Goal: Task Accomplishment & Management: Manage account settings

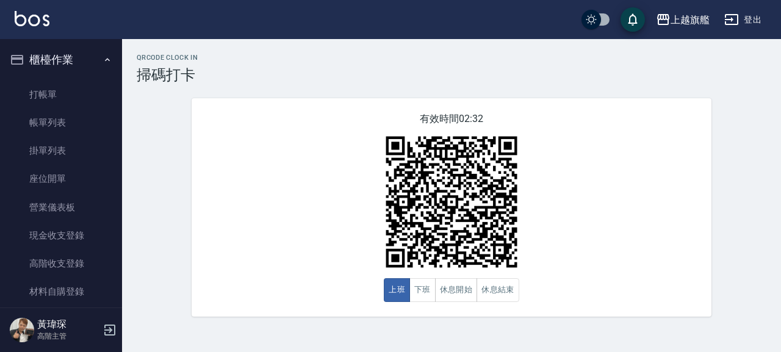
scroll to position [209, 0]
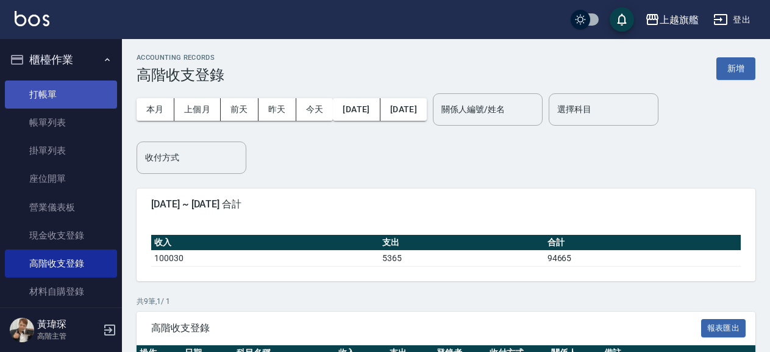
click at [47, 91] on link "打帳單" at bounding box center [61, 94] width 112 height 28
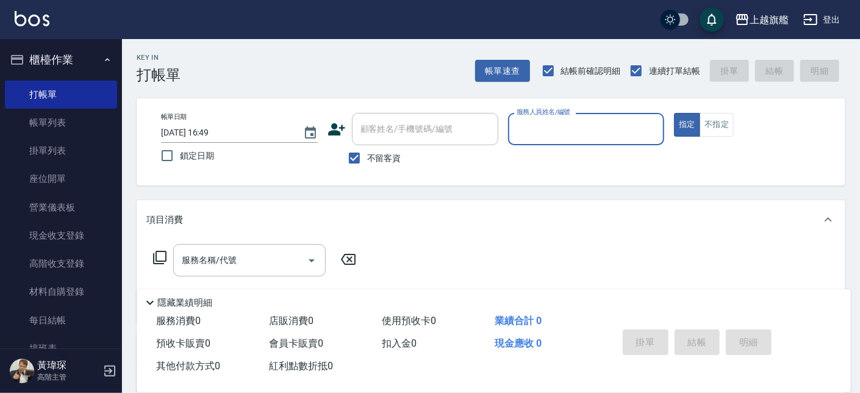
click at [545, 140] on input "服務人員姓名/編號" at bounding box center [586, 128] width 146 height 21
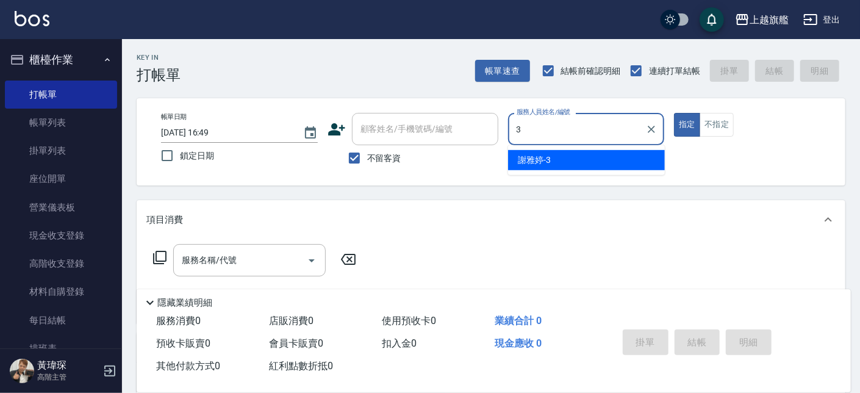
type input "[PERSON_NAME]-3"
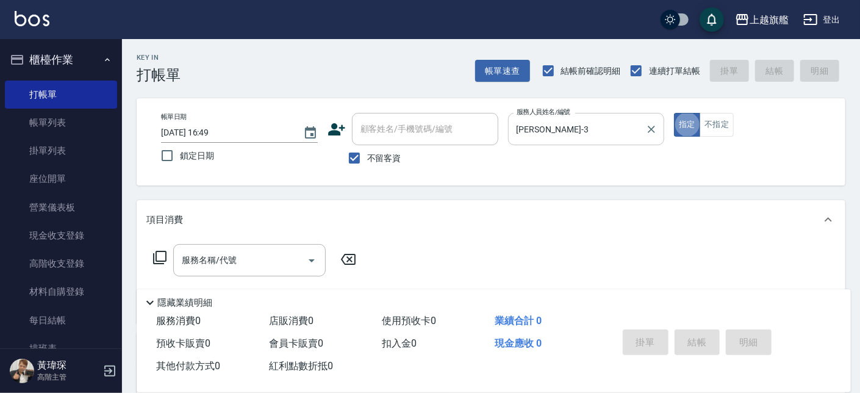
type button "true"
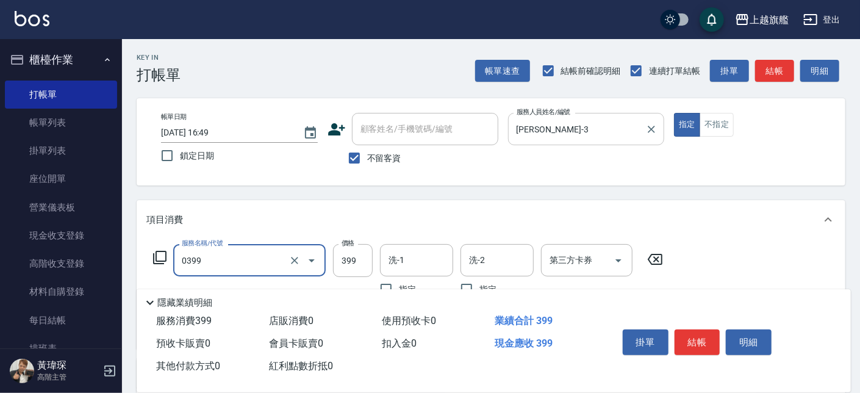
type input "海鹽SPA(0399)"
type input "[PERSON_NAME]-26"
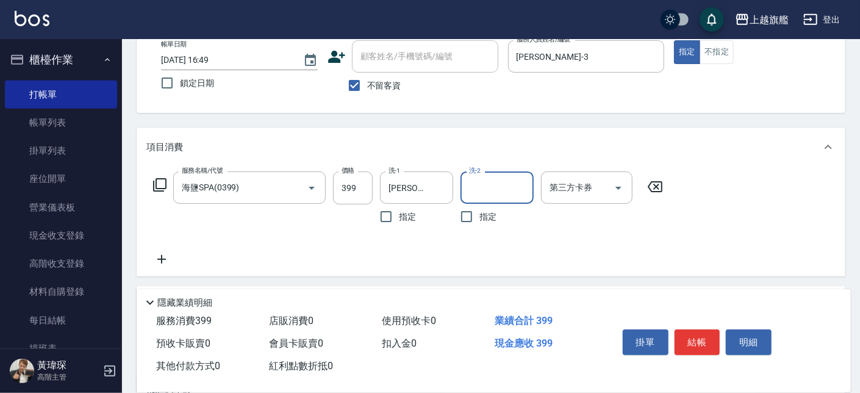
scroll to position [138, 0]
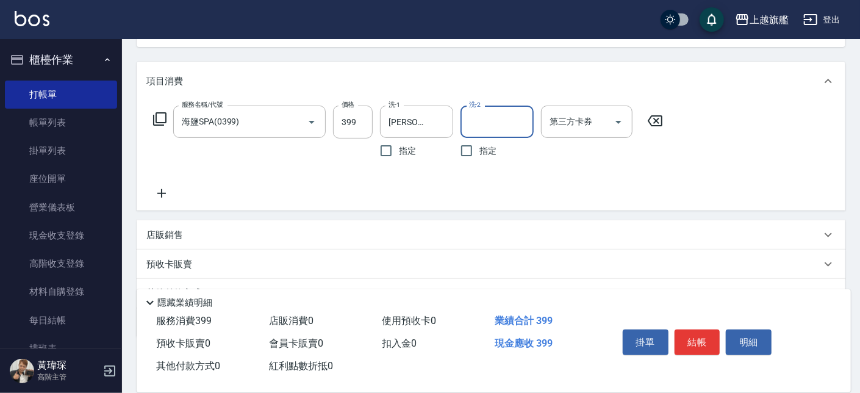
click at [143, 209] on div "服務名稱/代號 海鹽SPA(0399) 服務名稱/代號 價格 399 價格 洗-1 [PERSON_NAME]-26 洗-1 指定 洗-2 洗-2 指定 第三…" at bounding box center [491, 156] width 709 height 110
drag, startPoint x: 157, startPoint y: 196, endPoint x: 224, endPoint y: 159, distance: 76.5
click at [158, 196] on icon at bounding box center [161, 193] width 30 height 15
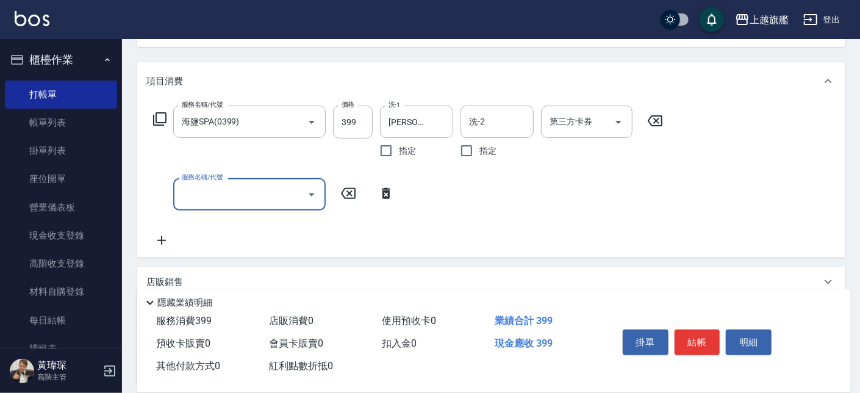
click at [227, 193] on input "服務名稱/代號" at bounding box center [240, 194] width 123 height 21
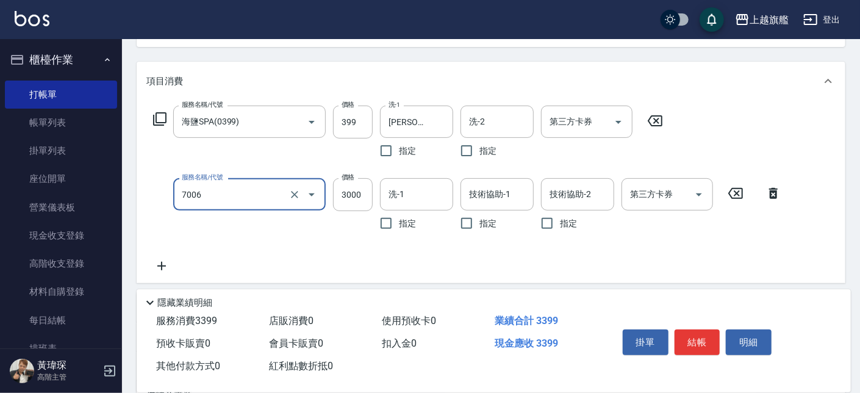
type input "重整(7006)"
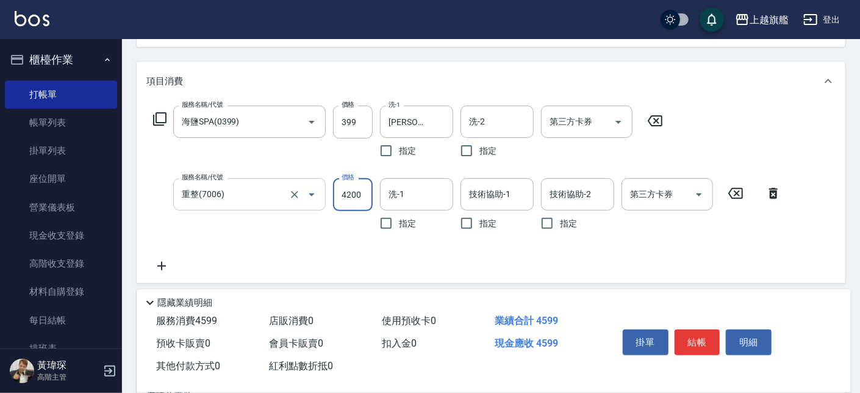
type input "4200"
type input "[PERSON_NAME]-36"
type input "[PERSON_NAME]-3"
click at [523, 195] on icon "Clear" at bounding box center [520, 194] width 7 height 7
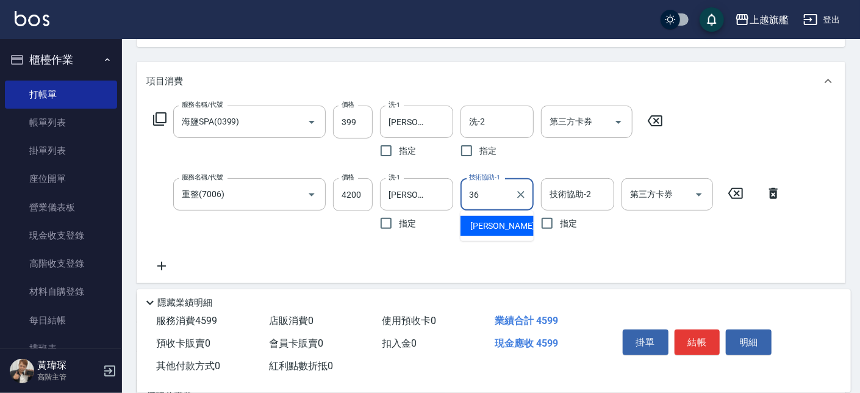
type input "[PERSON_NAME]-36"
drag, startPoint x: 448, startPoint y: 186, endPoint x: 437, endPoint y: 186, distance: 11.0
click at [448, 185] on div "[PERSON_NAME]-36 洗-1" at bounding box center [416, 194] width 73 height 32
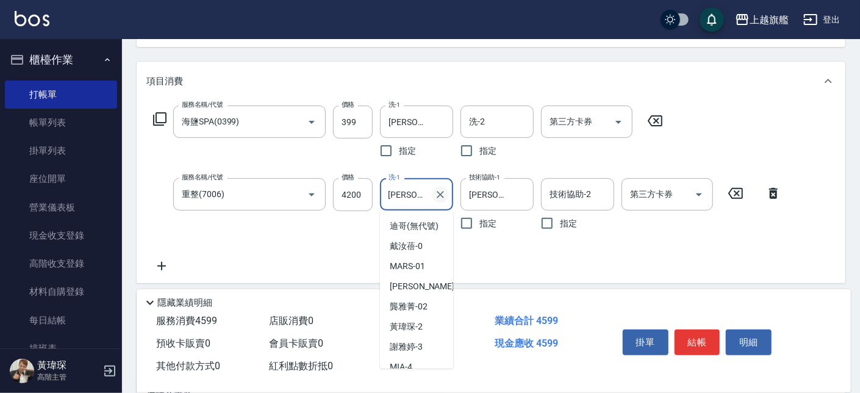
scroll to position [323, 0]
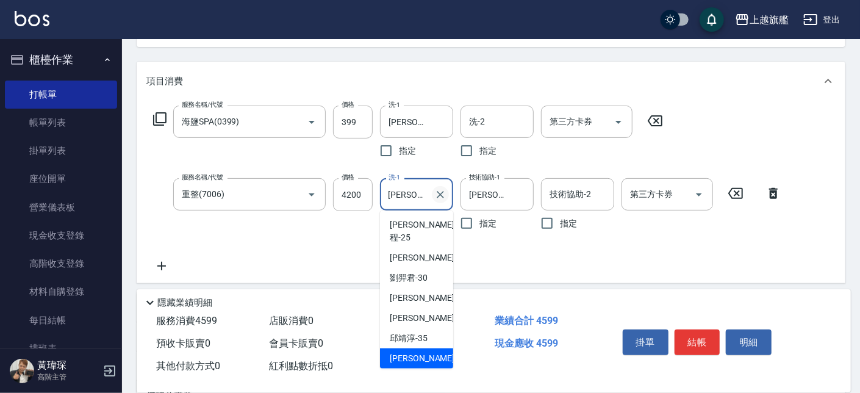
click at [443, 198] on icon "Clear" at bounding box center [440, 194] width 12 height 12
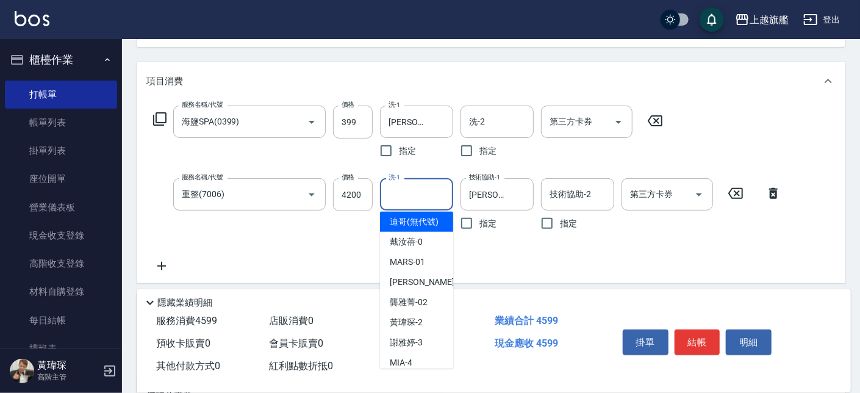
click at [173, 263] on icon at bounding box center [161, 266] width 30 height 15
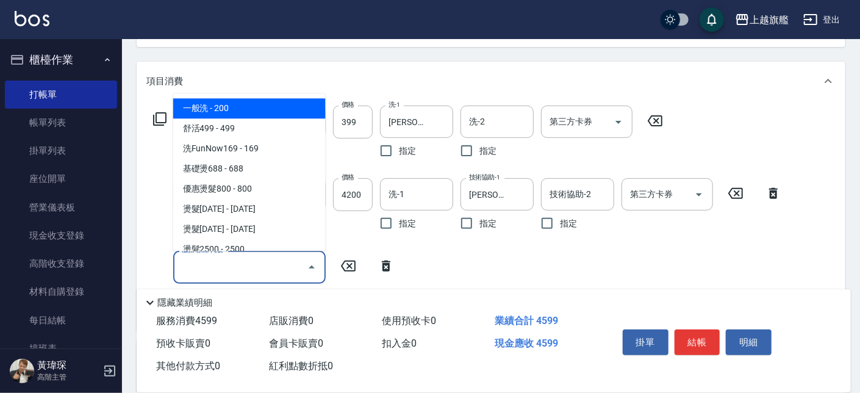
click at [245, 260] on input "服務名稱/代號" at bounding box center [240, 266] width 123 height 21
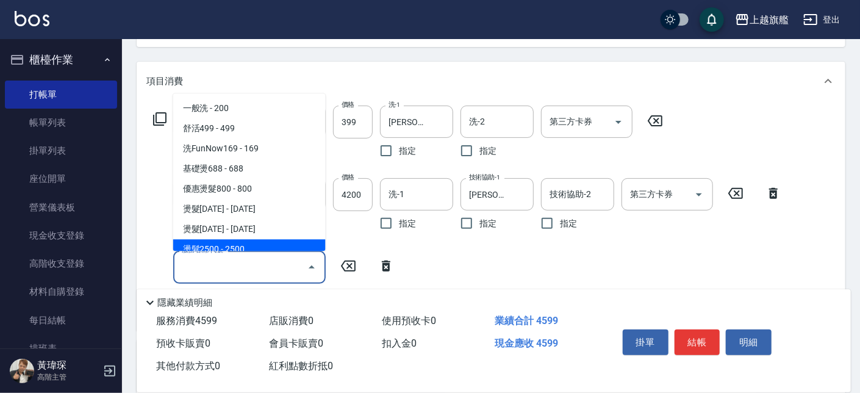
click at [135, 234] on div "Key In 打帳單 帳單速查 結帳前確認明細 連續打單結帳 掛單 結帳 明細 帳單日期 [DATE] 16:49 鎖定日期 顧客姓名/手機號碼/編號 顧客姓…" at bounding box center [491, 237] width 738 height 673
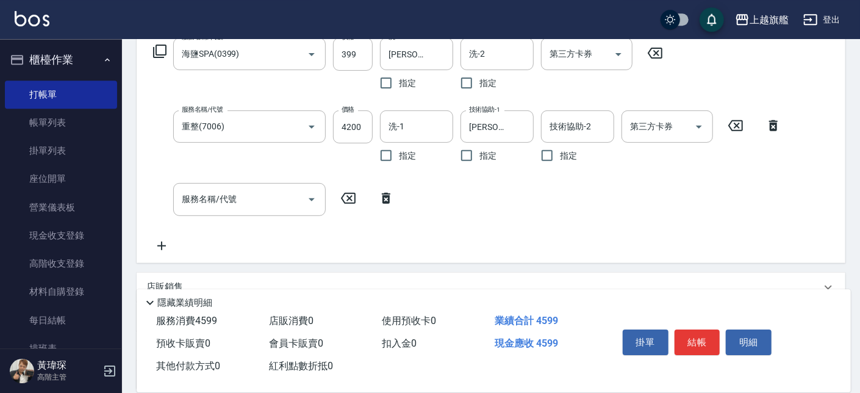
scroll to position [208, 0]
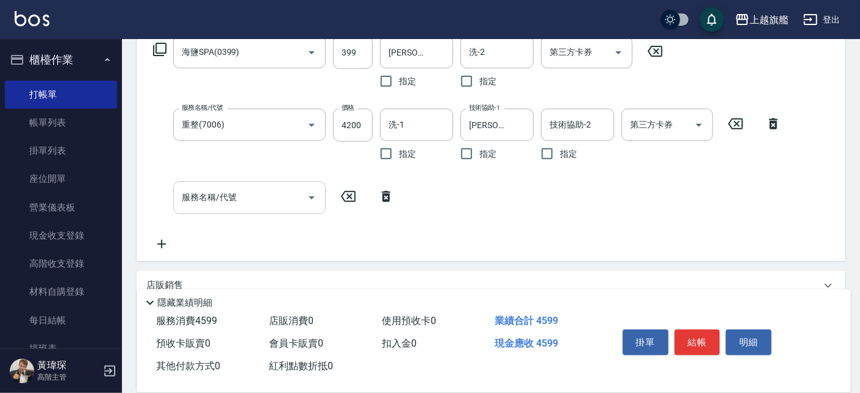
click at [272, 203] on input "服務名稱/代號" at bounding box center [240, 197] width 123 height 21
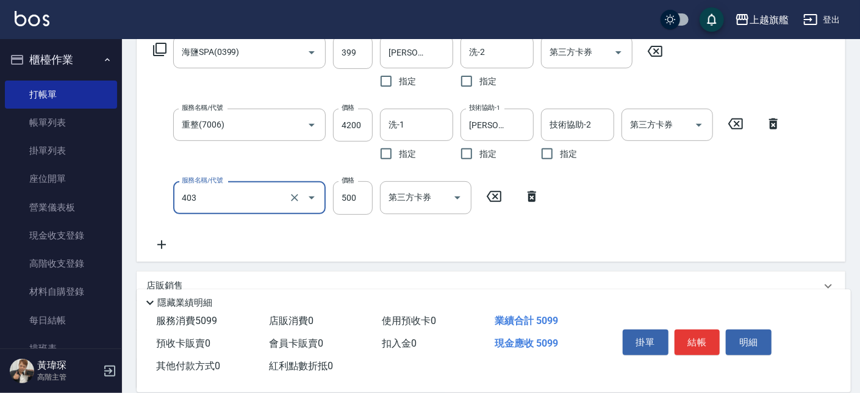
type input "天天護髮500(403)"
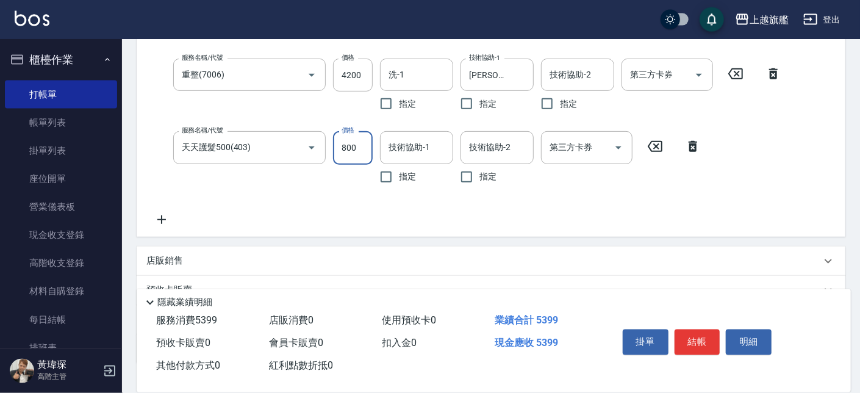
scroll to position [277, 0]
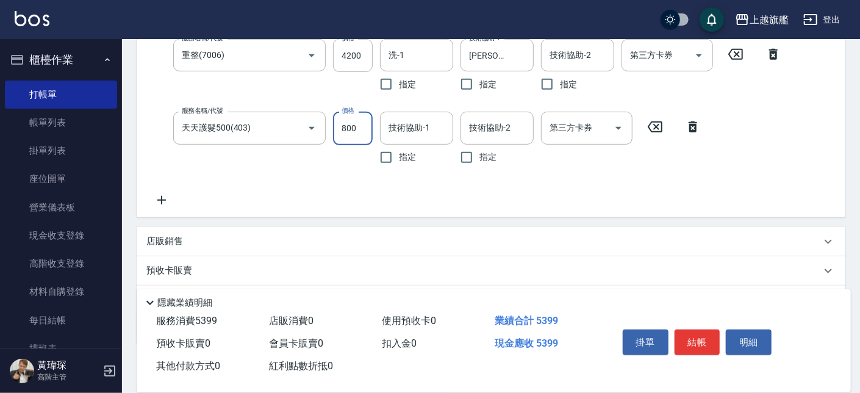
type input "800"
click at [479, 201] on div "服務名稱/代號 海鹽SPA(0399) 服務名稱/代號 價格 399 價格 洗-1 [PERSON_NAME]-26 洗-1 指定 洗-2 洗-2 指定 第三…" at bounding box center [467, 86] width 642 height 240
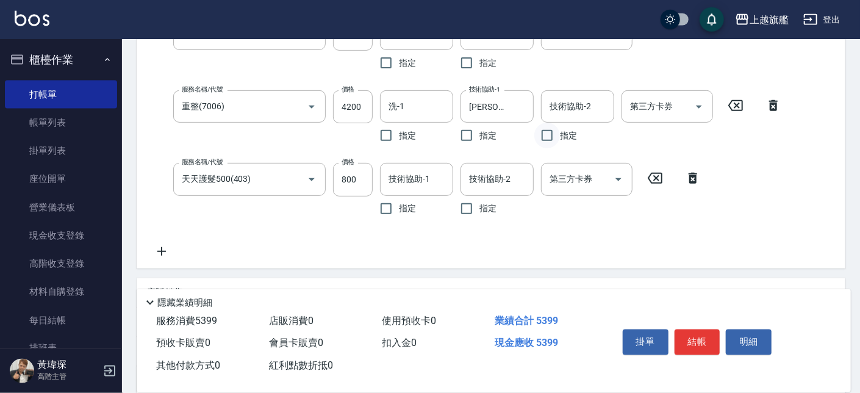
scroll to position [208, 0]
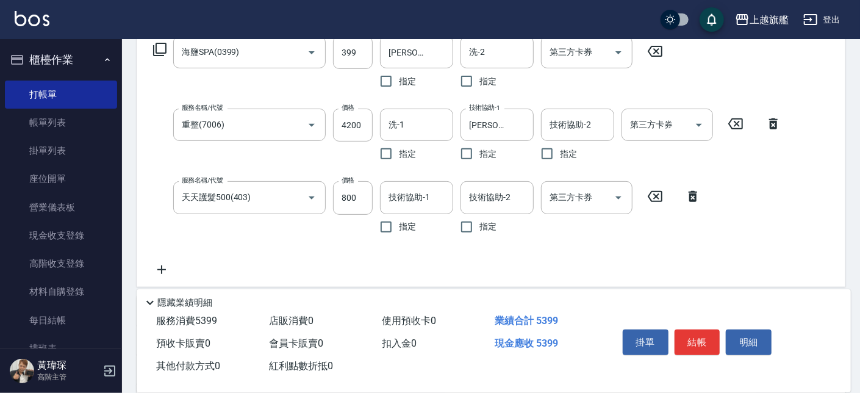
click at [451, 174] on div "服務名稱/代號 海鹽SPA(0399) 服務名稱/代號 價格 399 價格 洗-1 [PERSON_NAME]-26 洗-1 指定 洗-2 洗-2 指定 第三…" at bounding box center [467, 156] width 642 height 240
click at [412, 208] on input "技術協助-1" at bounding box center [416, 197] width 62 height 21
type input "[PERSON_NAME]-36"
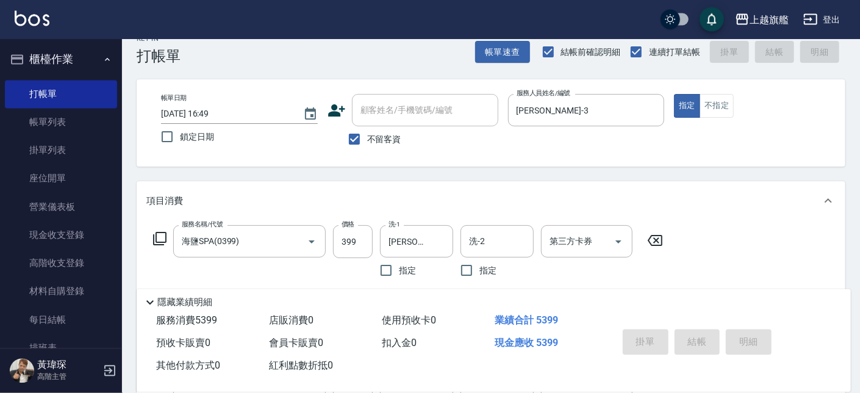
scroll to position [0, 0]
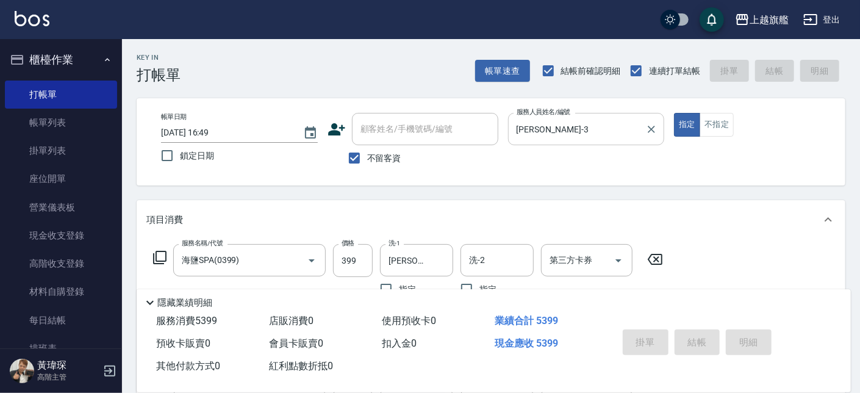
type input "[DATE] 16:51"
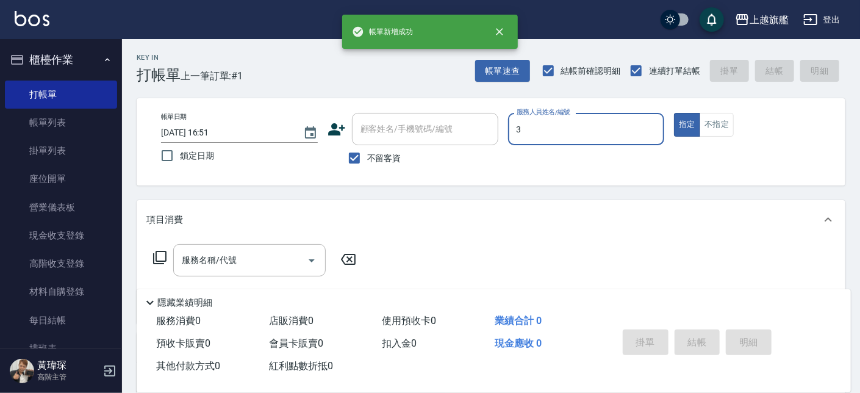
type input "[PERSON_NAME]-3"
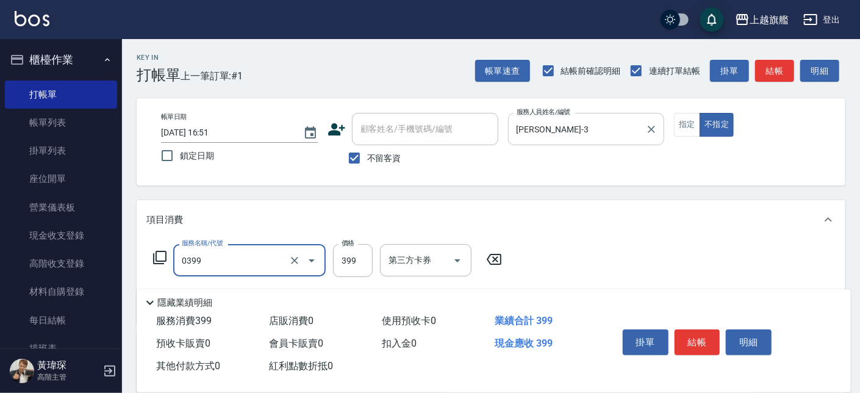
type input "海鹽SPA(0399)"
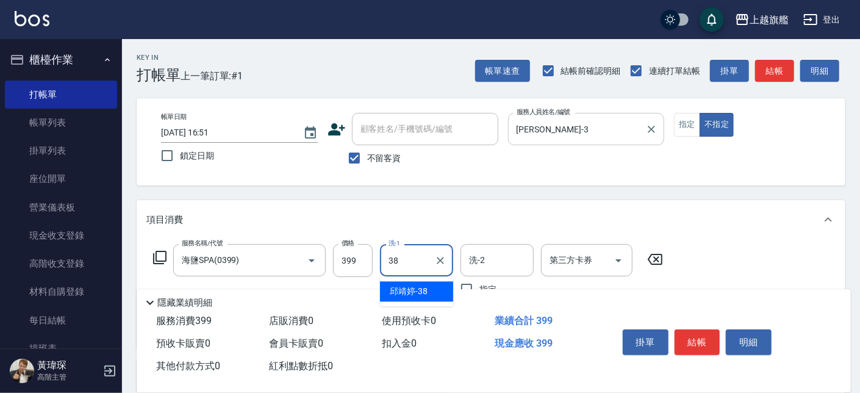
type input "[PERSON_NAME]-38"
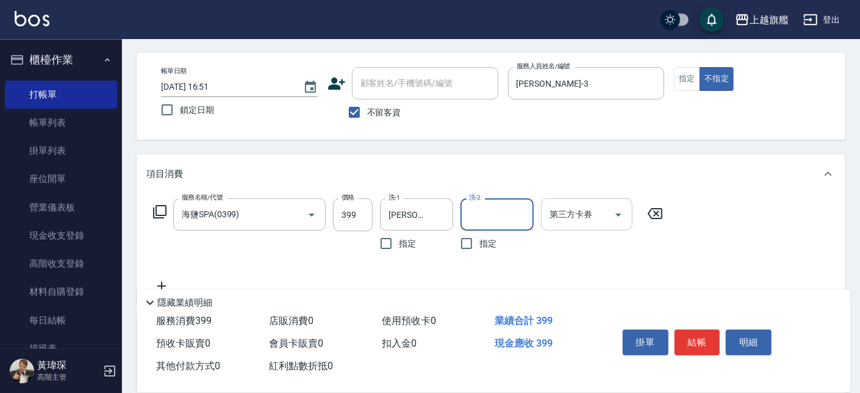
scroll to position [69, 0]
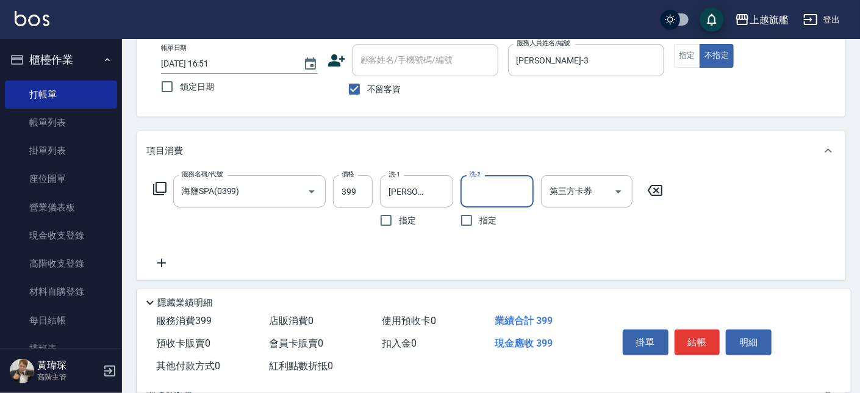
click at [171, 267] on icon at bounding box center [161, 263] width 30 height 15
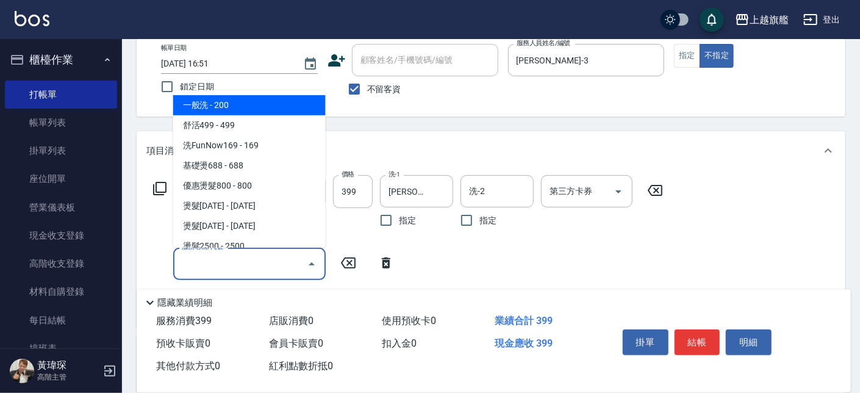
click at [231, 256] on input "服務名稱/代號" at bounding box center [240, 263] width 123 height 21
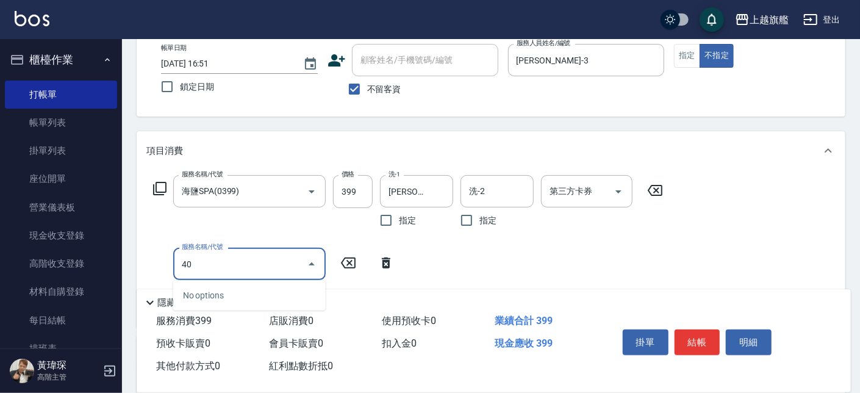
type input "4"
type input "專業/順護100(608)"
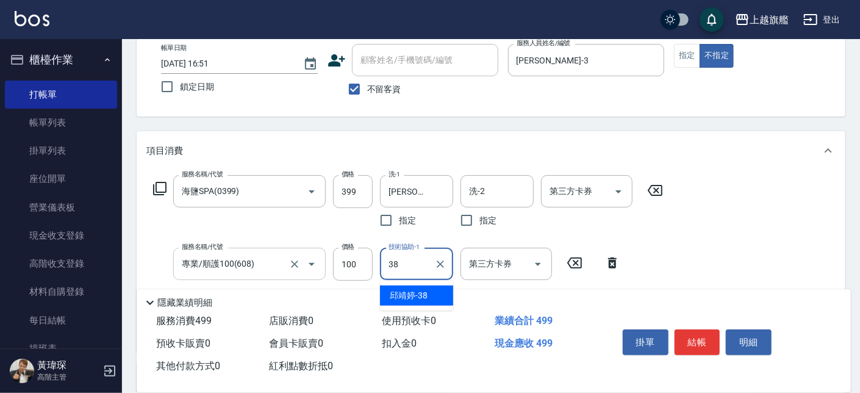
type input "[PERSON_NAME]-38"
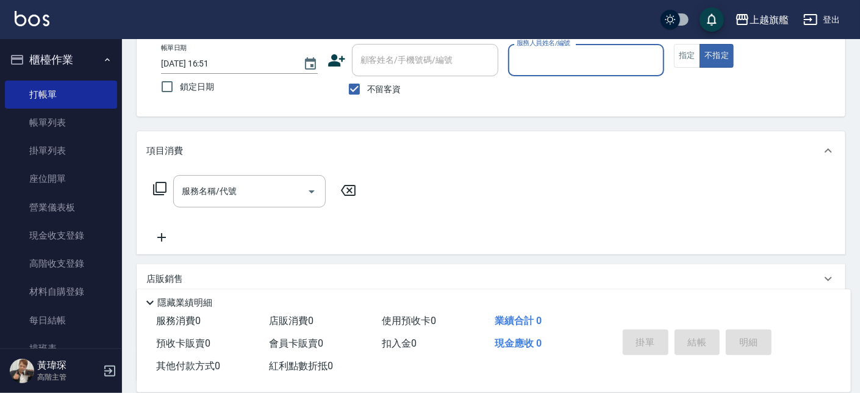
click at [593, 77] on p at bounding box center [586, 82] width 157 height 13
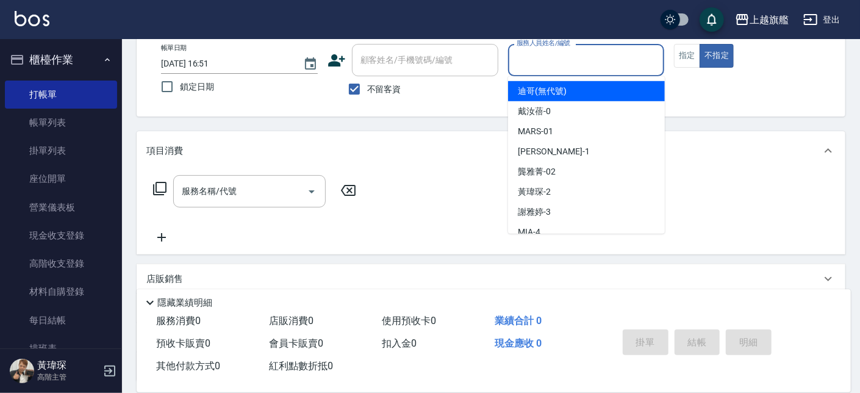
click at [587, 66] on input "服務人員姓名/編號" at bounding box center [586, 59] width 146 height 21
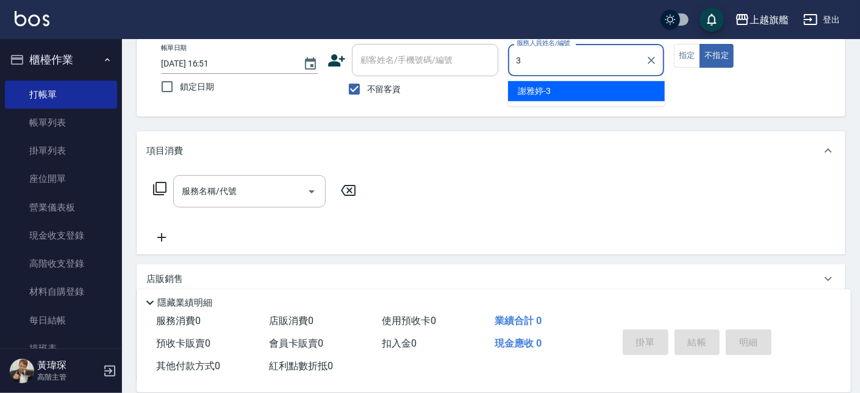
type input "[PERSON_NAME]-3"
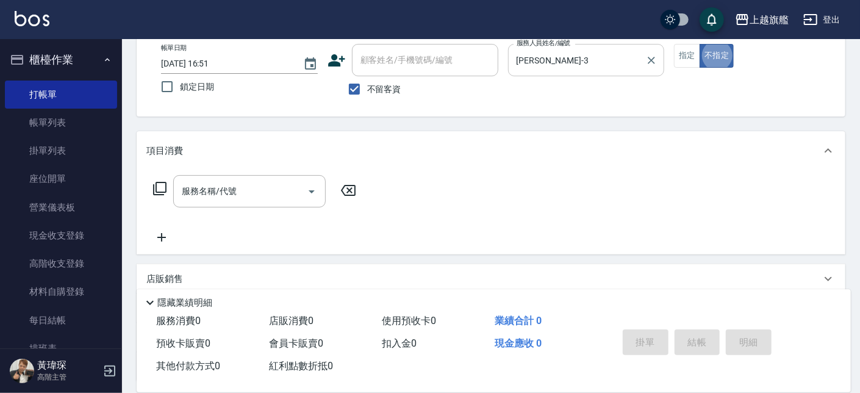
type button "false"
click at [685, 62] on button "指定" at bounding box center [687, 56] width 26 height 24
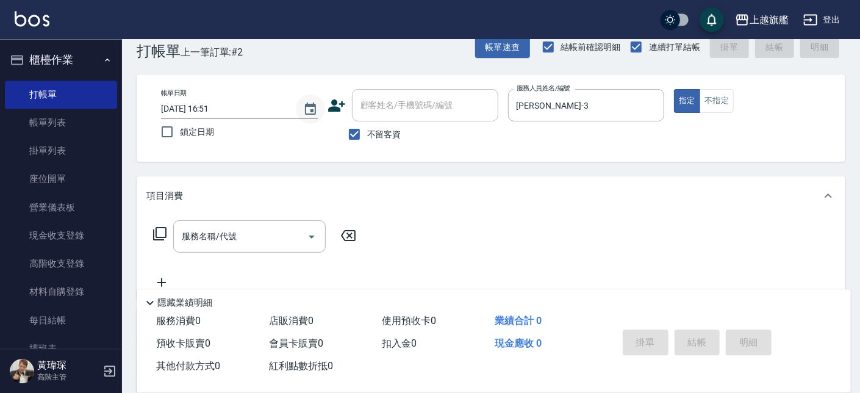
scroll to position [0, 0]
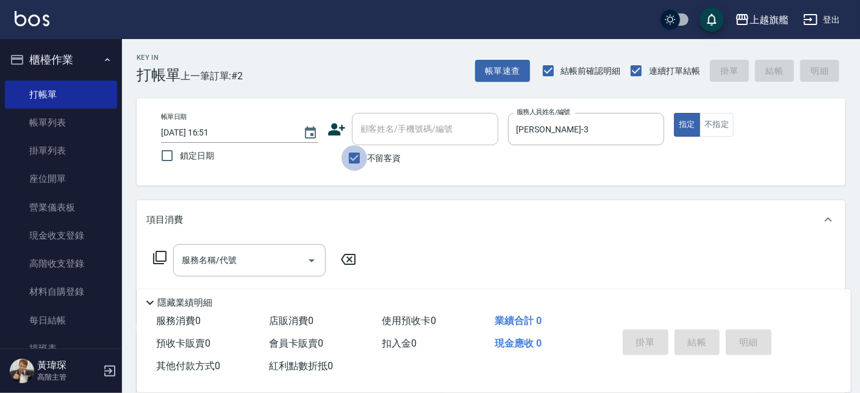
click at [354, 151] on input "不留客資" at bounding box center [355, 158] width 26 height 26
checkbox input "false"
click at [408, 140] on input "顧客姓名/手機號碼/編號" at bounding box center [415, 128] width 117 height 21
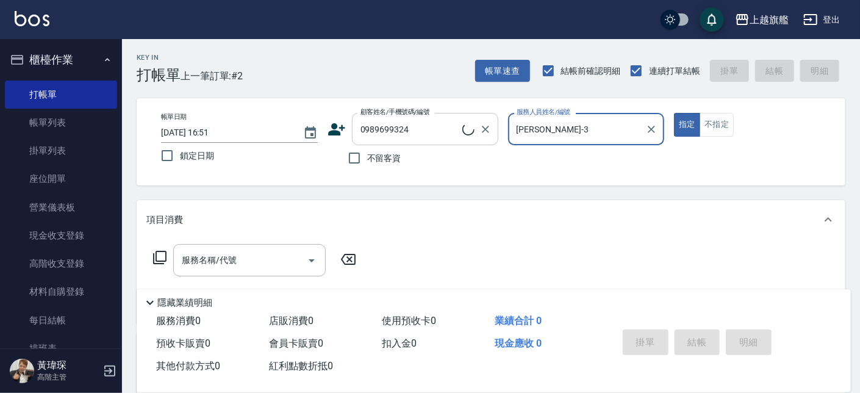
type input "[PERSON_NAME]/0989699324/null"
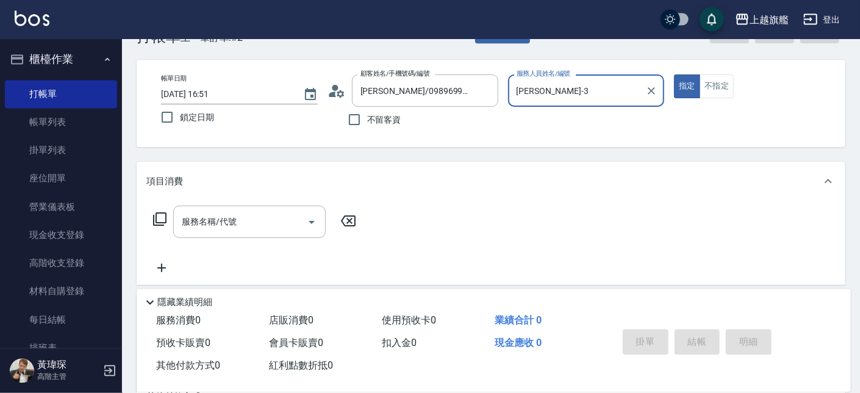
scroll to position [69, 0]
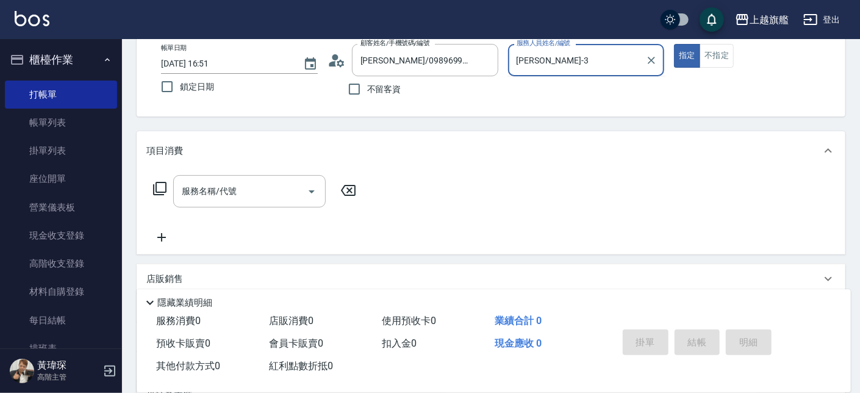
type input "[PERSON_NAME]-3"
click at [690, 126] on div "Key In 打帳單 上一筆訂單:#2 帳單速查 結帳前確認明細 連續打單結帳 掛單 結帳 明細 帳單日期 [DATE] 16:51 鎖定日期 顧客姓名/手機…" at bounding box center [491, 248] width 738 height 556
click at [271, 189] on input "服務名稱/代號" at bounding box center [240, 191] width 123 height 21
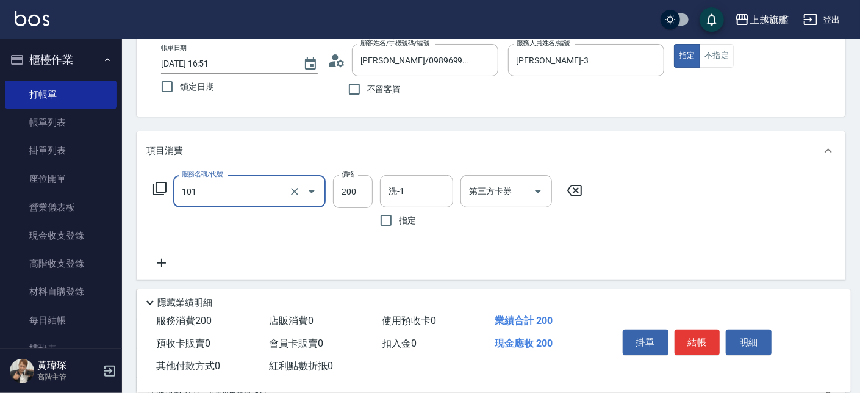
type input "一般洗(101)"
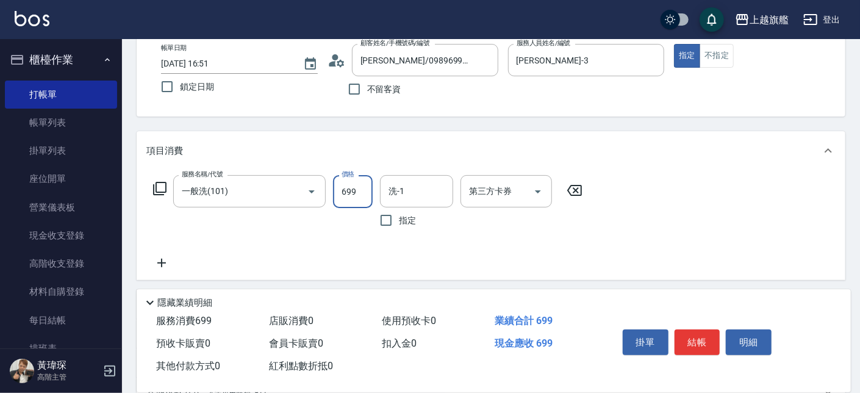
scroll to position [208, 0]
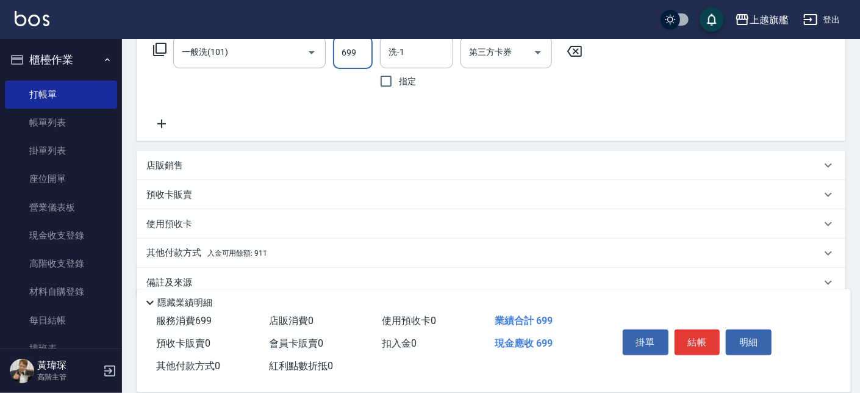
type input "699"
click at [325, 238] on div "其他付款方式 入金可用餘額: 911 其他付款方式 其他付款方式 入金剩餘： 911元 異動入金" at bounding box center [491, 252] width 709 height 29
click at [321, 245] on div "其他付款方式 入金可用餘額: 911" at bounding box center [491, 252] width 709 height 29
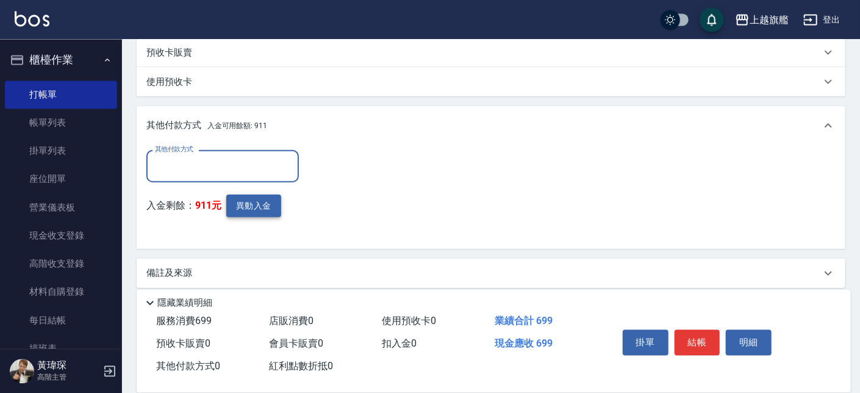
scroll to position [360, 0]
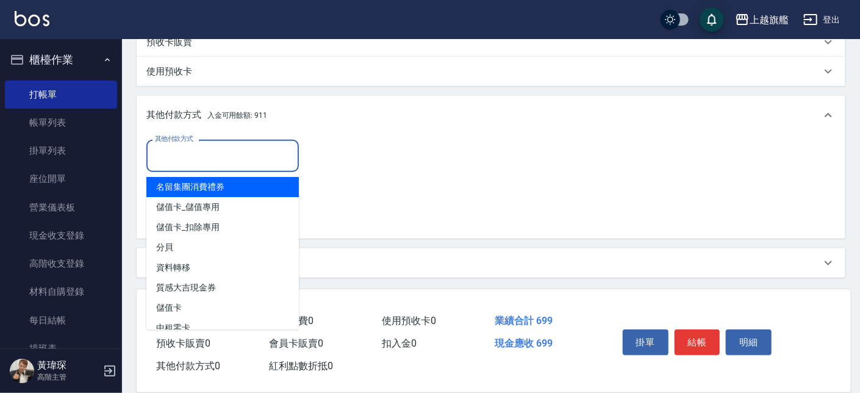
click at [192, 163] on input "其他付款方式" at bounding box center [222, 155] width 141 height 21
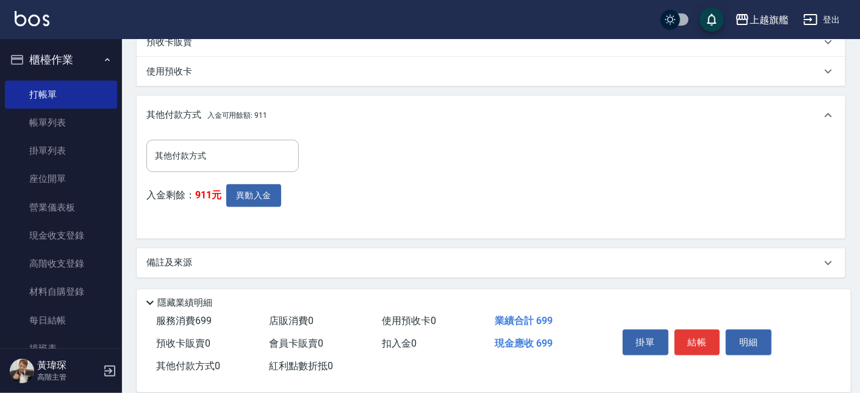
click at [361, 123] on div "其他付款方式 入金可用餘額: 911" at bounding box center [491, 115] width 709 height 39
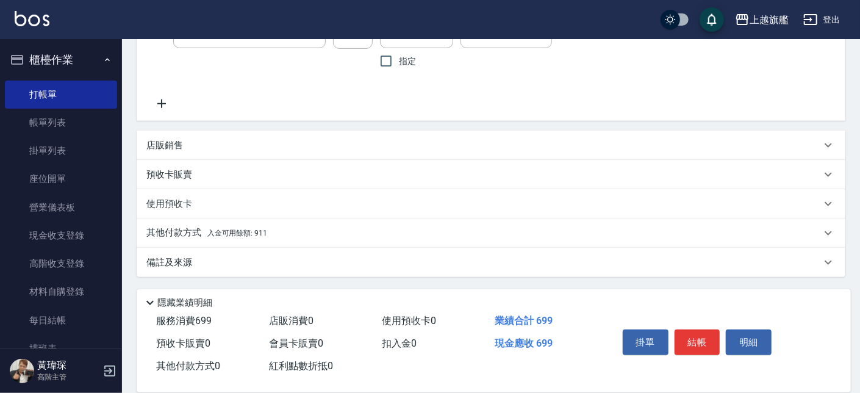
scroll to position [228, 0]
click at [257, 227] on p "其他付款方式 入金可用餘額: 911" at bounding box center [206, 232] width 121 height 13
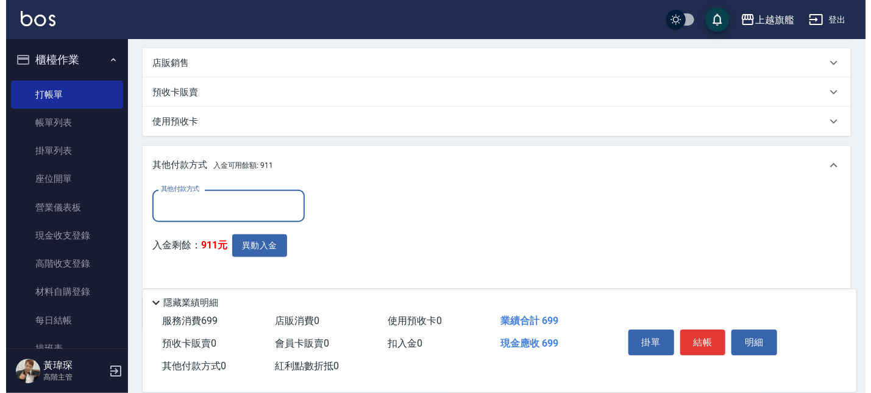
scroll to position [360, 0]
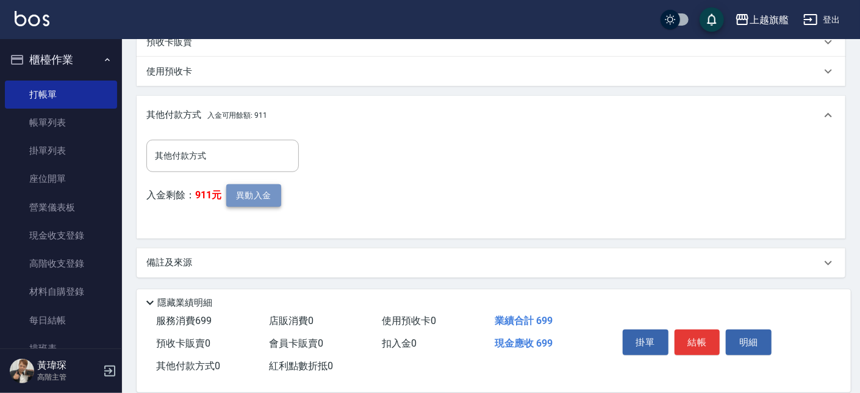
click at [263, 200] on button "異動入金" at bounding box center [253, 195] width 55 height 23
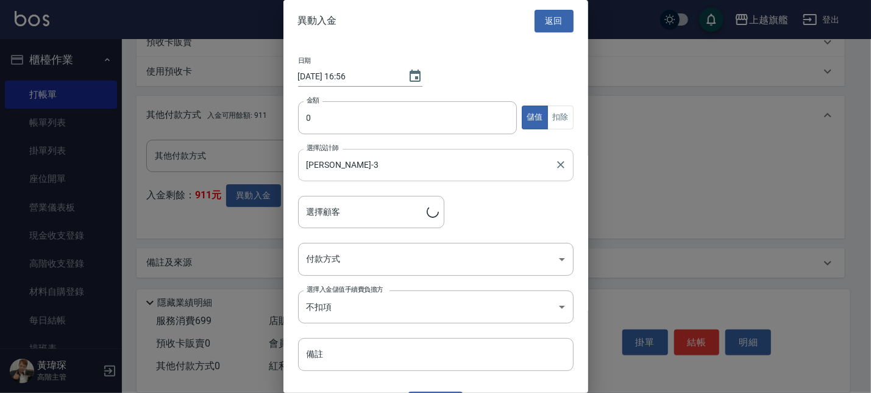
type input "[PERSON_NAME]/0989699324"
click at [492, 118] on input "0" at bounding box center [408, 117] width 220 height 33
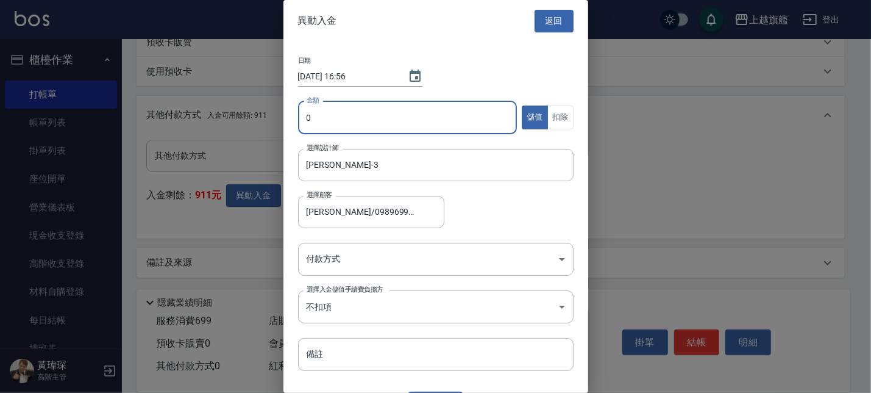
click at [492, 118] on input "0" at bounding box center [408, 117] width 220 height 33
type input "699"
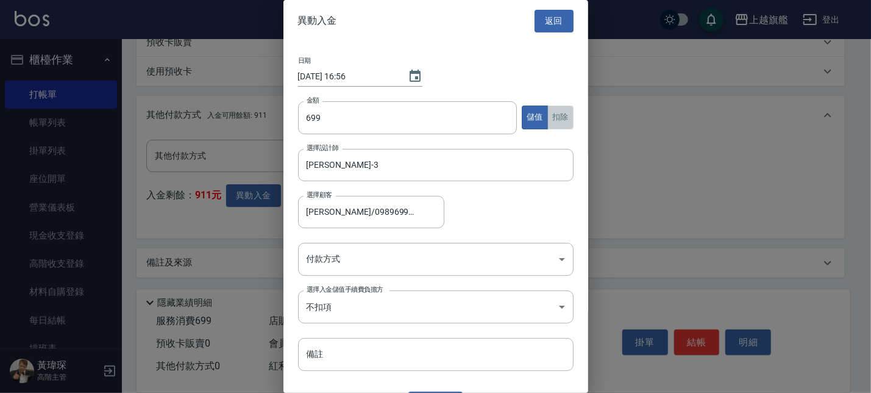
click at [557, 118] on button "扣除" at bounding box center [561, 118] width 26 height 24
click at [508, 142] on div "金額 699 金額 儲值 扣除" at bounding box center [436, 125] width 276 height 48
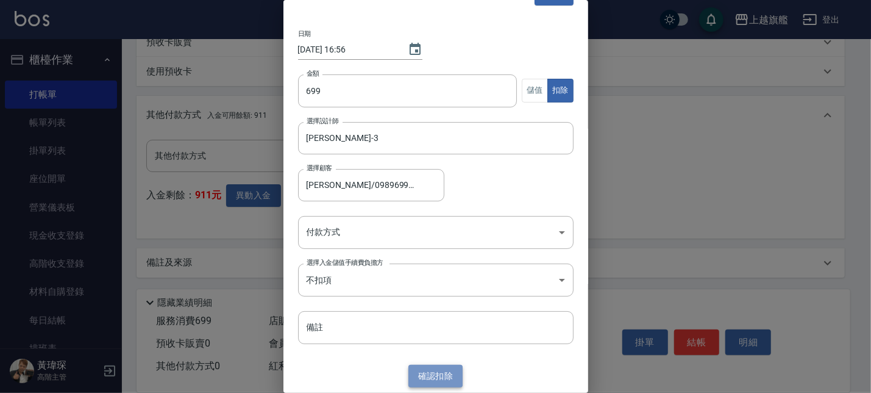
click at [430, 351] on button "確認 扣除" at bounding box center [436, 376] width 55 height 23
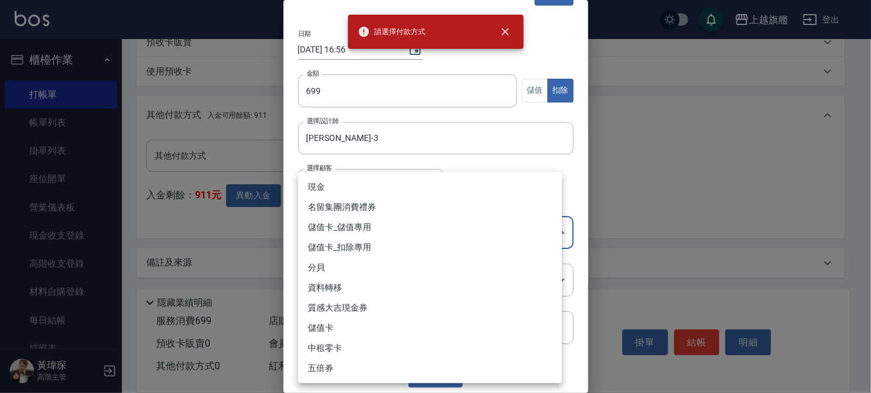
click at [448, 223] on body "請選擇付款方式 上越旗艦 登出 櫃檯作業 打帳單 帳單列表 掛單列表 座位開單 營業儀表板 現金收支登錄 高階收支登錄 材料自購登錄 每日結帳 排班表 現場電…" at bounding box center [435, 17] width 871 height 754
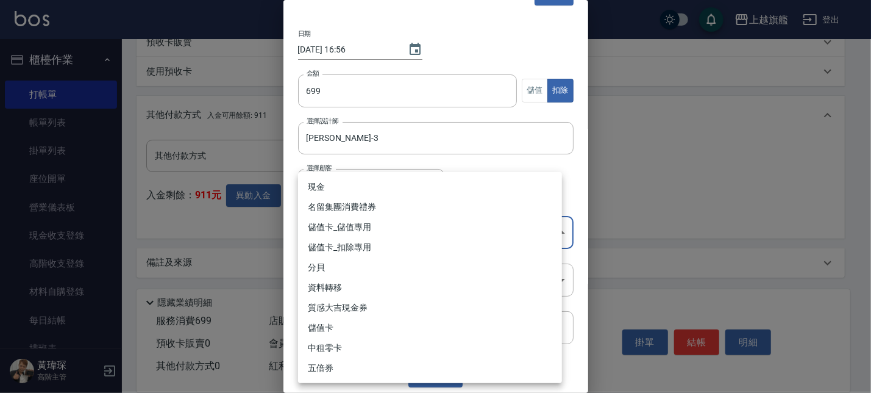
click at [420, 334] on li "儲值卡" at bounding box center [430, 328] width 264 height 20
type input "儲值卡"
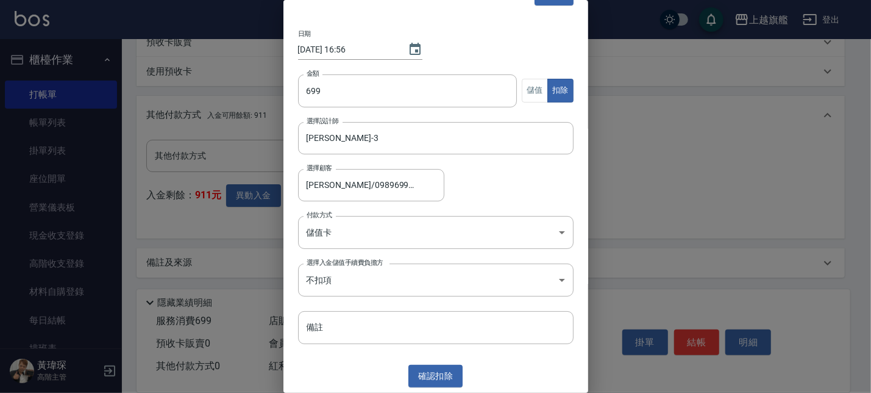
click at [520, 185] on div "選擇顧客 [PERSON_NAME]/0989699324 選擇顧客" at bounding box center [436, 185] width 276 height 32
click at [438, 351] on button "確認 扣除" at bounding box center [436, 376] width 55 height 23
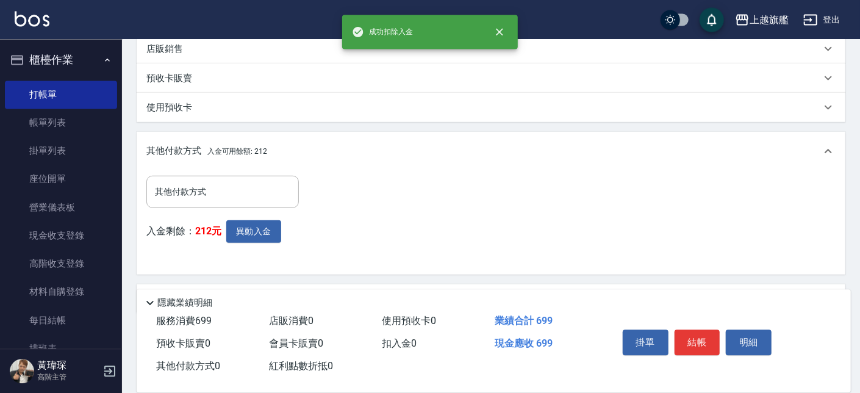
scroll to position [360, 0]
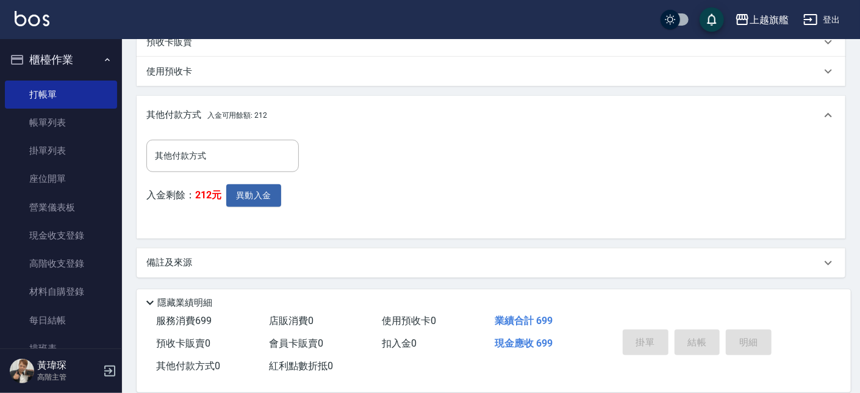
type input "[DATE] 17:02"
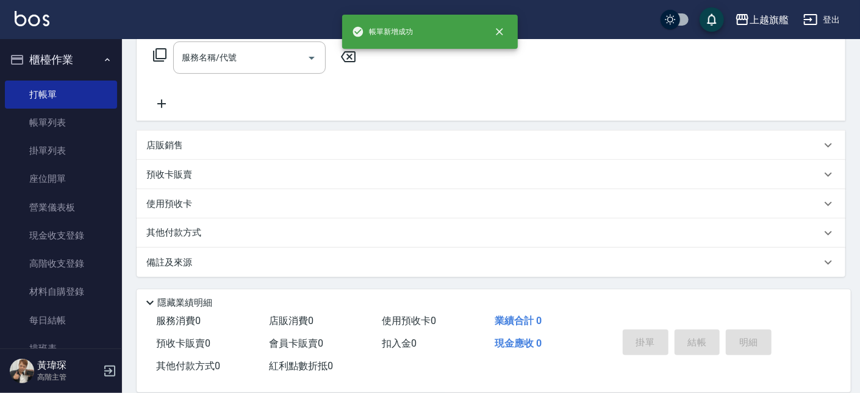
scroll to position [0, 0]
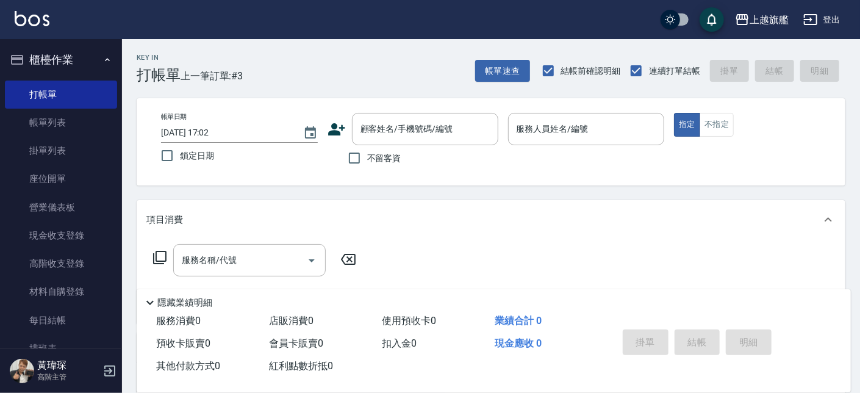
click at [455, 174] on div "帳單日期 [DATE] 17:02 鎖定日期 顧客姓名/手機號碼/編號 顧客姓名/手機號碼/編號 不留客資 服務人員姓名/編號 服務人員姓名/編號 指定 不指定" at bounding box center [491, 141] width 709 height 87
click at [385, 162] on span "不留客資" at bounding box center [384, 158] width 34 height 13
click at [367, 162] on input "不留客資" at bounding box center [355, 158] width 26 height 26
checkbox input "true"
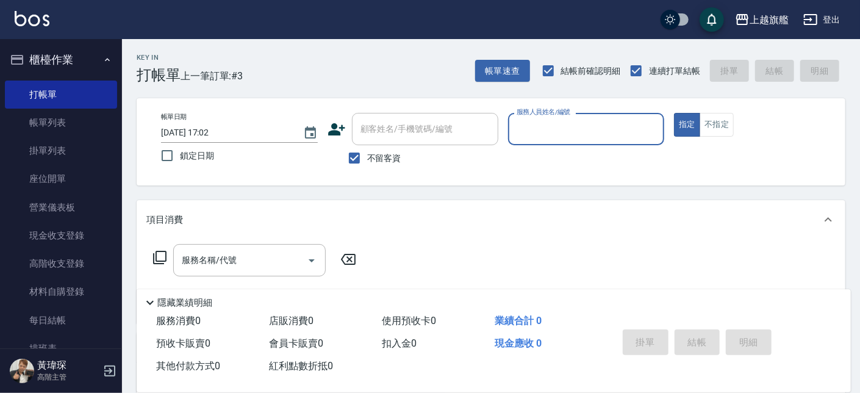
click at [543, 124] on input "服務人員姓名/編號" at bounding box center [586, 128] width 146 height 21
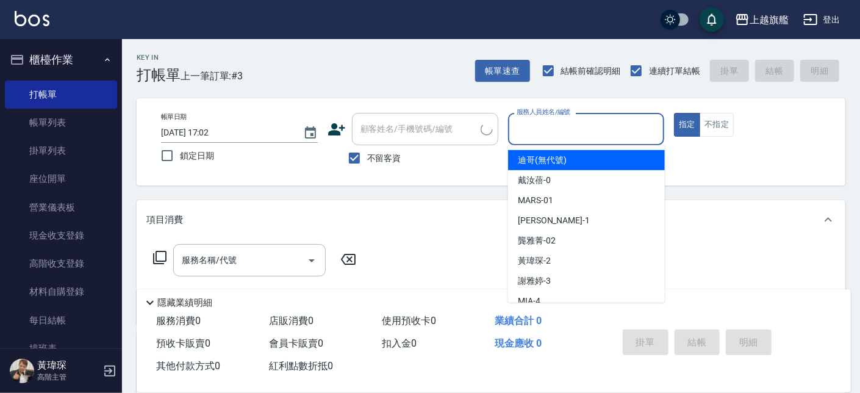
type input "[PERSON_NAME]/0903122402/"
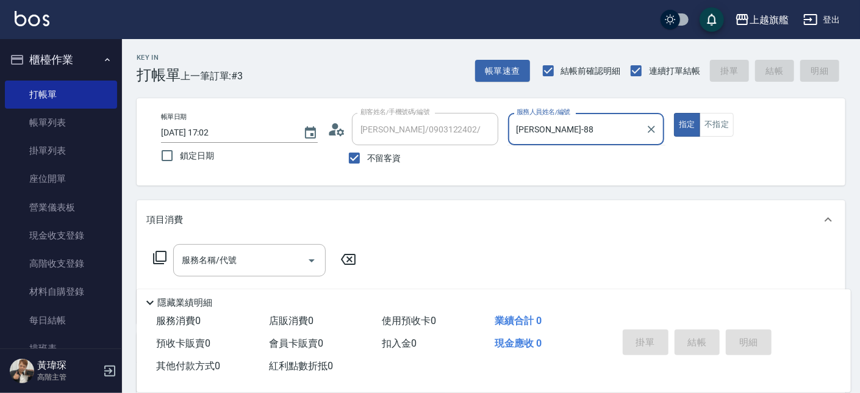
click at [674, 113] on button "指定" at bounding box center [687, 125] width 26 height 24
type input "[PERSON_NAME]-8"
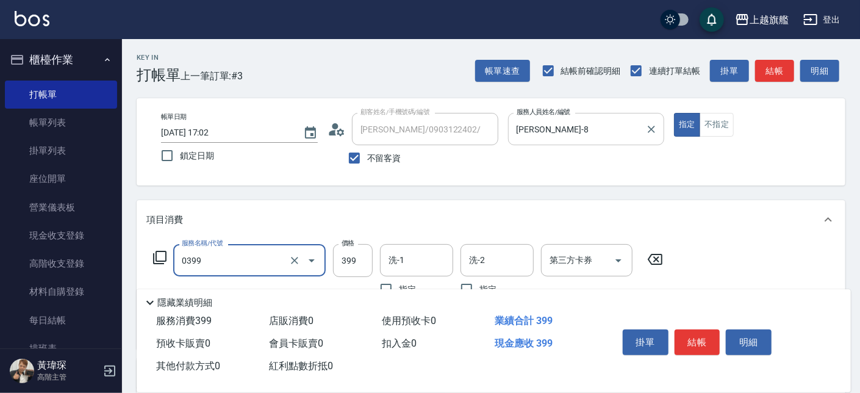
type input "海鹽SPA(0399)"
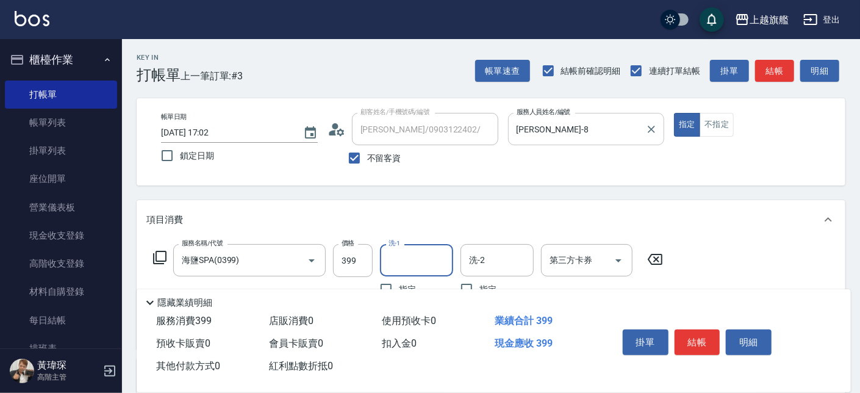
type input "6"
type input "[PERSON_NAME]-26"
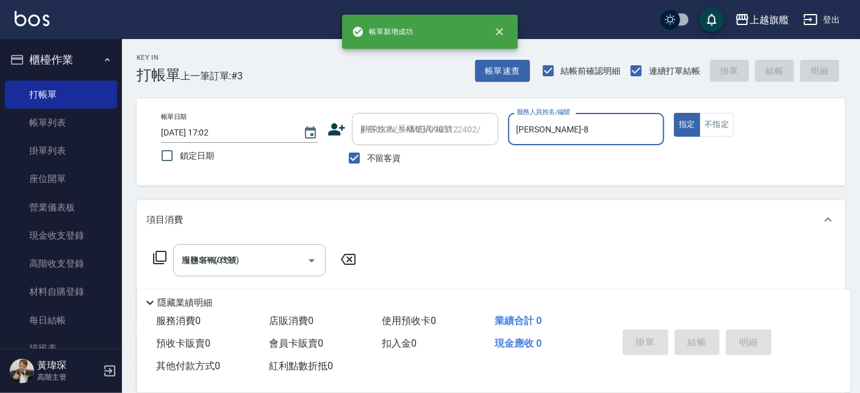
type input "[DATE] 17:05"
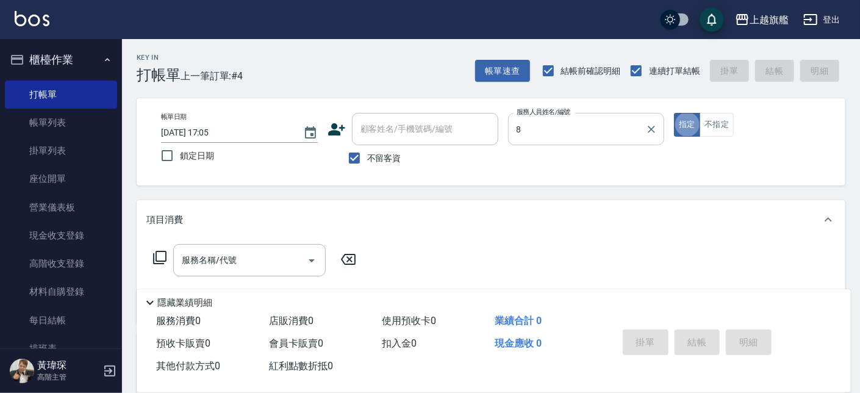
type input "[PERSON_NAME]-8"
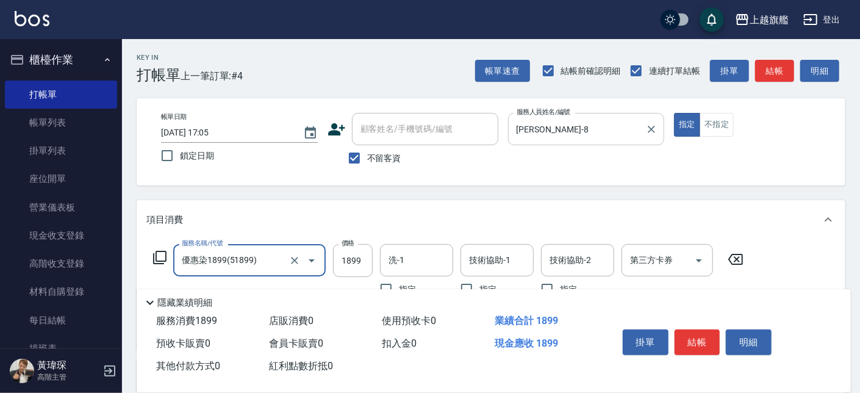
type input "優惠染1899(51899)"
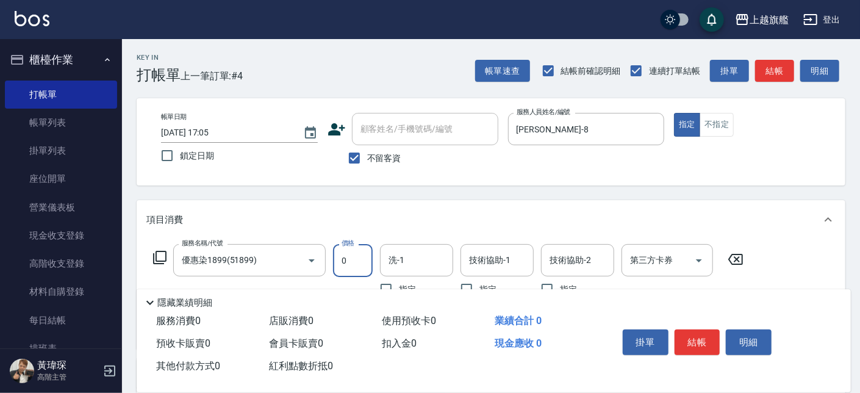
click at [418, 223] on div "項目消費" at bounding box center [483, 219] width 674 height 13
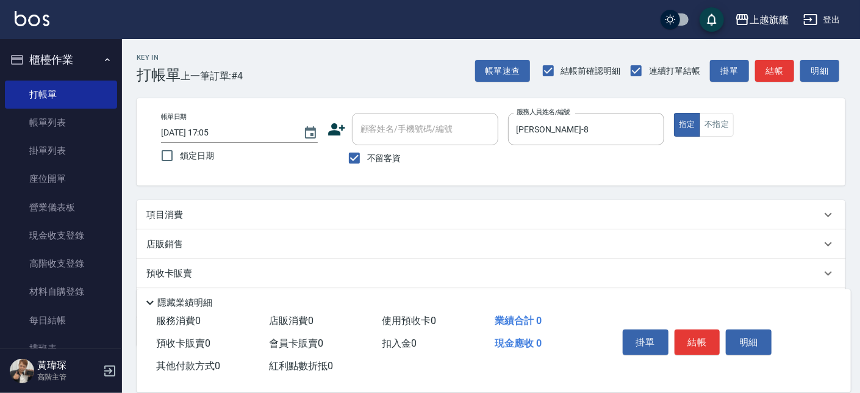
click at [418, 212] on div "項目消費" at bounding box center [483, 215] width 674 height 13
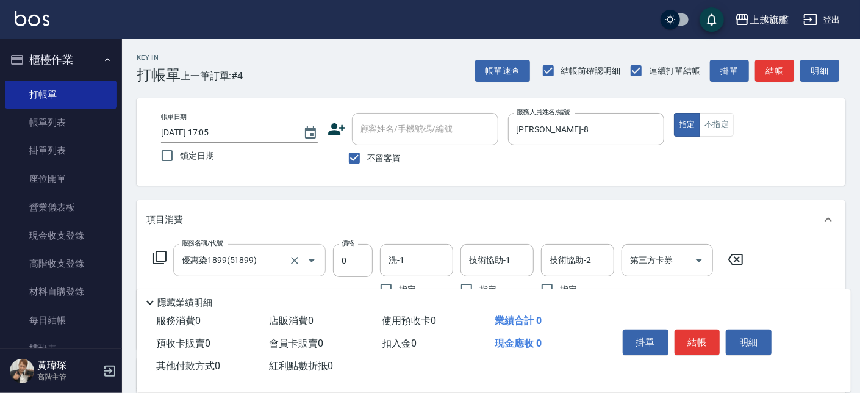
click at [262, 275] on div "優惠染1899(51899) 服務名稱/代號" at bounding box center [249, 260] width 152 height 32
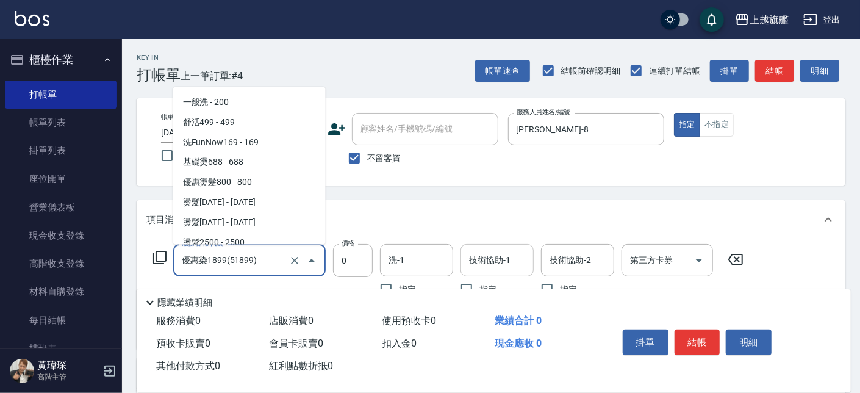
scroll to position [2122, 0]
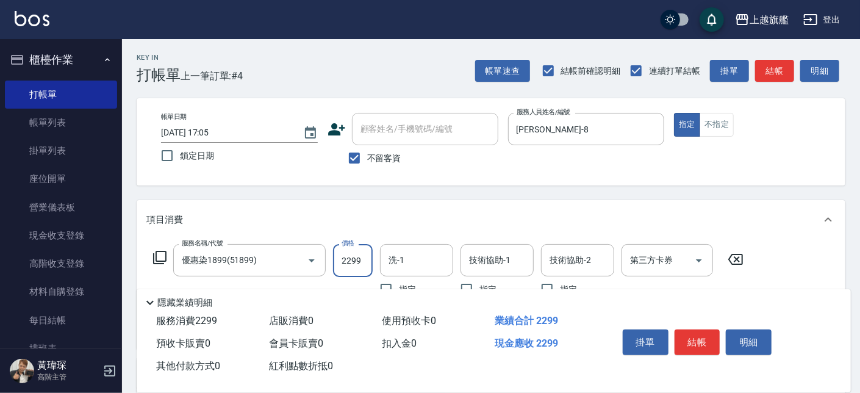
type input "2299"
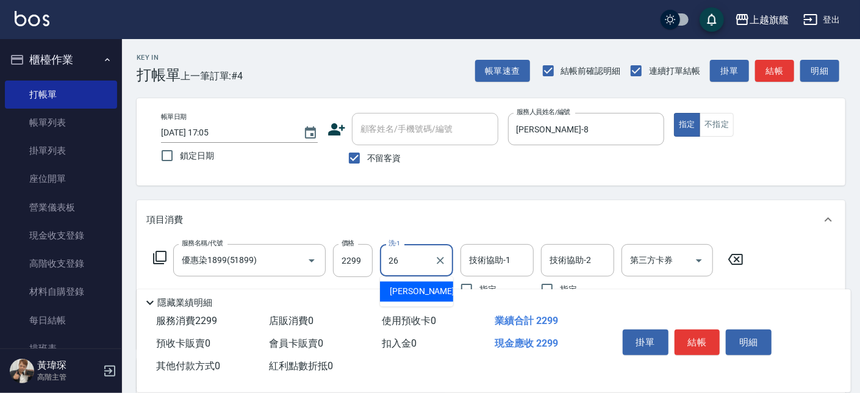
type input "[PERSON_NAME]-26"
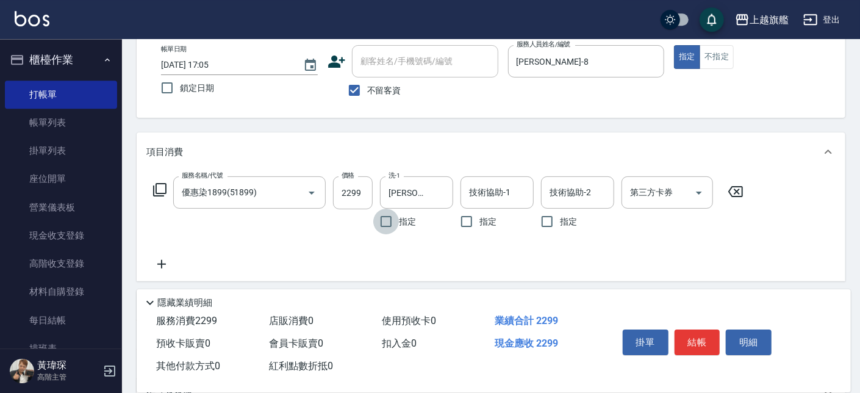
scroll to position [138, 0]
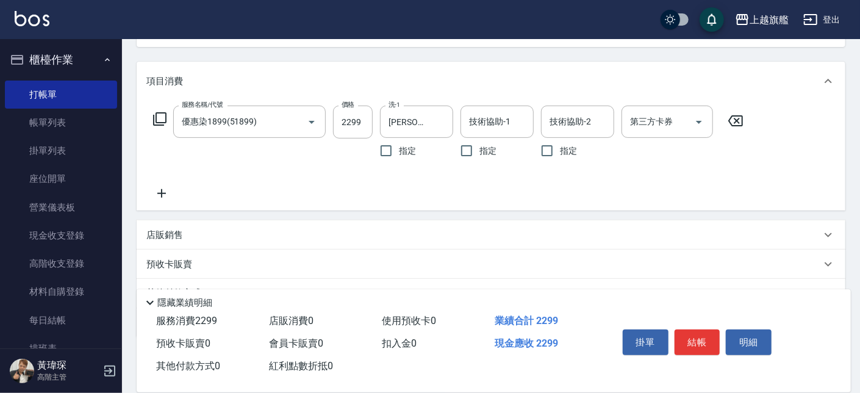
click at [176, 182] on div "服務名稱/代號 優惠染1899(51899) 服務名稱/代號 價格 2299 價格 洗-1 [PERSON_NAME]-26 洗-1 指定 技術協助-1 技術…" at bounding box center [448, 153] width 604 height 95
click at [173, 192] on icon at bounding box center [161, 193] width 30 height 15
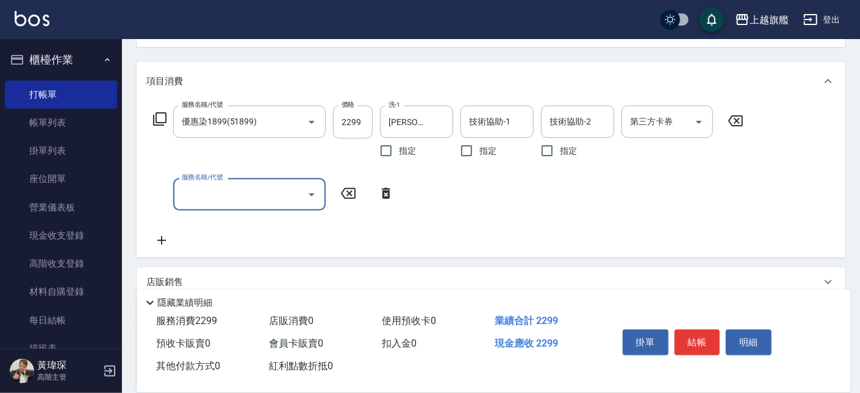
click at [218, 185] on input "服務名稱/代號" at bounding box center [240, 194] width 123 height 21
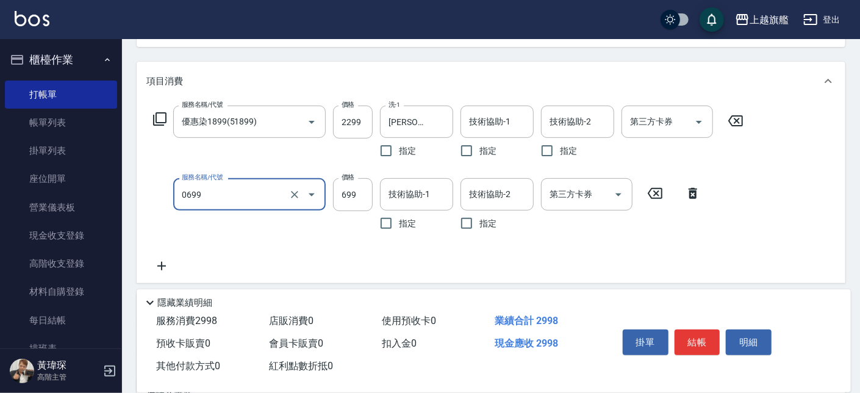
type input "精油SPA(0699)"
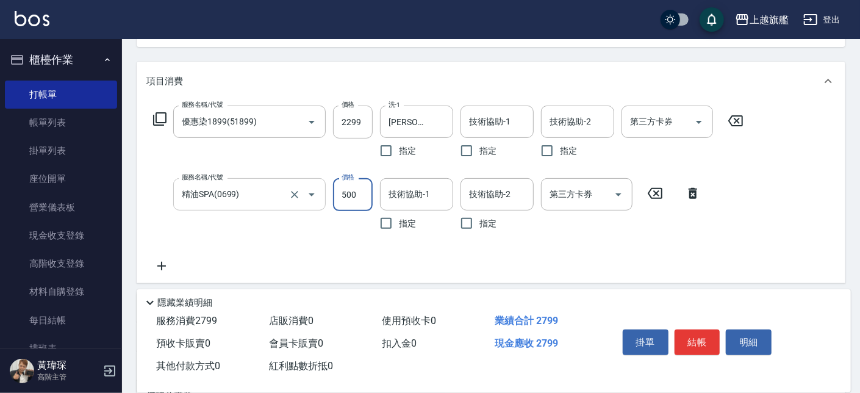
type input "500"
type input "[PERSON_NAME]-26"
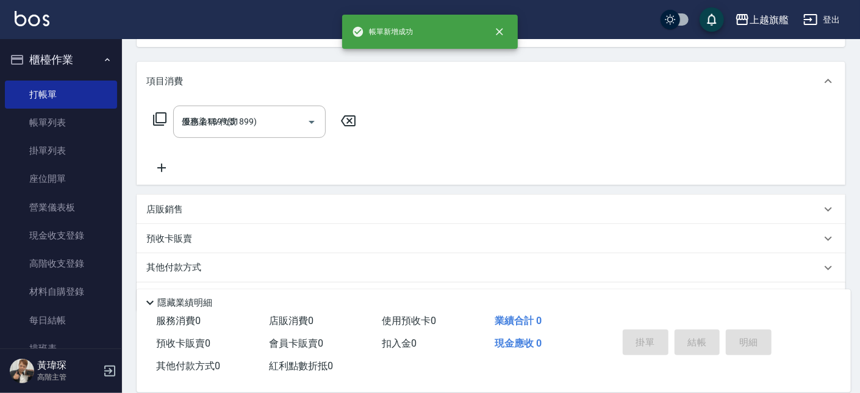
type input "[DATE] 17:11"
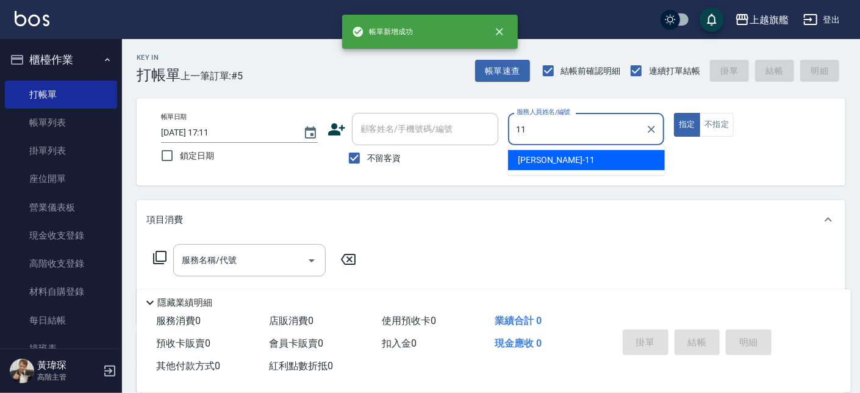
type input "[PERSON_NAME]-11"
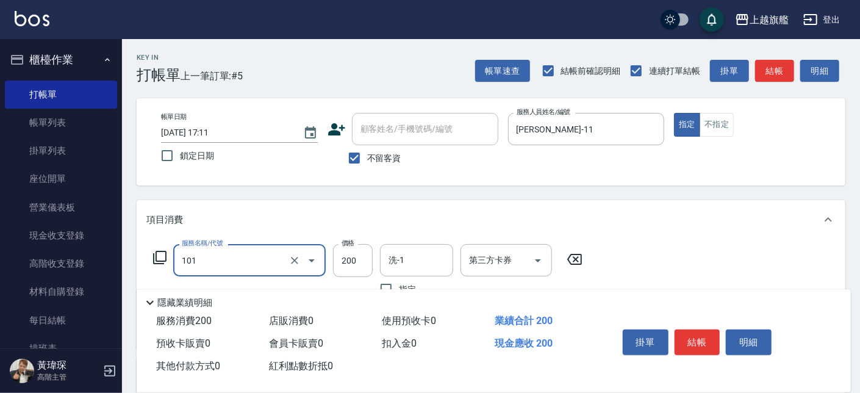
type input "一般洗(101)"
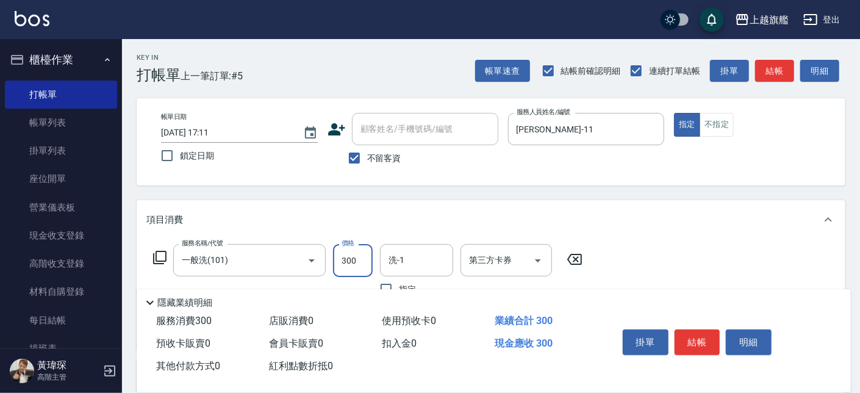
type input "300"
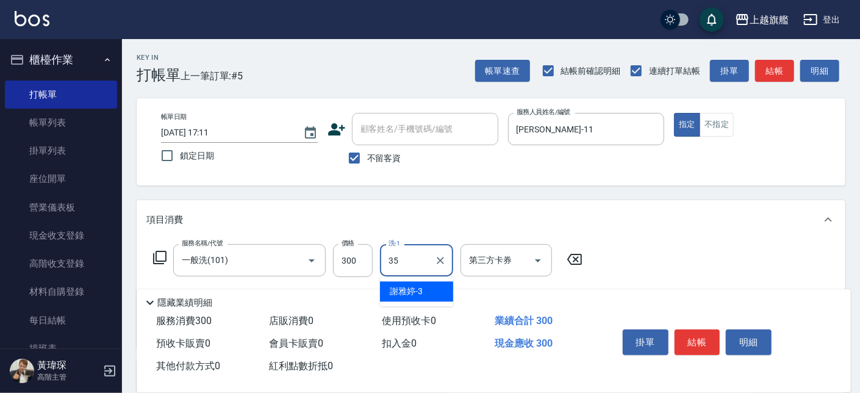
type input "[PERSON_NAME]-35"
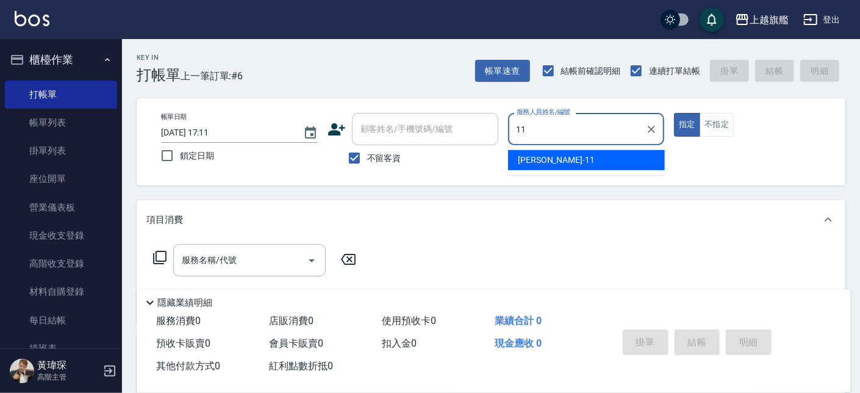
type input "[PERSON_NAME]-11"
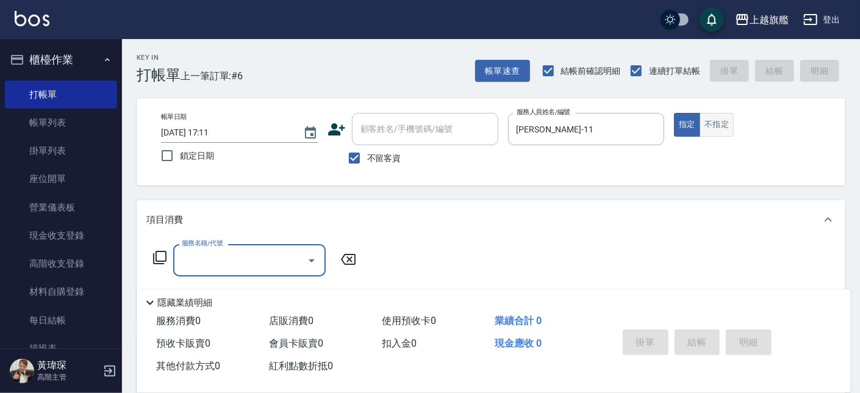
click at [720, 123] on button "不指定" at bounding box center [716, 125] width 34 height 24
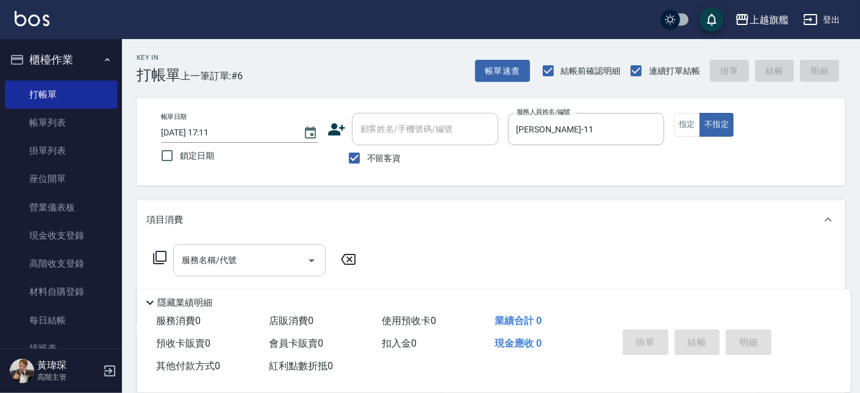
click at [286, 257] on input "服務名稱/代號" at bounding box center [240, 259] width 123 height 21
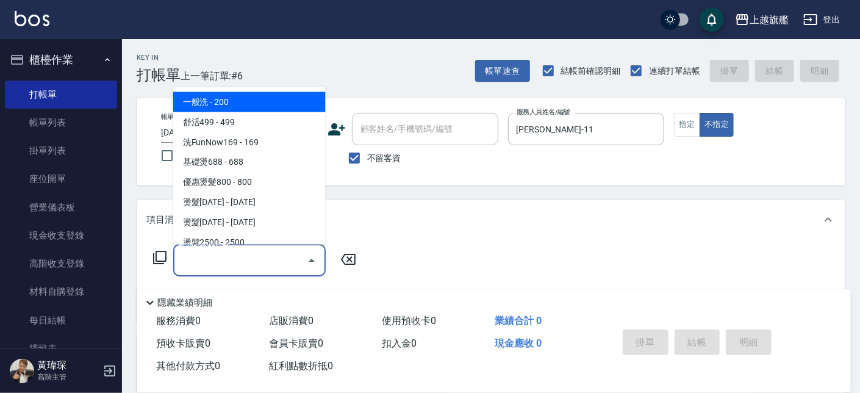
click at [515, 246] on div "服務名稱/代號 服務名稱/代號" at bounding box center [491, 281] width 709 height 84
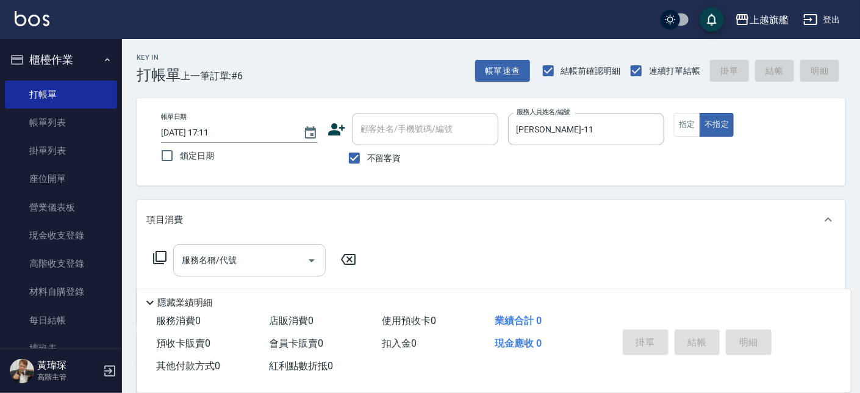
click at [282, 257] on input "服務名稱/代號" at bounding box center [240, 259] width 123 height 21
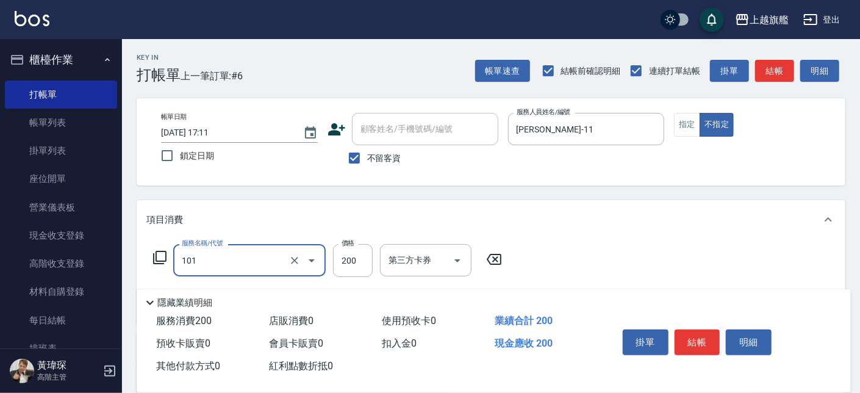
type input "一般洗(101)"
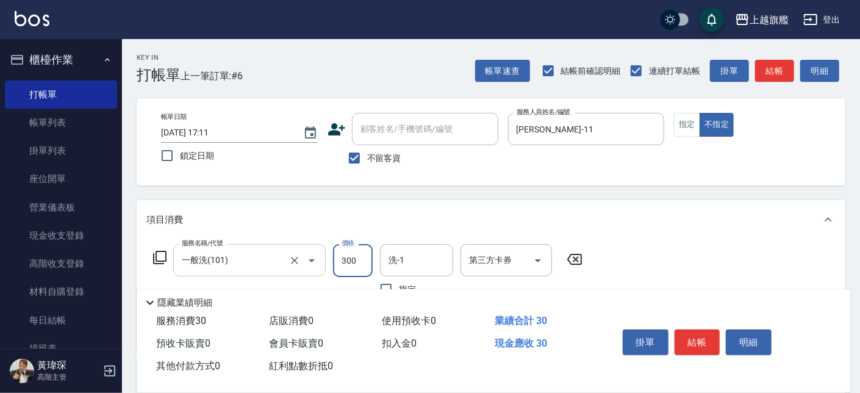
type input "300"
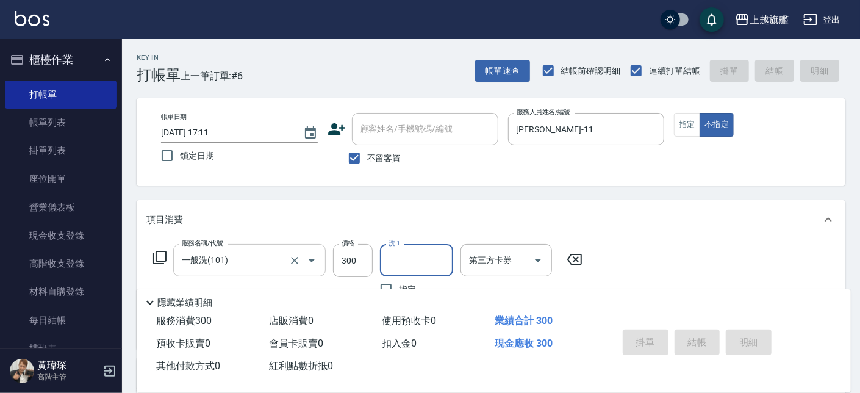
type input "[DATE] 17:13"
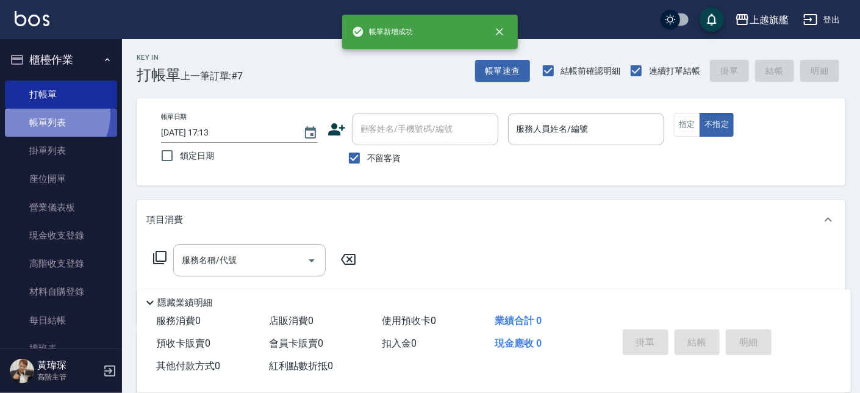
click at [49, 115] on link "帳單列表" at bounding box center [61, 123] width 112 height 28
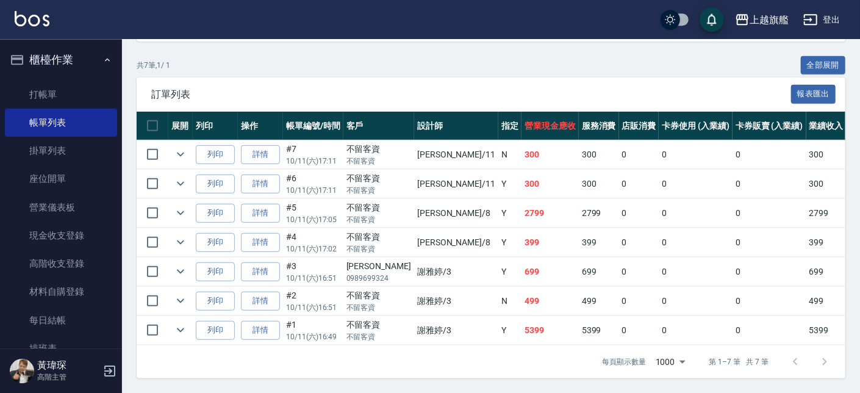
scroll to position [277, 0]
click at [277, 145] on link "詳情" at bounding box center [260, 154] width 39 height 19
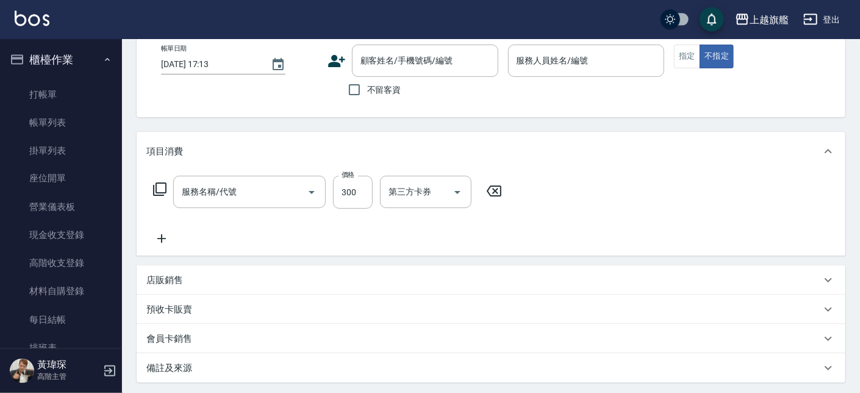
type input "[DATE] 17:11"
checkbox input "true"
type input "[PERSON_NAME]-11"
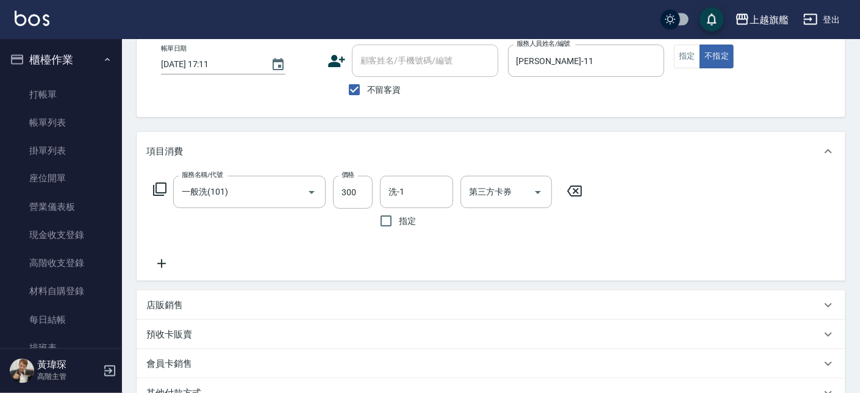
type input "一般洗(101)"
click at [444, 188] on input "洗-1" at bounding box center [416, 191] width 62 height 21
type input "[PERSON_NAME]-35"
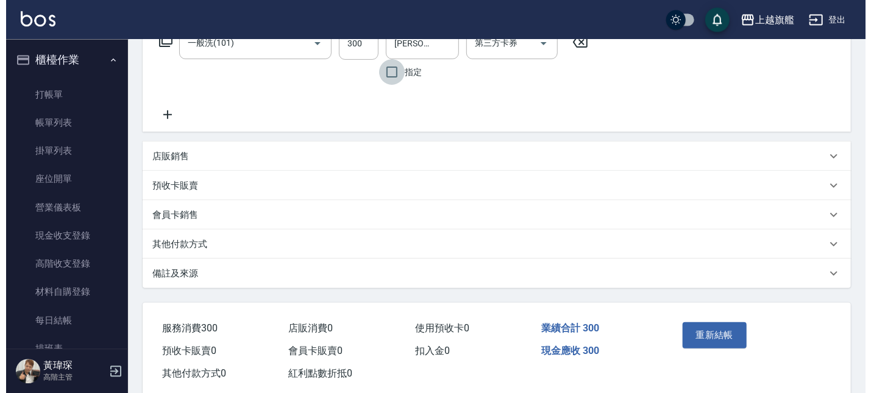
scroll to position [243, 0]
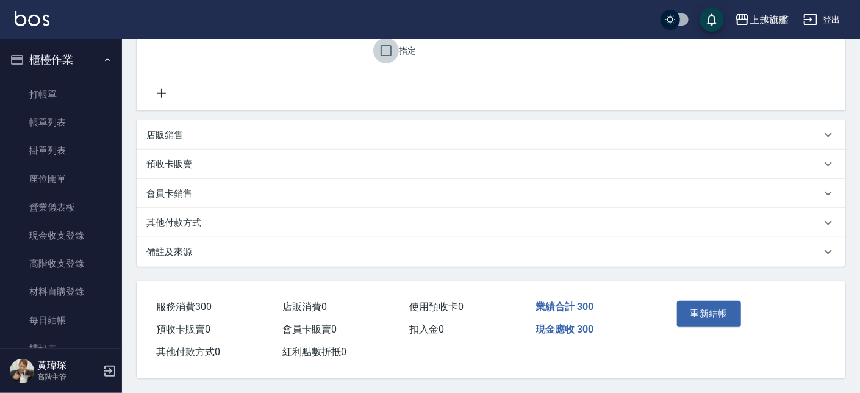
drag, startPoint x: 711, startPoint y: 329, endPoint x: 707, endPoint y: 322, distance: 7.6
click at [710, 329] on div "重新結帳" at bounding box center [708, 322] width 72 height 53
click at [704, 310] on button "重新結帳" at bounding box center [709, 314] width 65 height 26
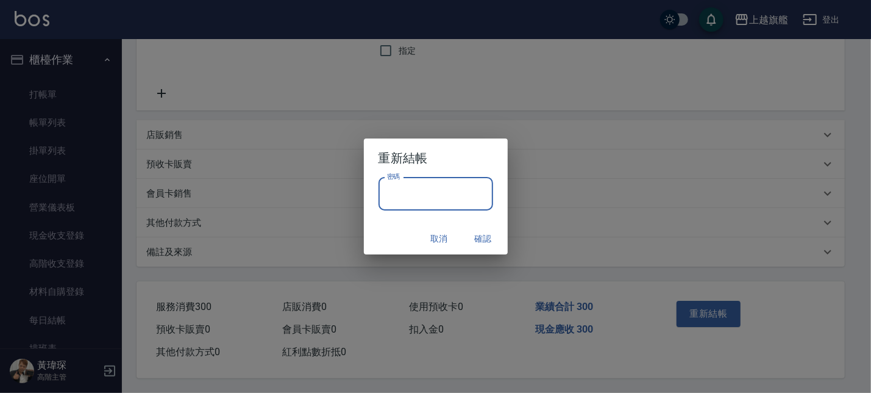
click at [413, 192] on input "密碼" at bounding box center [436, 193] width 115 height 33
type input "*******"
click at [488, 234] on button "確認" at bounding box center [483, 238] width 39 height 23
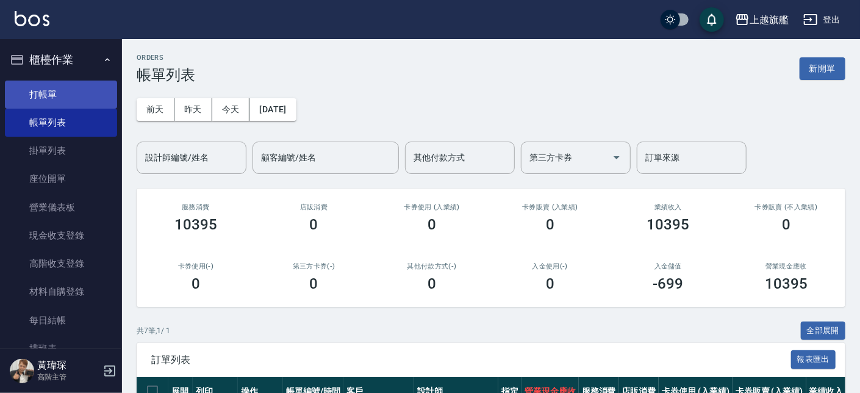
click at [60, 94] on link "打帳單" at bounding box center [61, 94] width 112 height 28
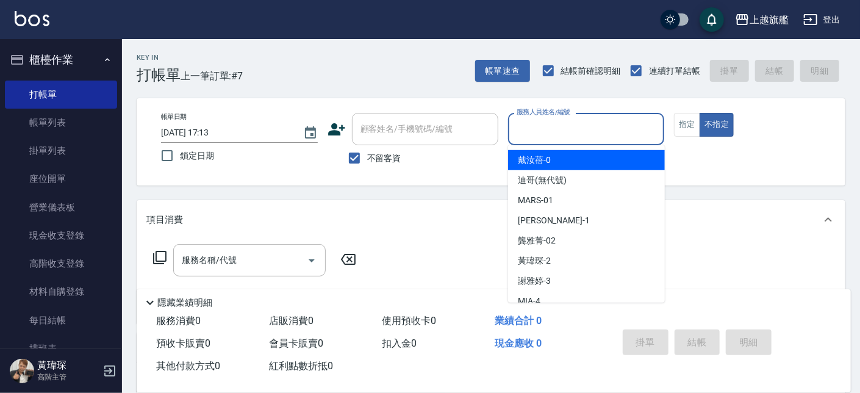
click at [557, 129] on input "服務人員姓名/編號" at bounding box center [586, 128] width 146 height 21
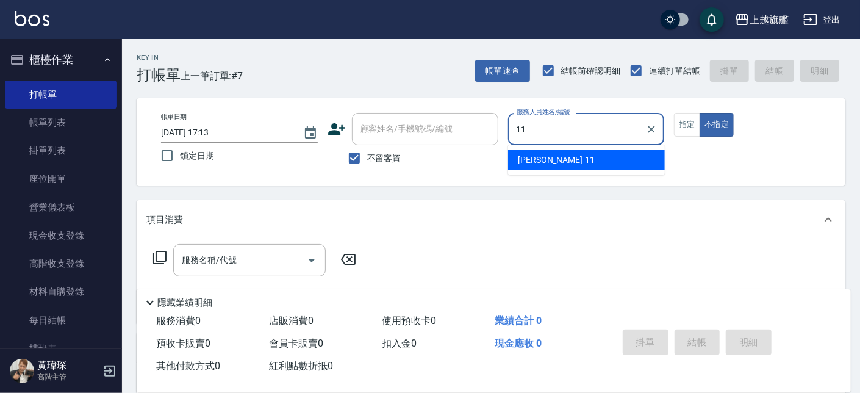
type input "[PERSON_NAME]-11"
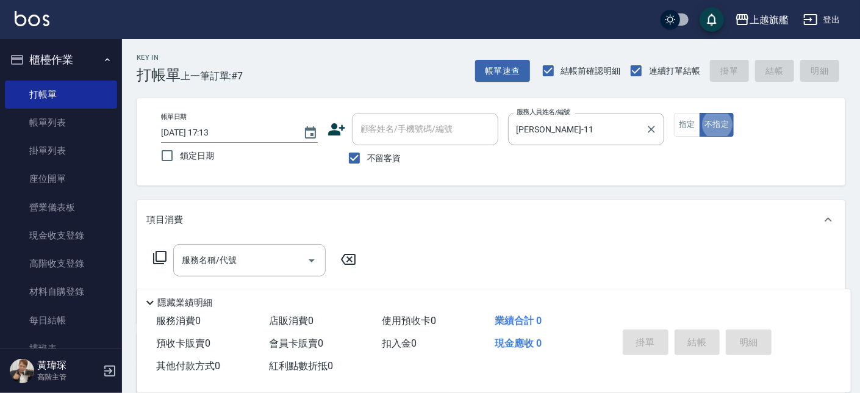
type button "false"
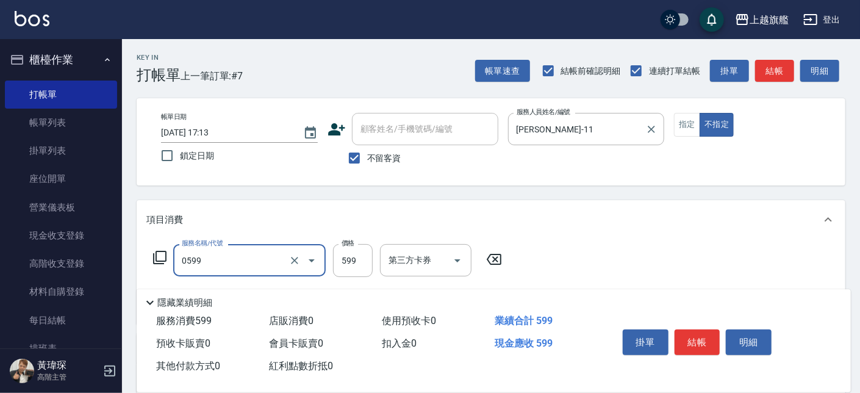
type input "去角質ITELY.(0599)"
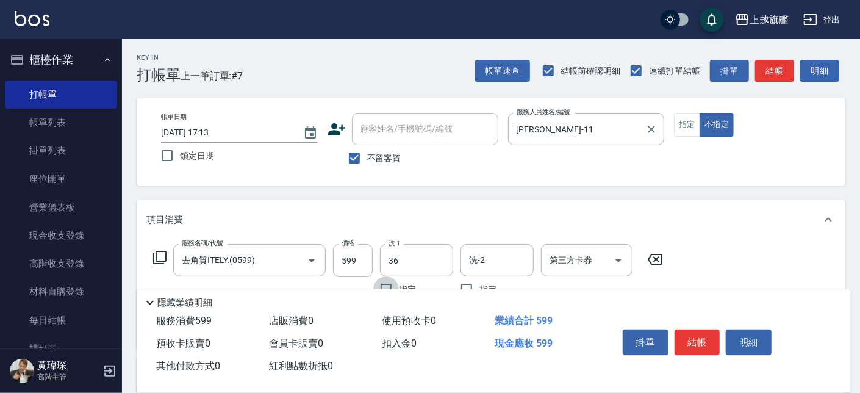
type input "[PERSON_NAME]-36"
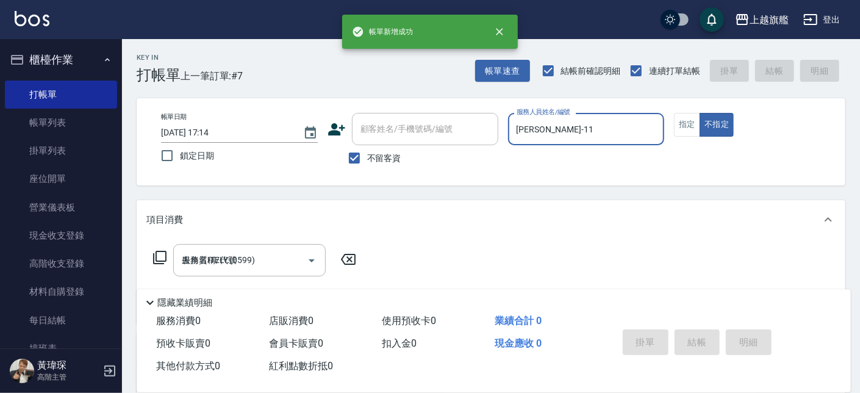
type input "[DATE] 17:14"
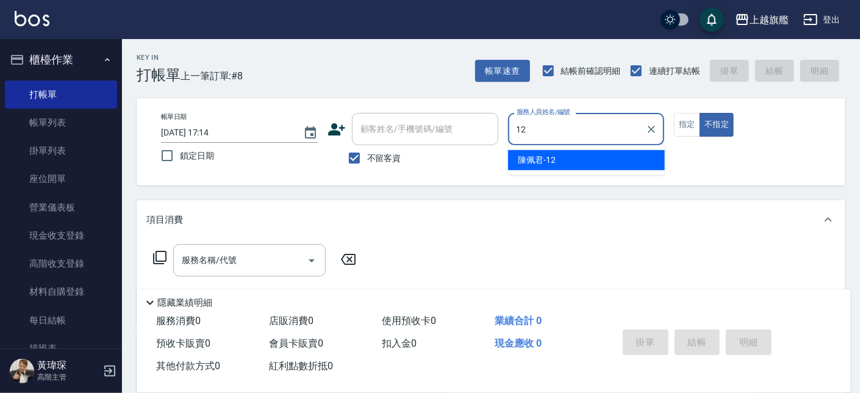
type input "[PERSON_NAME]-12"
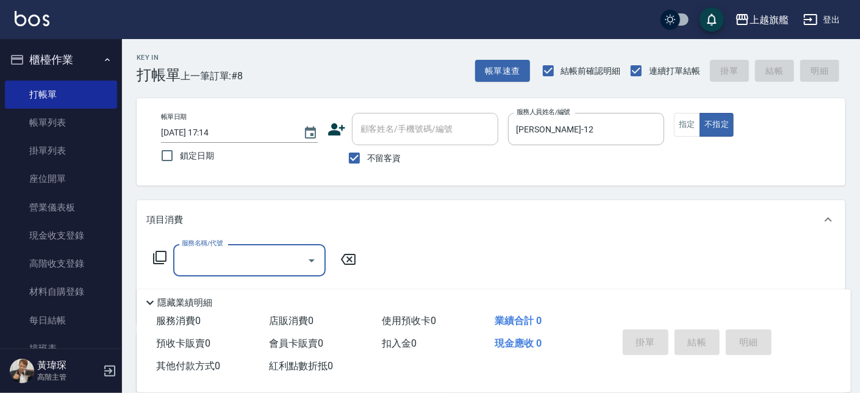
click at [699, 111] on div "帳單日期 [DATE] 17:14 鎖定日期 顧客姓名/手機號碼/編號 顧客姓名/手機號碼/編號 不留客資 服務人員姓名/編號 [PERSON_NAME]-1…" at bounding box center [491, 141] width 709 height 87
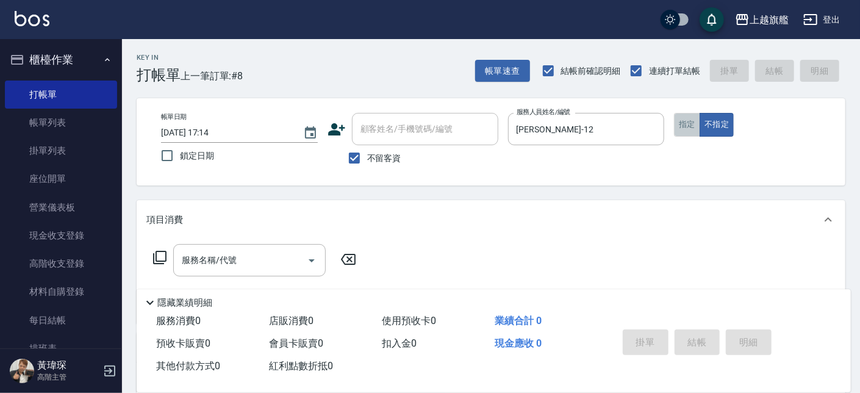
click at [693, 116] on button "指定" at bounding box center [687, 125] width 26 height 24
click at [243, 263] on input "服務名稱/代號" at bounding box center [240, 259] width 123 height 21
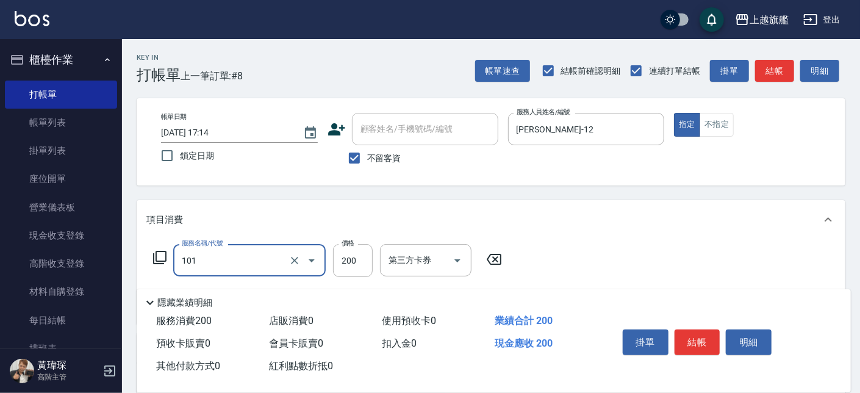
type input "一般洗(101)"
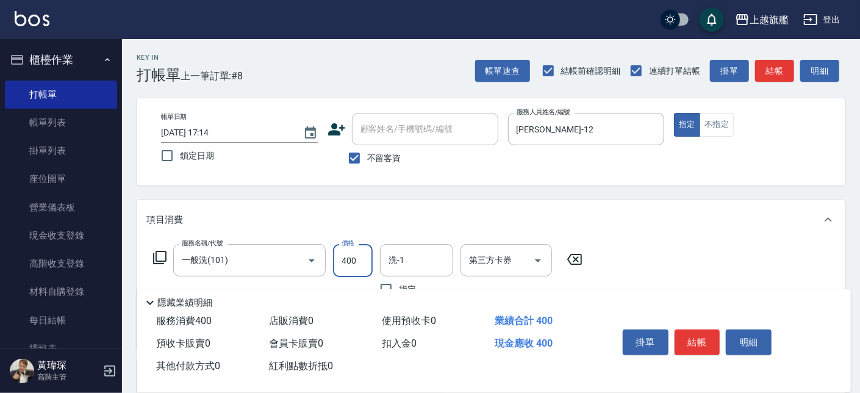
type input "400"
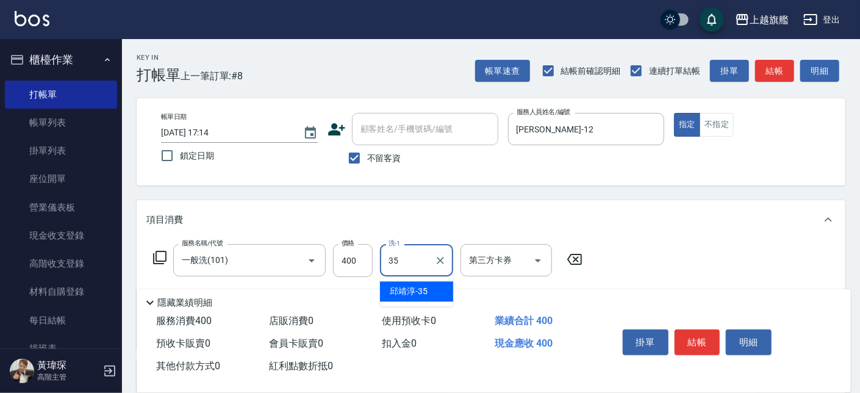
type input "[PERSON_NAME]-35"
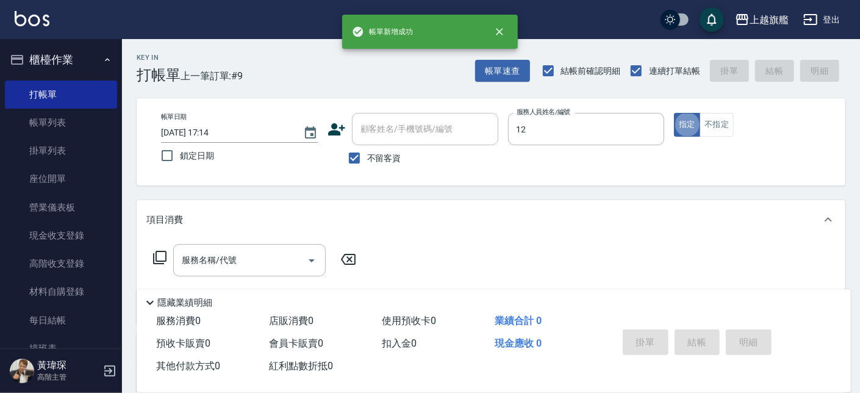
type input "[PERSON_NAME]-12"
type button "true"
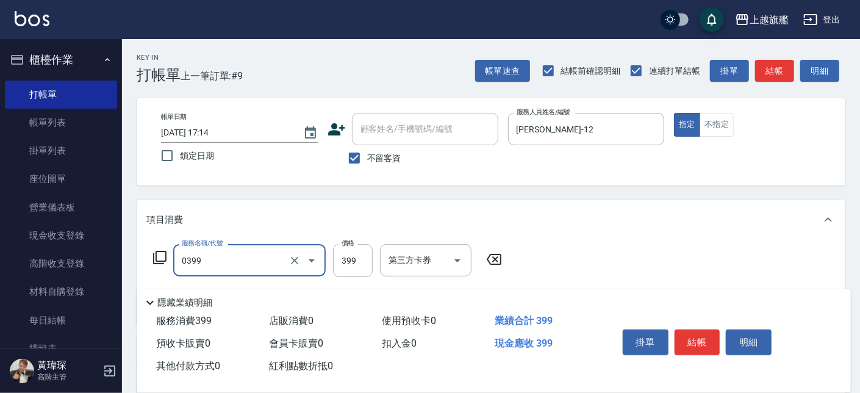
type input "海鹽SPA(0399)"
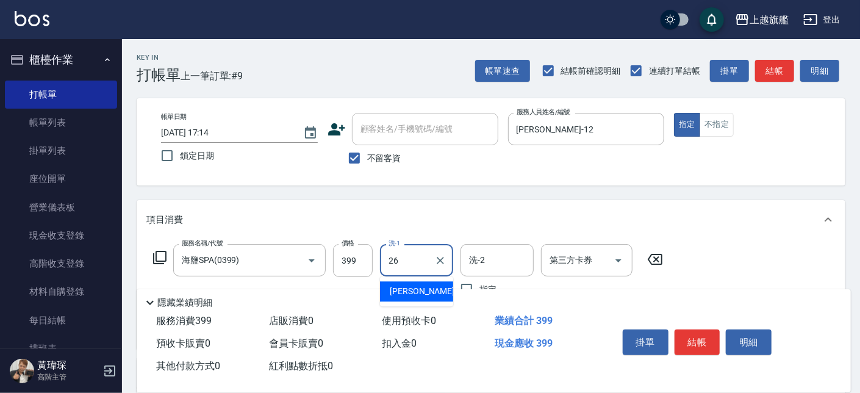
type input "[PERSON_NAME]-26"
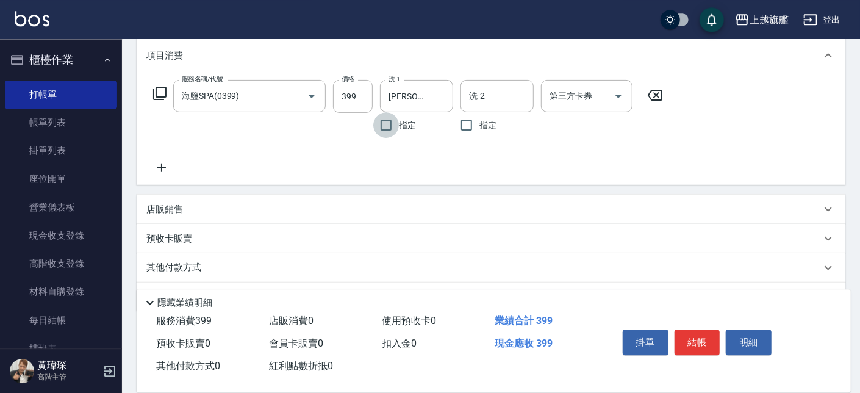
scroll to position [199, 0]
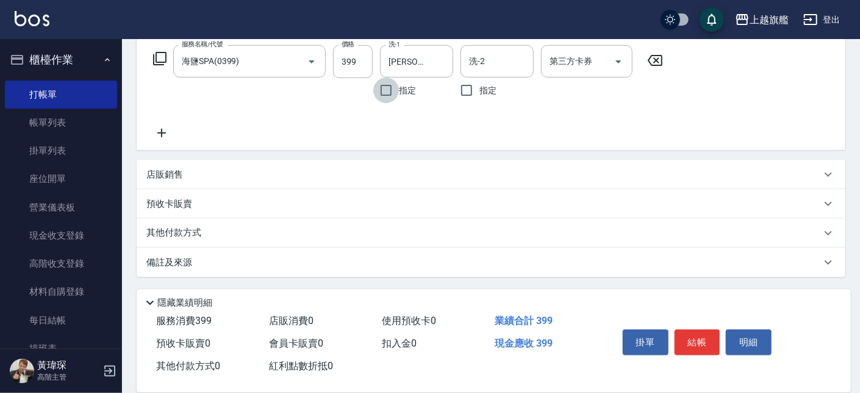
click at [176, 132] on div "服務名稱/代號 海鹽SPA(0399) 服務名稱/代號 價格 399 價格 洗-1 [PERSON_NAME]-26 洗-1 指定 洗-2 洗-2 指定 第三…" at bounding box center [408, 92] width 524 height 95
click at [164, 132] on icon at bounding box center [161, 133] width 30 height 15
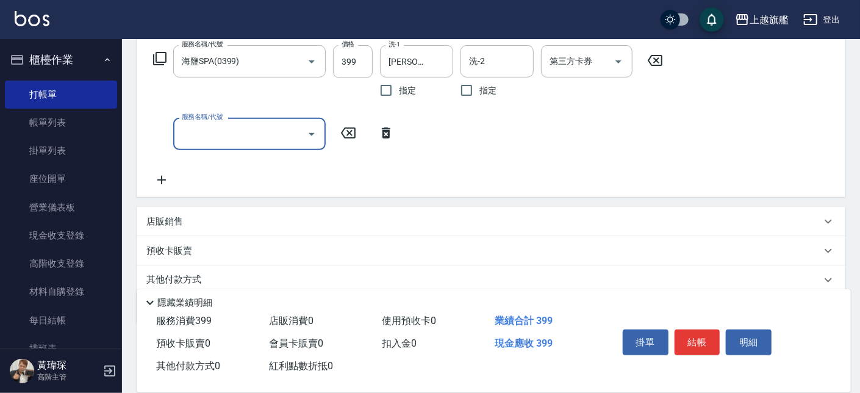
click at [248, 145] on div "服務名稱/代號" at bounding box center [249, 134] width 152 height 32
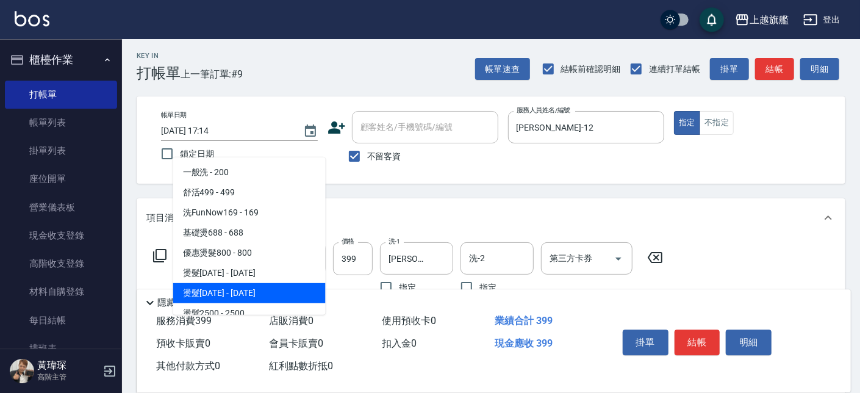
scroll to position [0, 0]
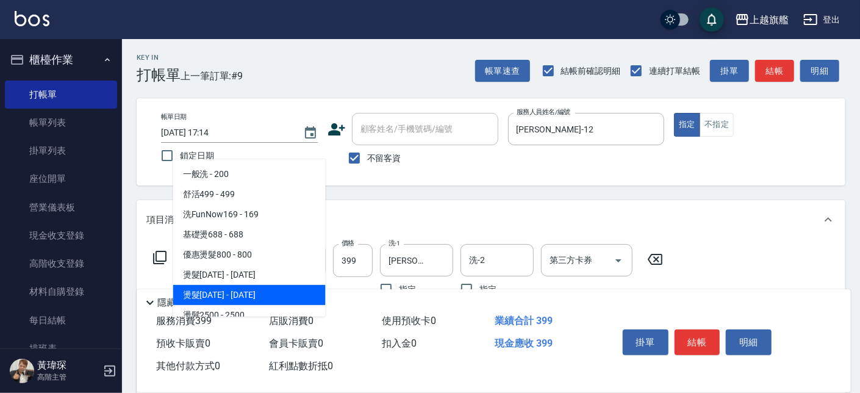
drag, startPoint x: 358, startPoint y: 252, endPoint x: 376, endPoint y: 243, distance: 19.6
click at [358, 252] on input "399" at bounding box center [353, 260] width 40 height 33
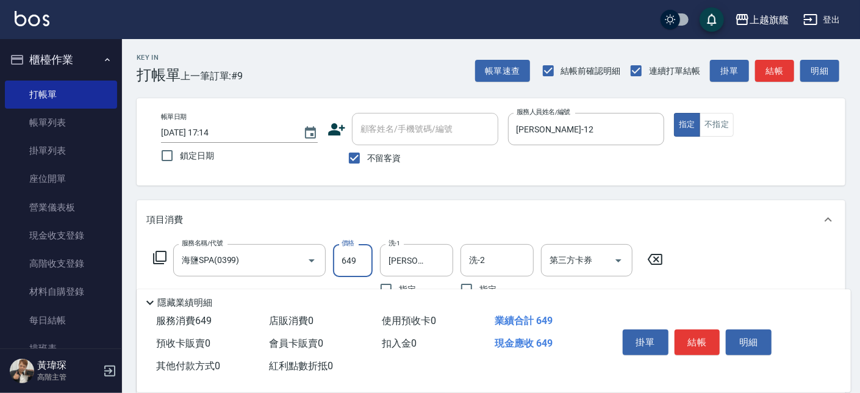
type input "649"
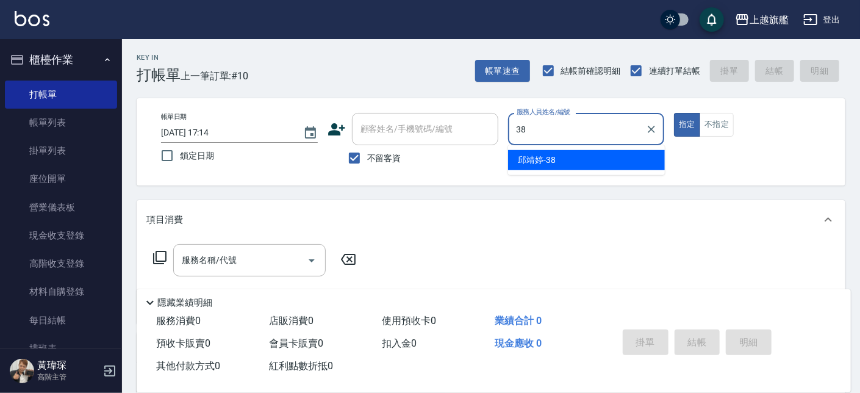
type input "[PERSON_NAME]-38"
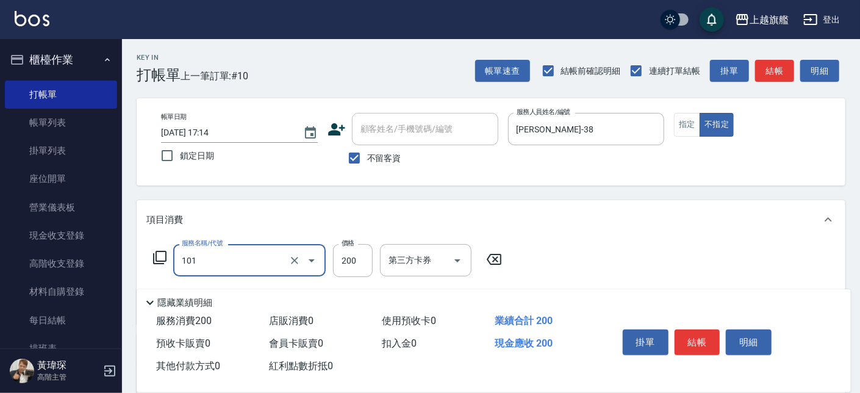
type input "一般洗(101)"
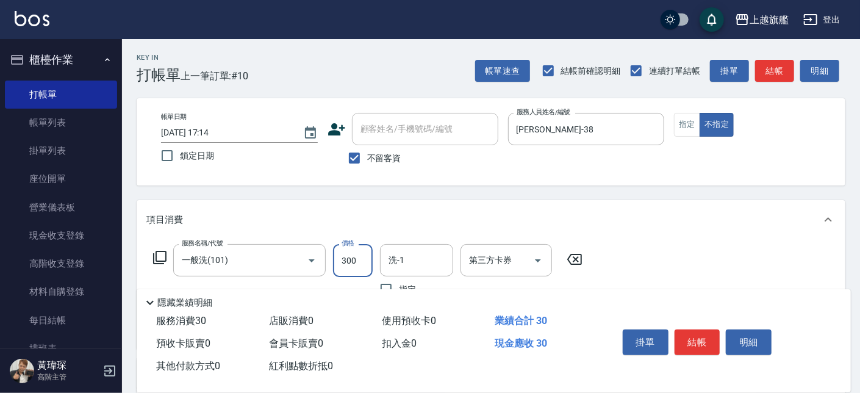
type input "300"
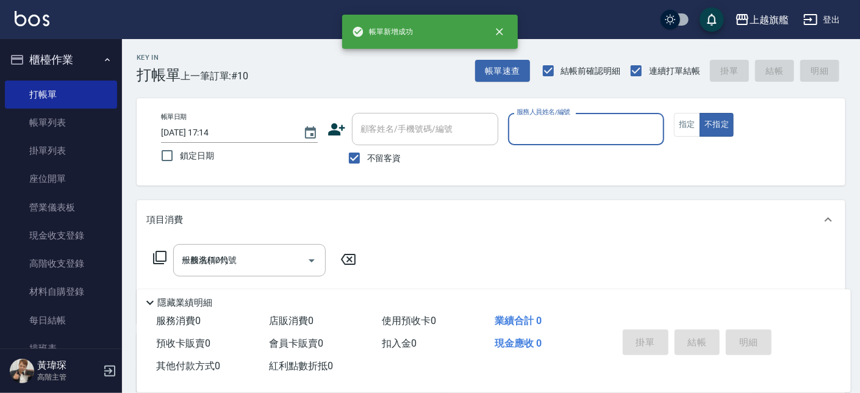
type input "[DATE] 17:15"
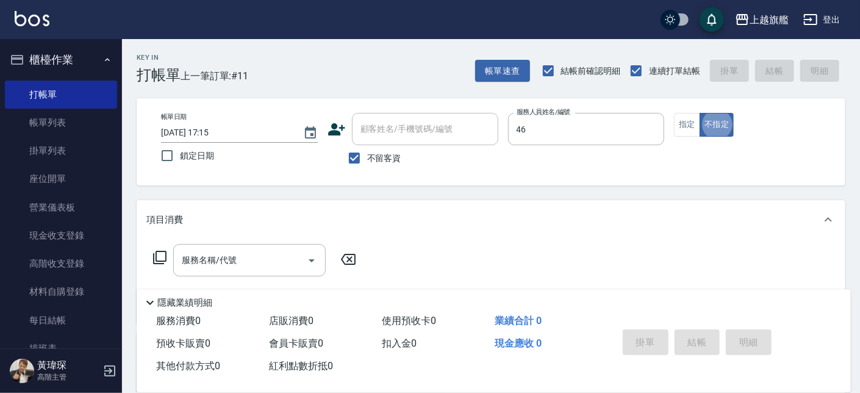
type input "瑜兒-46"
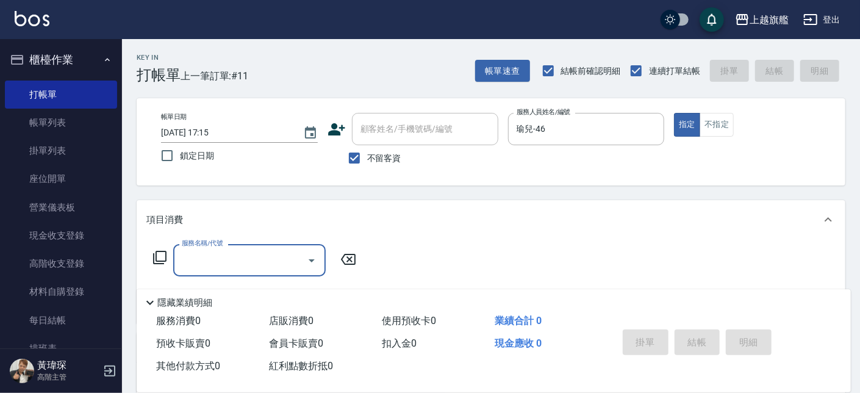
type input "2"
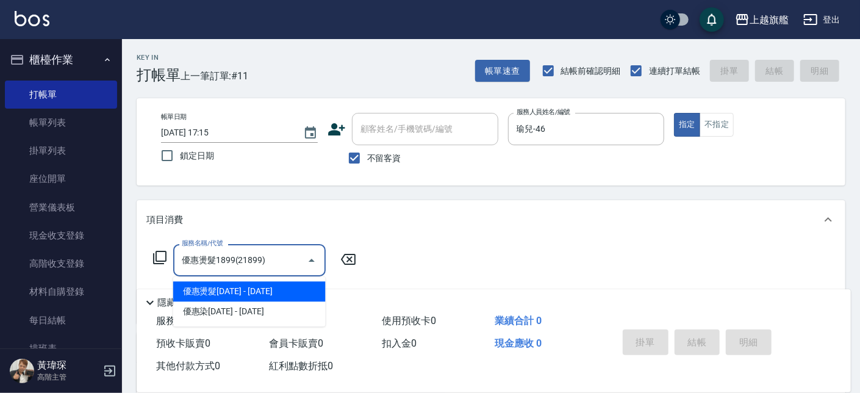
type input "優惠燙髮1899(21899)"
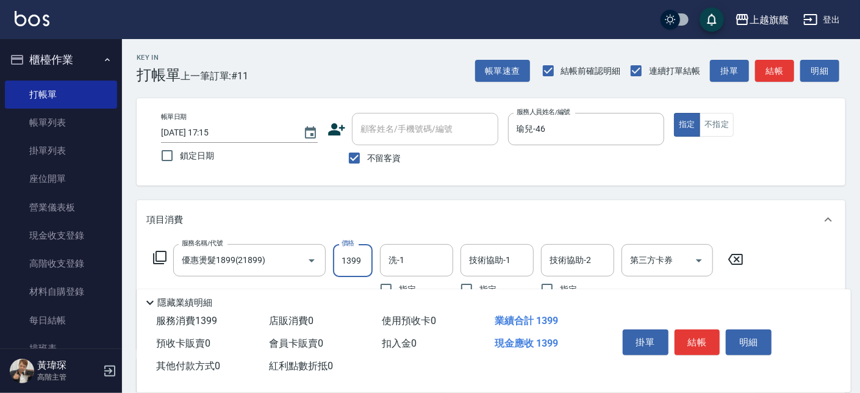
type input "1399"
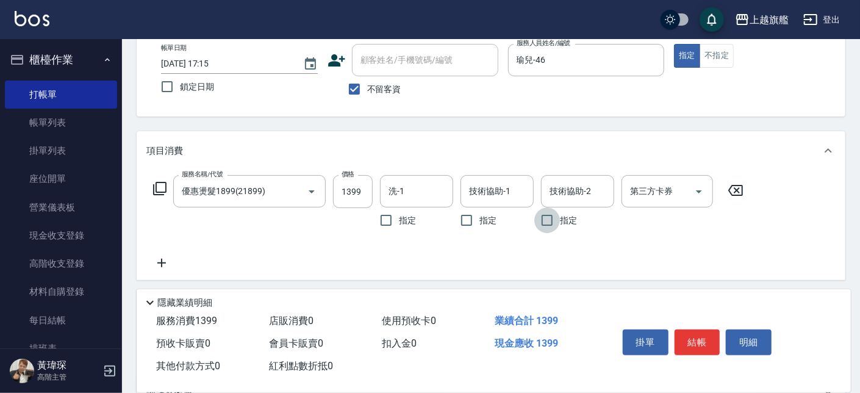
scroll to position [138, 0]
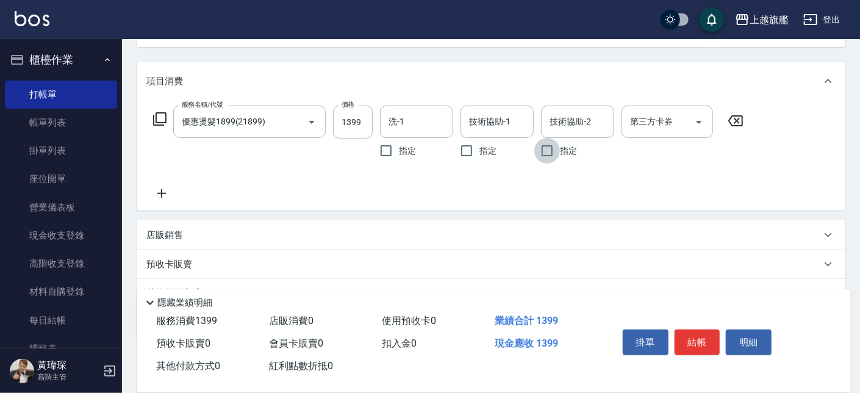
click at [170, 193] on icon at bounding box center [161, 193] width 30 height 15
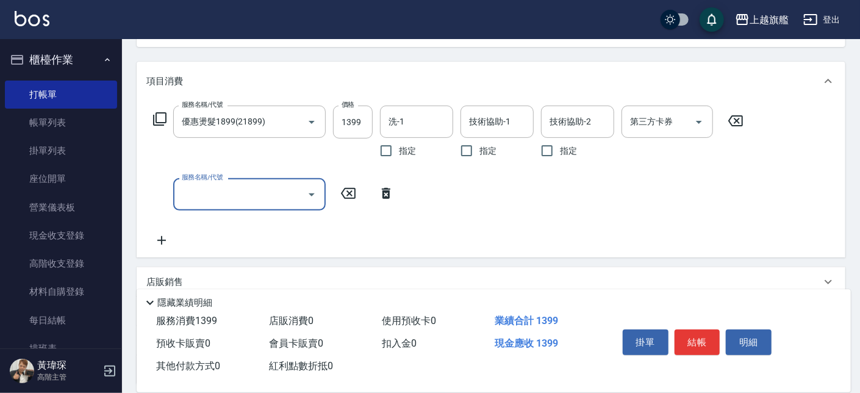
click at [240, 189] on input "服務名稱/代號" at bounding box center [240, 194] width 123 height 21
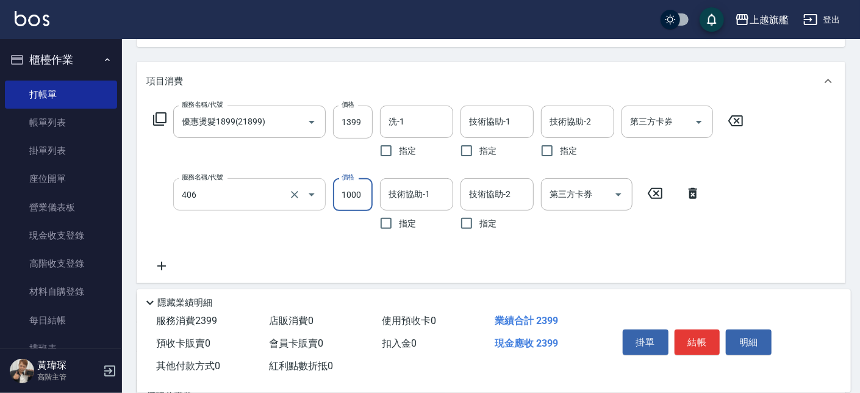
type input "水漾護1000(406)"
type input "2000"
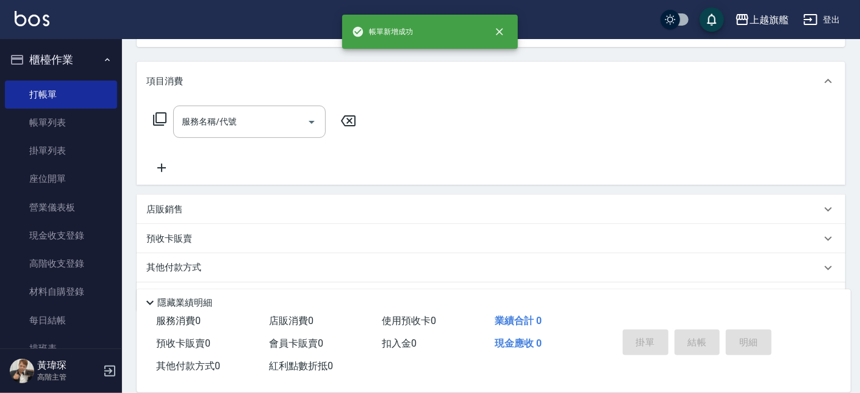
scroll to position [0, 0]
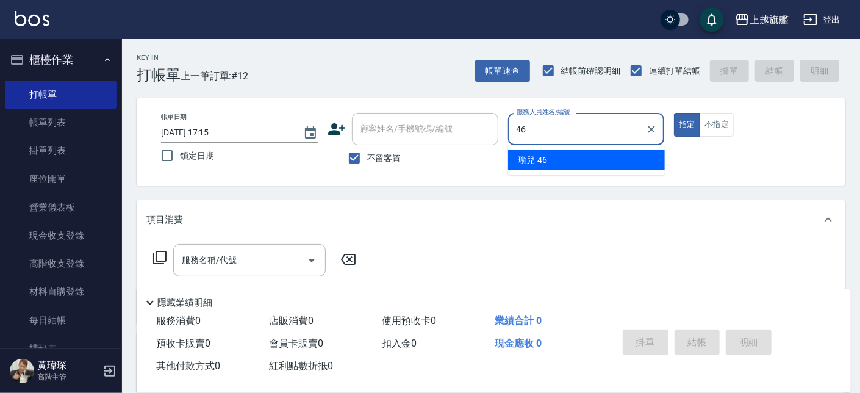
type input "瑜兒-46"
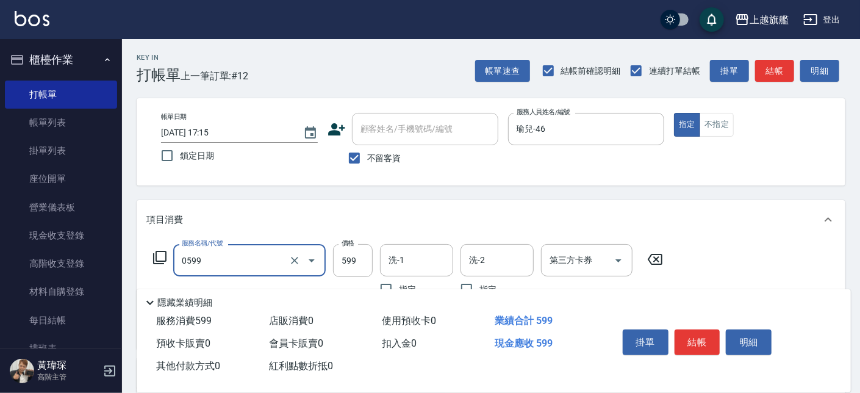
type input "去角質ITELY.(0599)"
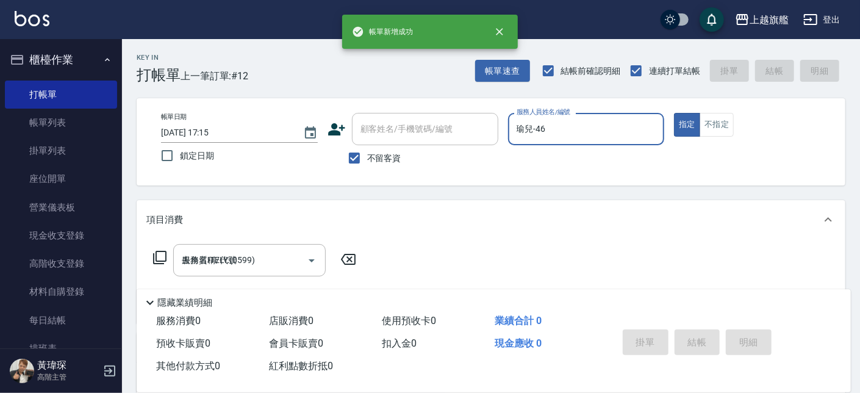
type input "[DATE] 17:16"
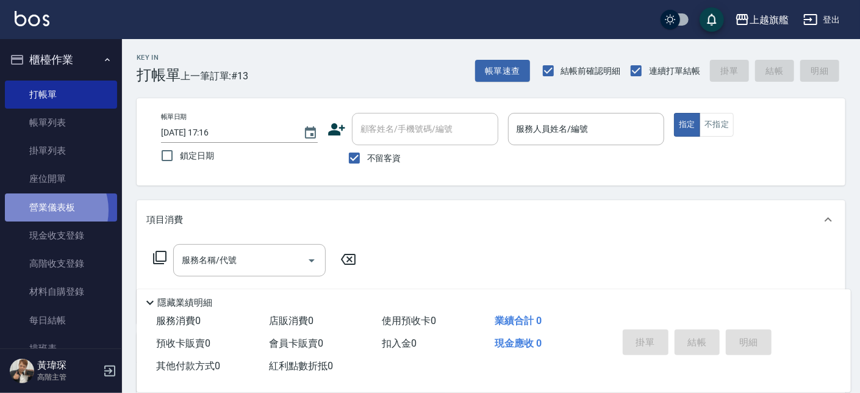
click at [46, 210] on link "營業儀表板" at bounding box center [61, 207] width 112 height 28
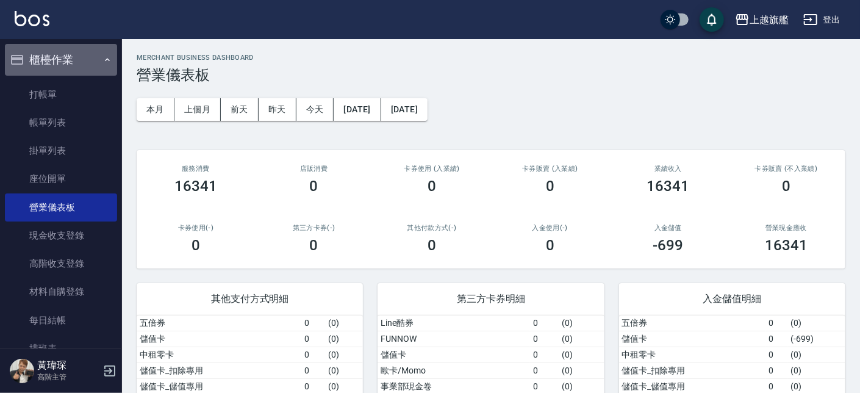
click at [83, 64] on button "櫃檯作業" at bounding box center [61, 60] width 112 height 32
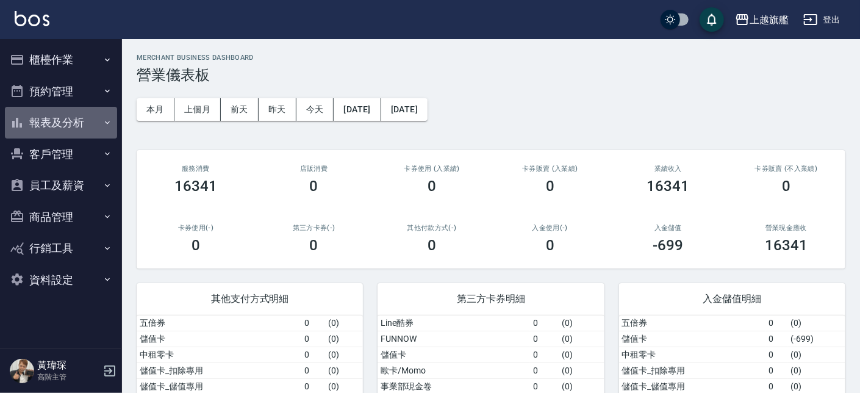
click at [82, 121] on button "報表及分析" at bounding box center [61, 123] width 112 height 32
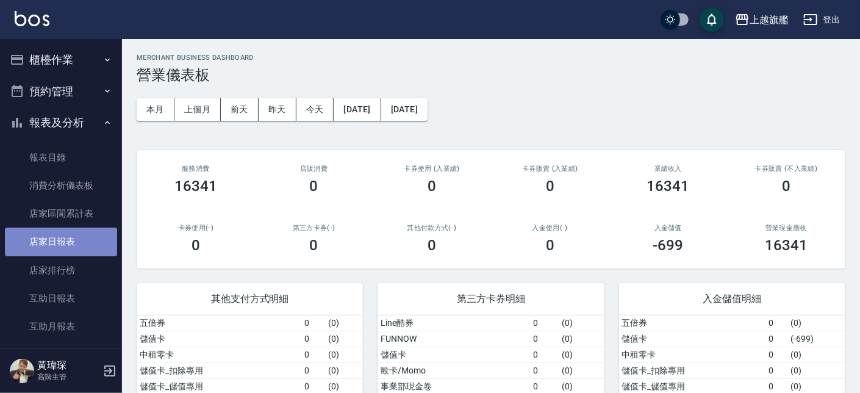
click at [74, 245] on link "店家日報表" at bounding box center [61, 241] width 112 height 28
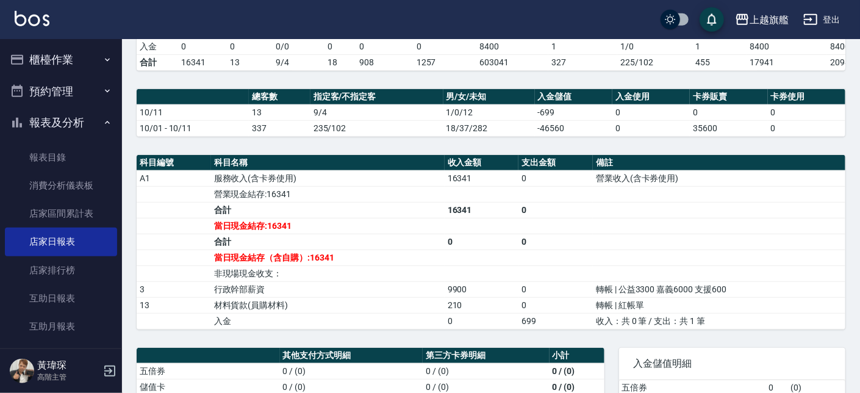
scroll to position [486, 0]
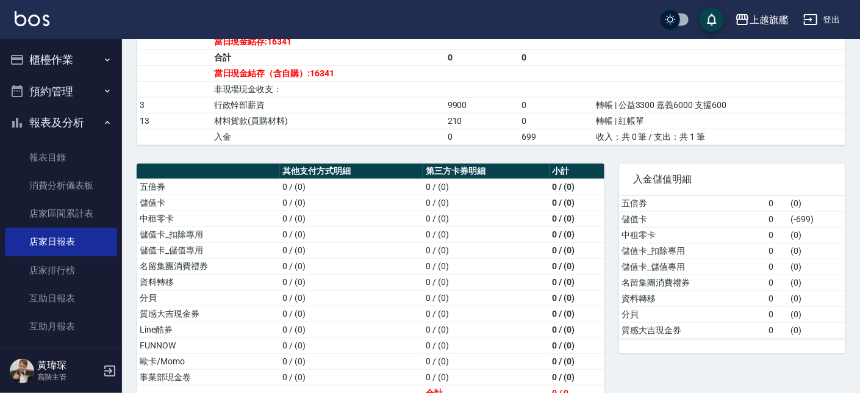
click at [456, 129] on td "210" at bounding box center [482, 121] width 74 height 16
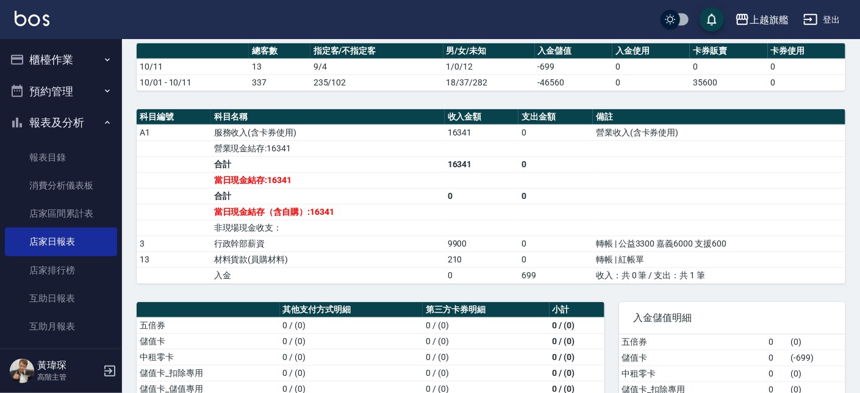
scroll to position [347, 0]
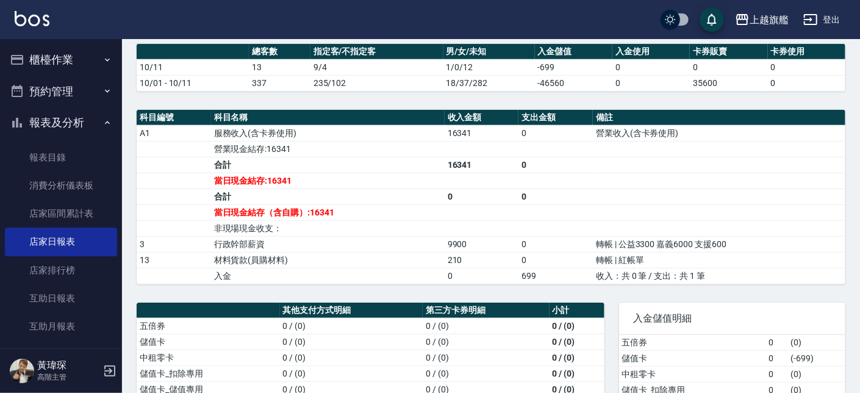
click at [457, 187] on td "a dense table" at bounding box center [482, 181] width 74 height 16
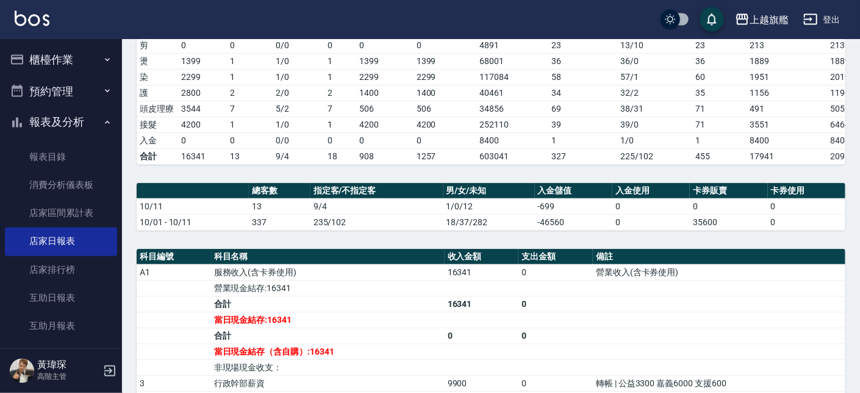
scroll to position [0, 0]
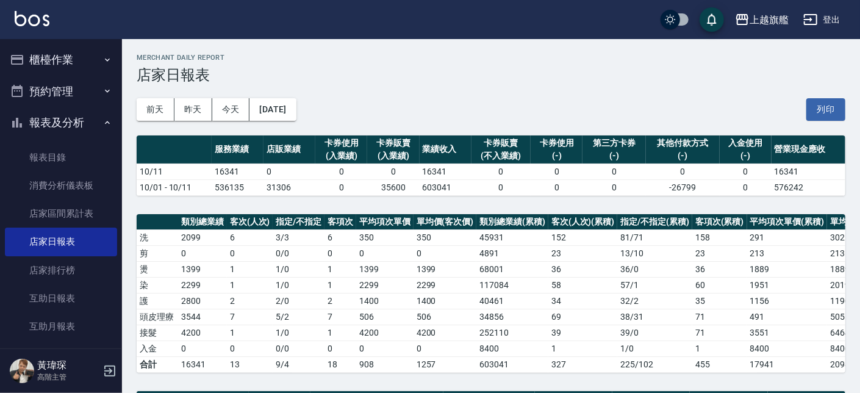
click at [81, 62] on button "櫃檯作業" at bounding box center [61, 60] width 112 height 32
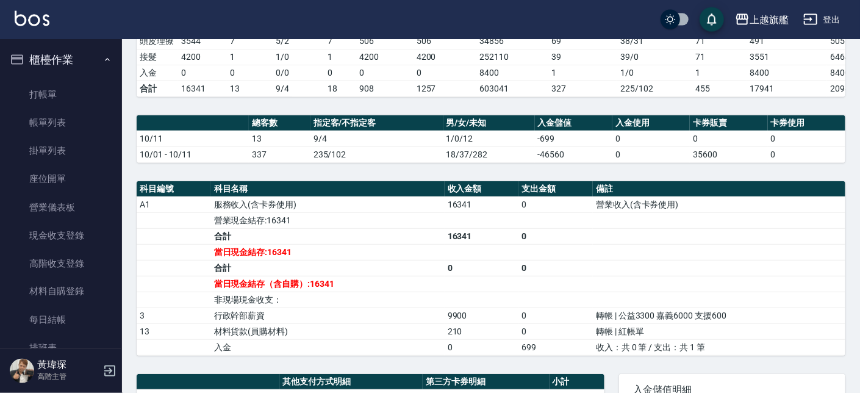
scroll to position [417, 0]
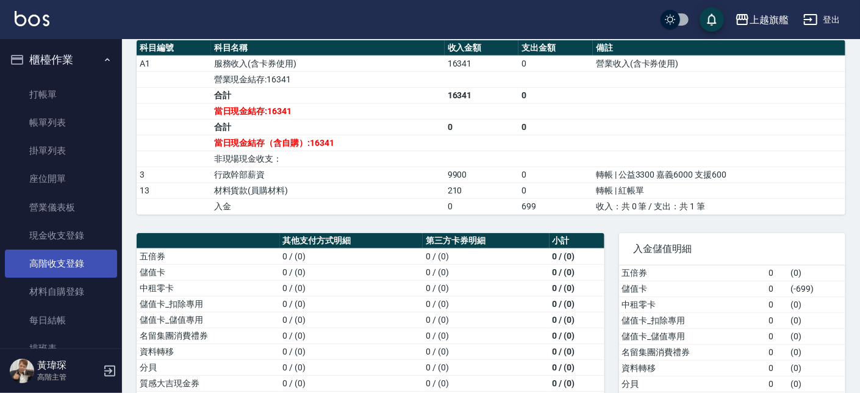
click at [82, 254] on link "高階收支登錄" at bounding box center [61, 263] width 112 height 28
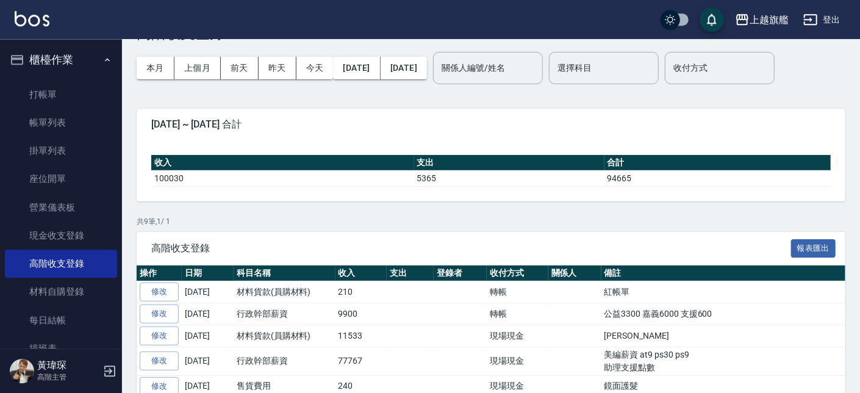
scroll to position [69, 0]
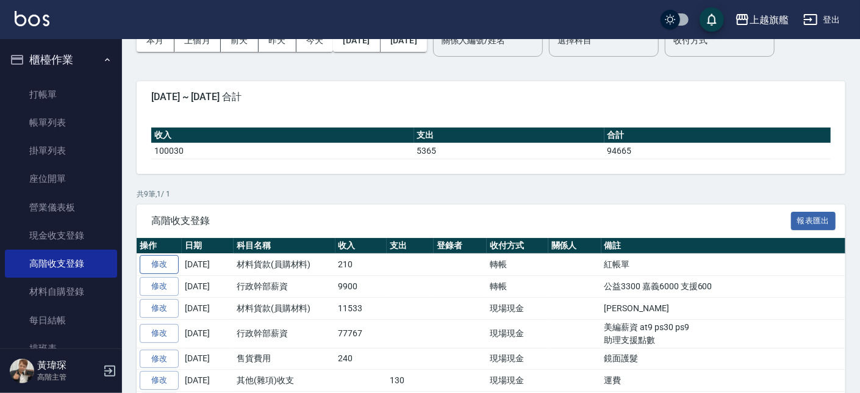
click at [157, 259] on link "修改" at bounding box center [159, 264] width 39 height 19
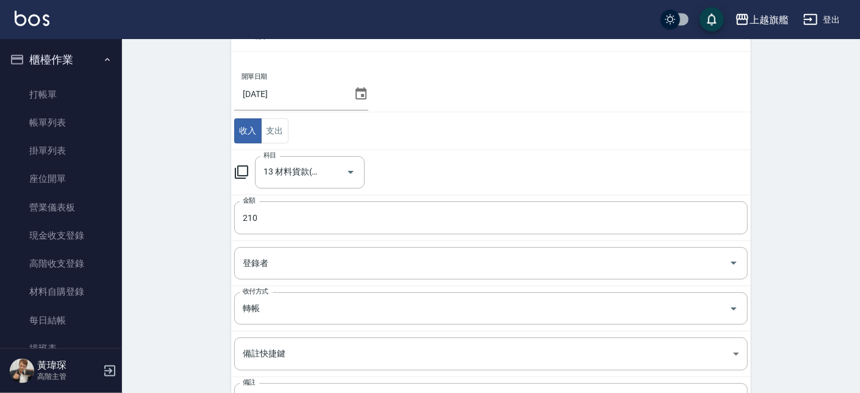
scroll to position [138, 0]
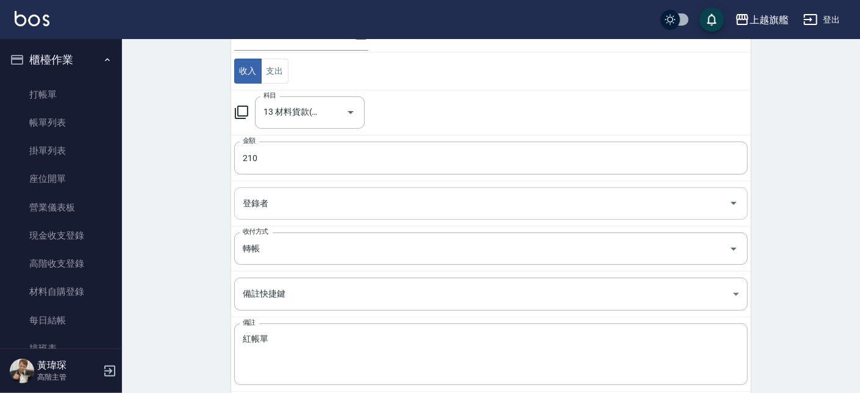
click at [334, 210] on div "登錄者" at bounding box center [490, 203] width 513 height 32
drag, startPoint x: 212, startPoint y: 229, endPoint x: 251, endPoint y: 259, distance: 48.3
click at [212, 230] on div "ACCOUNTING RECORD DETAIL 收支紀錄詳細 一般 開單日期 [DATE] 收入 支出 科目 13 材料貨款(員購材料) 科目 金額 210…" at bounding box center [491, 186] width 738 height 543
click at [257, 263] on div "轉帳 收付方式" at bounding box center [490, 248] width 513 height 32
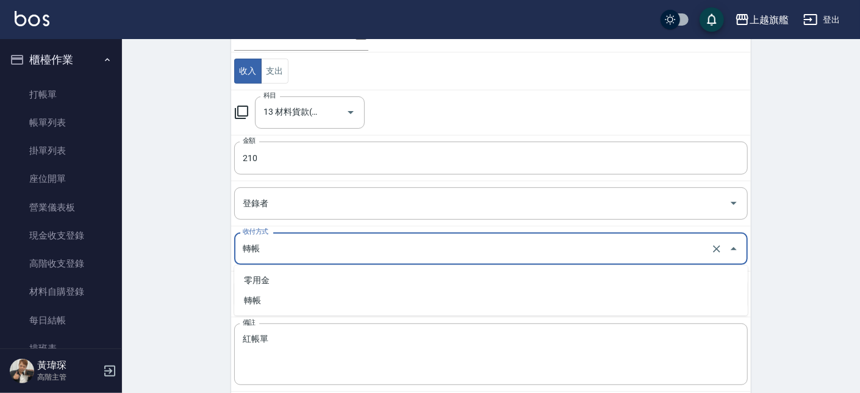
click at [252, 252] on input "轉帳" at bounding box center [474, 248] width 468 height 21
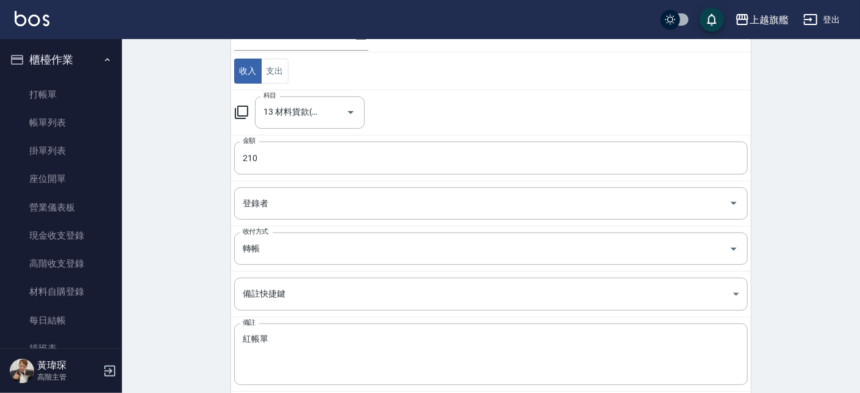
click at [212, 251] on div "ACCOUNTING RECORD DETAIL 收支紀錄詳細 一般 開單日期 [DATE] 收入 支出 科目 13 材料貨款(員購材料) 科目 金額 210…" at bounding box center [491, 186] width 738 height 543
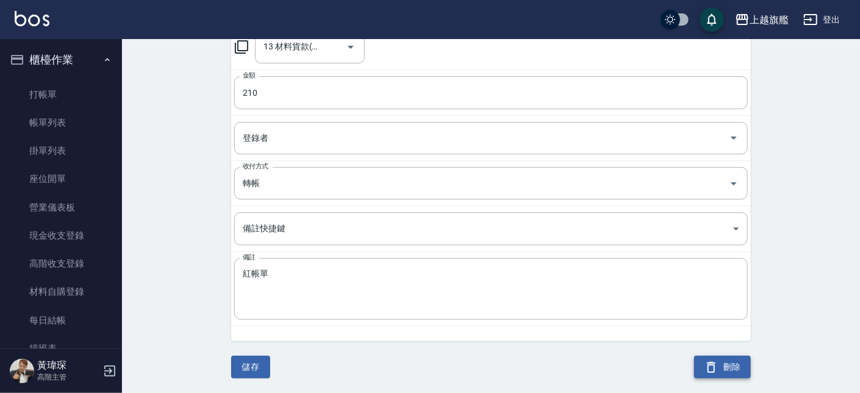
click at [723, 351] on button "刪除" at bounding box center [722, 367] width 57 height 23
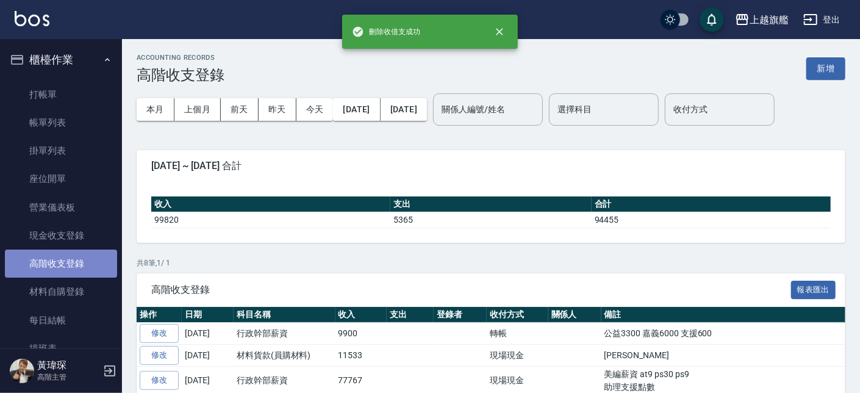
click at [69, 262] on link "高階收支登錄" at bounding box center [61, 263] width 112 height 28
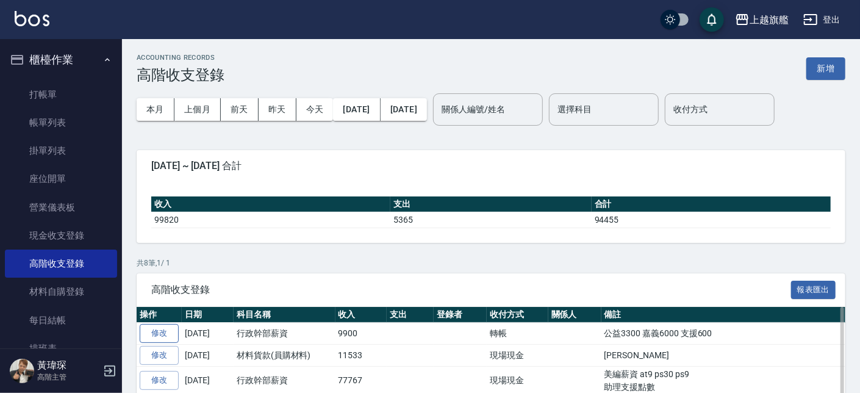
click at [169, 325] on td "修改" at bounding box center [159, 334] width 45 height 22
click at [173, 333] on link "修改" at bounding box center [159, 333] width 39 height 19
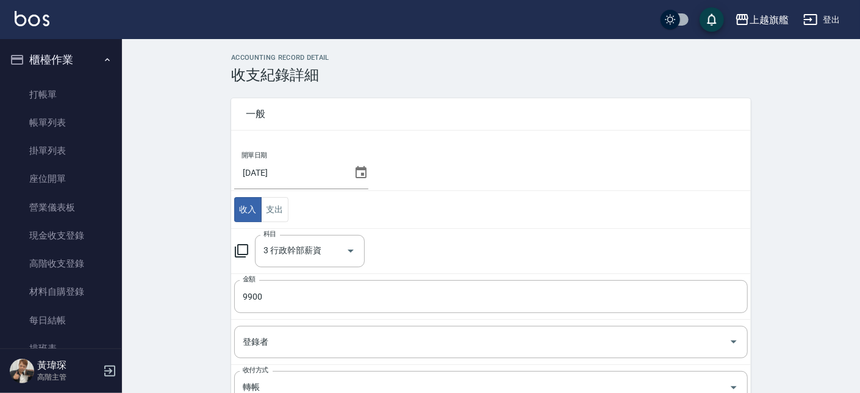
scroll to position [204, 0]
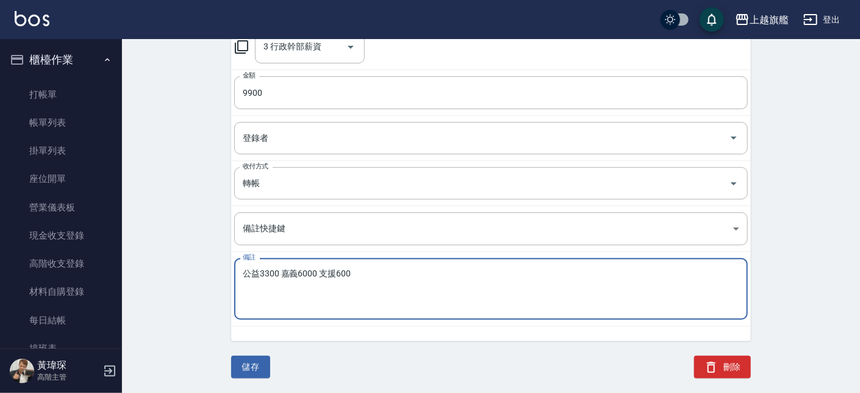
click at [343, 292] on textarea "公益3300 嘉義6000 支援600" at bounding box center [491, 288] width 496 height 41
drag, startPoint x: 485, startPoint y: 288, endPoint x: 187, endPoint y: 221, distance: 306.4
click at [243, 268] on textarea "公益3300 嘉義6000 支援600" at bounding box center [491, 288] width 496 height 41
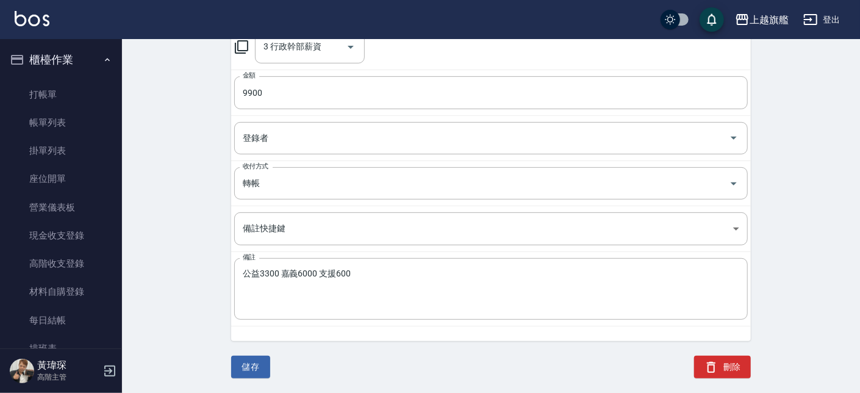
click at [717, 351] on div "儲存 刪除" at bounding box center [483, 359] width 534 height 66
click at [724, 351] on button "刪除" at bounding box center [722, 367] width 57 height 23
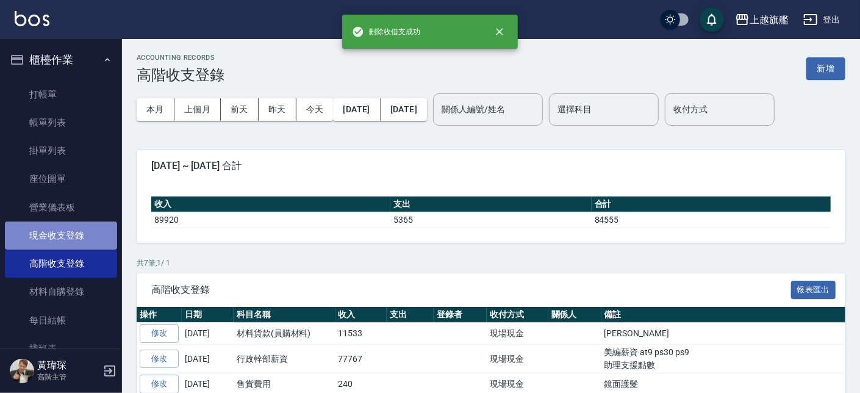
drag, startPoint x: 64, startPoint y: 235, endPoint x: 427, endPoint y: 232, distance: 363.5
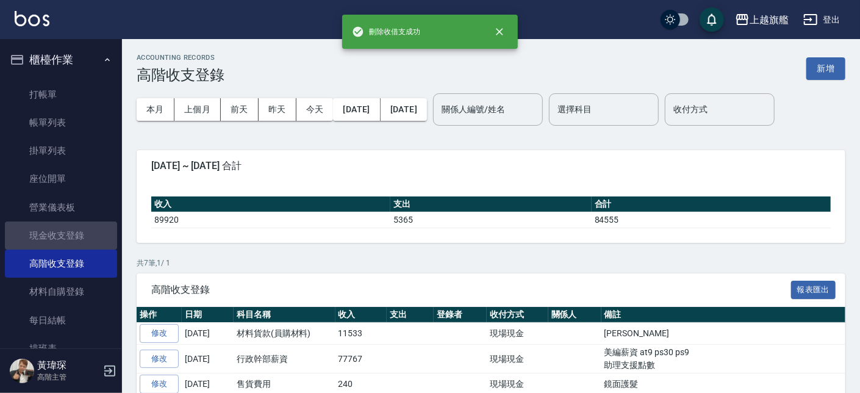
click at [65, 234] on link "現金收支登錄" at bounding box center [61, 235] width 112 height 28
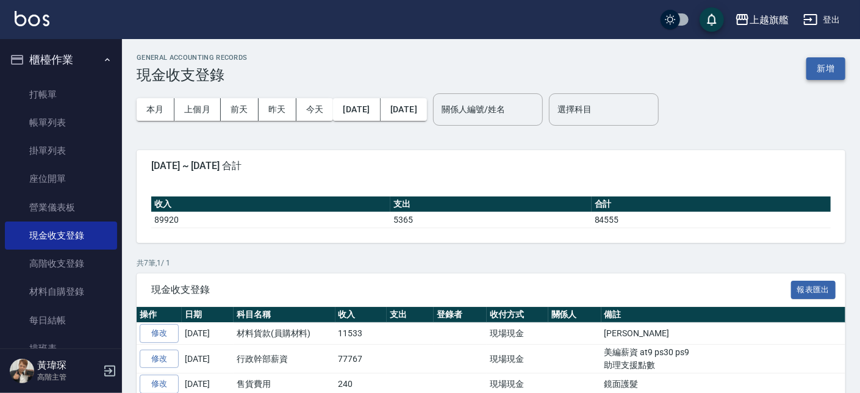
click at [770, 66] on button "新增" at bounding box center [825, 68] width 39 height 23
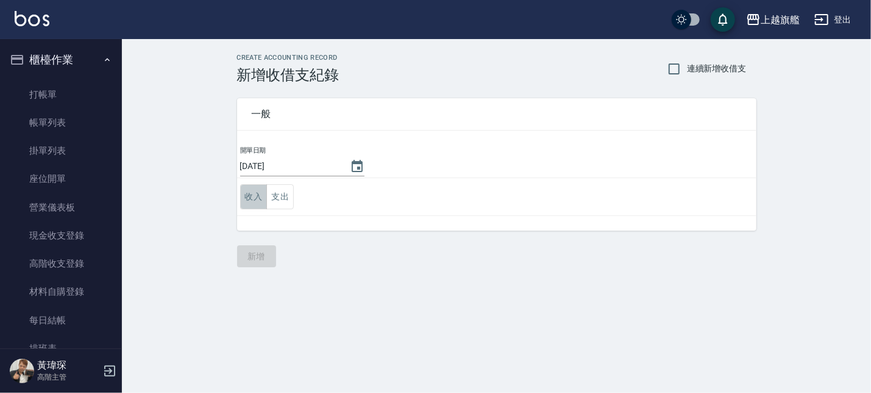
click at [264, 196] on button "收入" at bounding box center [253, 196] width 27 height 25
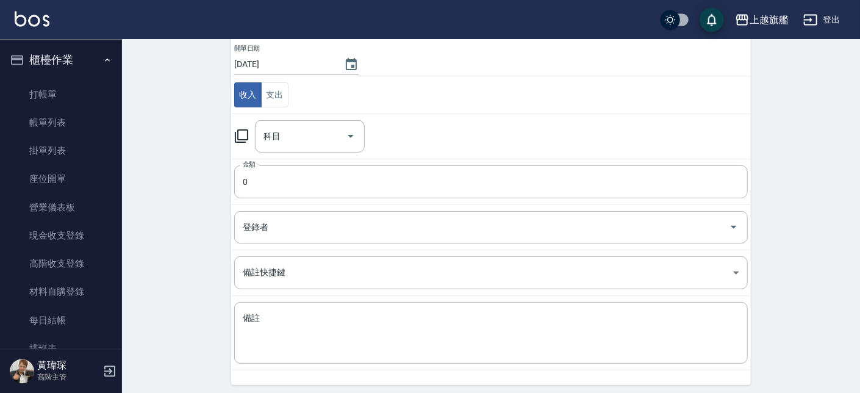
scroll to position [145, 0]
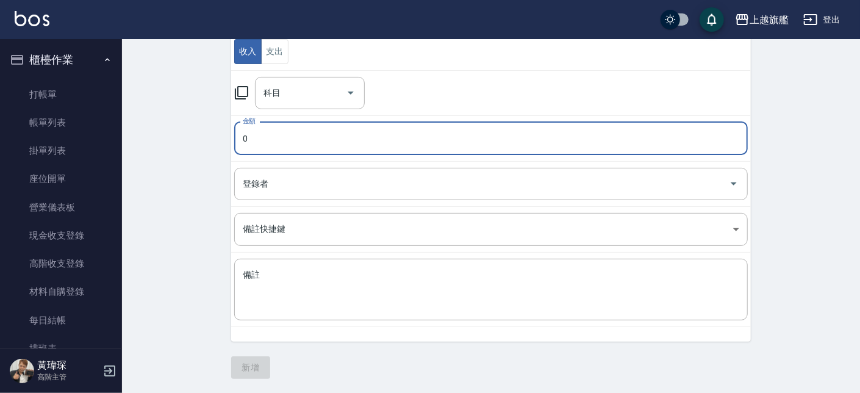
click at [323, 149] on input "0" at bounding box center [490, 138] width 513 height 33
type input "9900"
drag, startPoint x: 395, startPoint y: 276, endPoint x: 403, endPoint y: 275, distance: 8.0
click at [403, 288] on textarea "備註" at bounding box center [491, 289] width 496 height 41
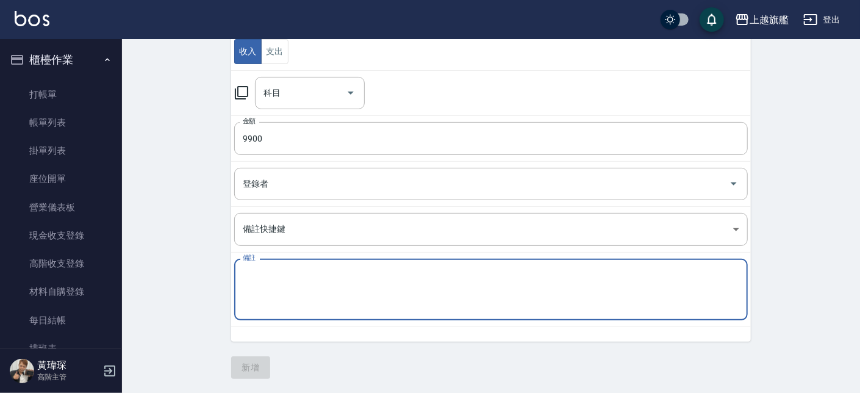
paste textarea "公益3300 嘉義6000 支援600"
type textarea "公益3300 嘉義6000 支援600"
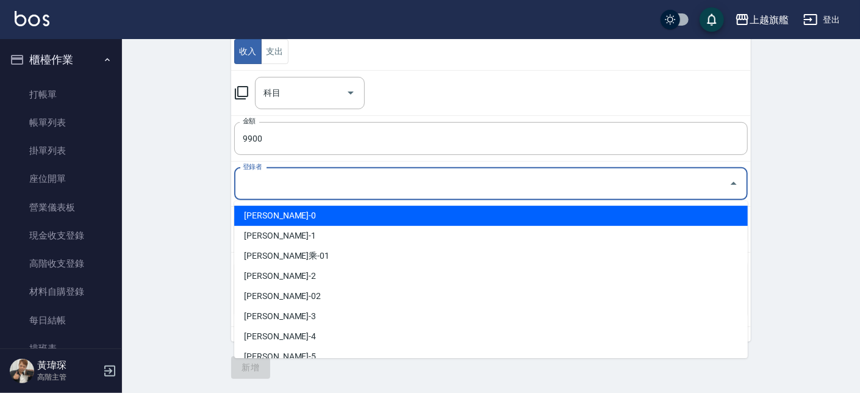
click at [369, 191] on input "登錄者" at bounding box center [482, 183] width 484 height 21
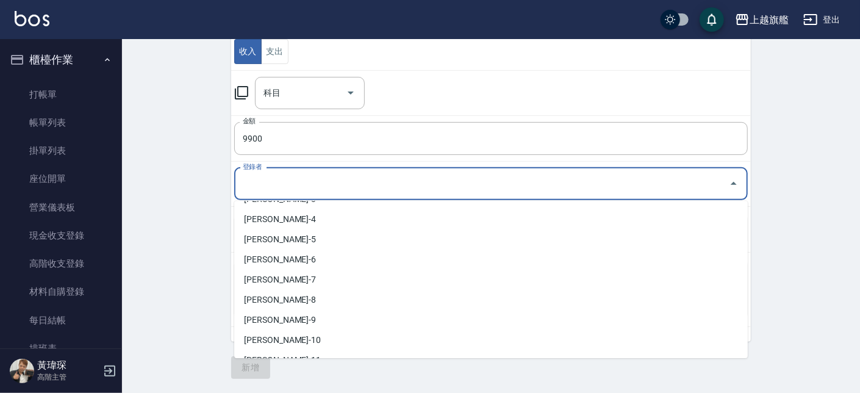
scroll to position [123, 0]
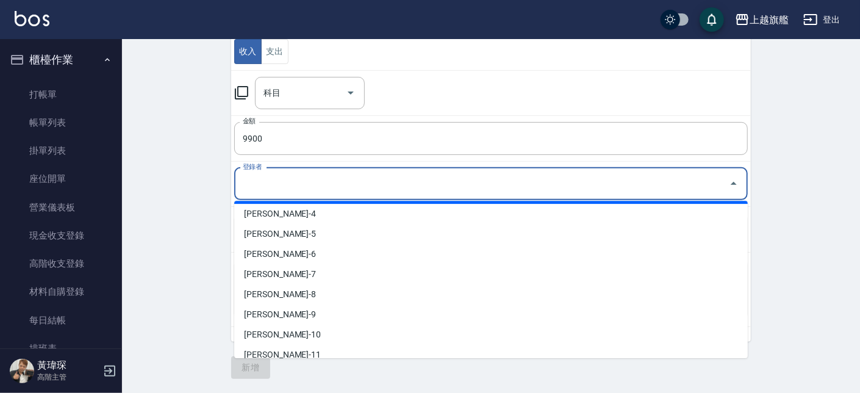
click at [208, 166] on div "CREATE ACCOUNTING RECORD 新增收借支紀錄 連續新增收借支 一般 開單日期 [DATE] 收入 支出 科目 科目 金額 9900 金額 …" at bounding box center [491, 143] width 738 height 499
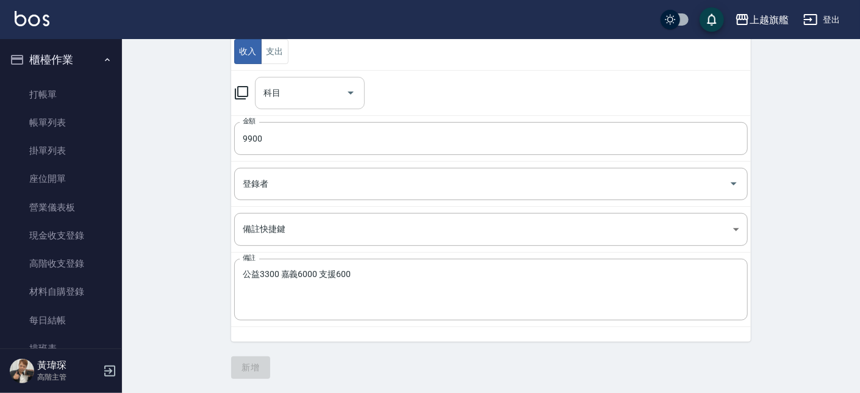
click at [284, 96] on input "科目" at bounding box center [300, 92] width 80 height 21
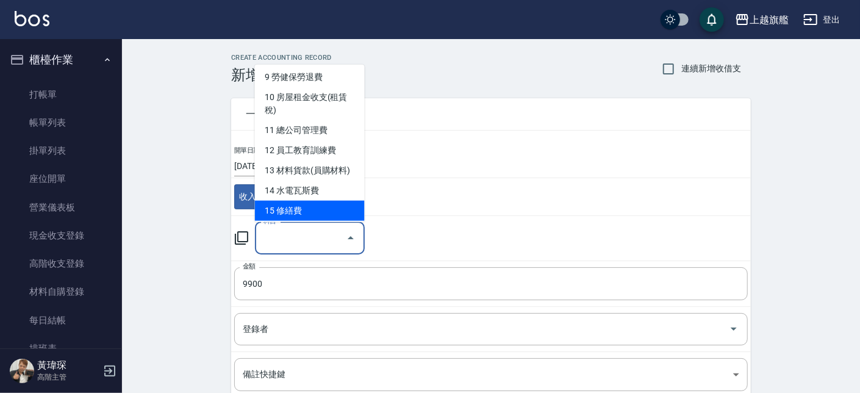
scroll to position [0, 0]
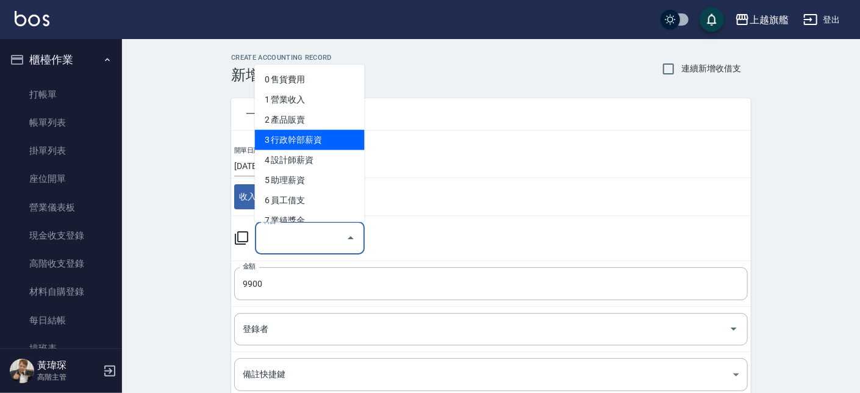
click at [296, 142] on li "3 行政幹部薪資" at bounding box center [310, 140] width 110 height 20
type input "3 行政幹部薪資"
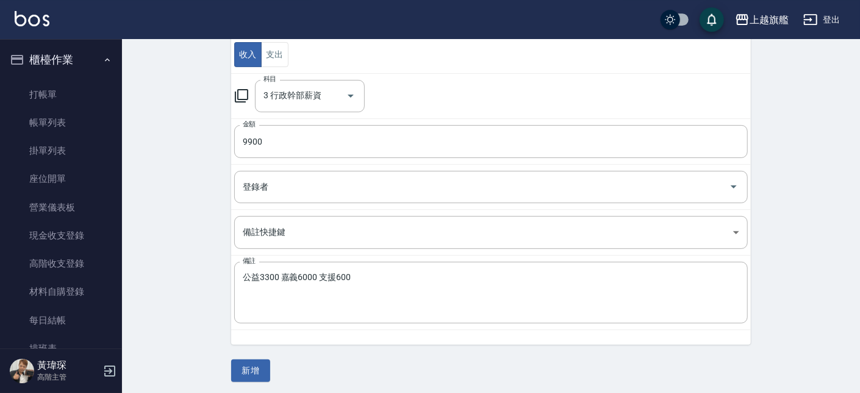
scroll to position [145, 0]
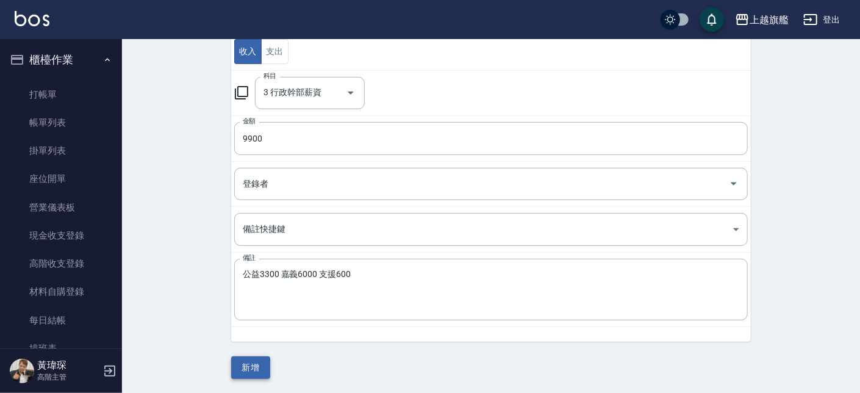
click at [259, 351] on button "新增" at bounding box center [250, 367] width 39 height 23
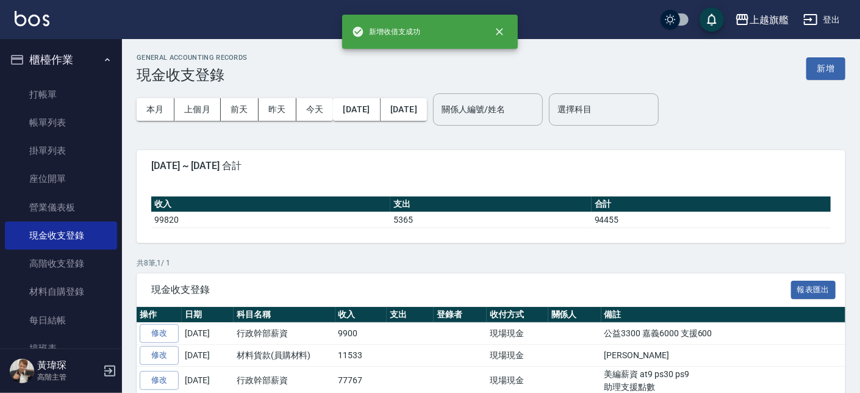
click at [770, 71] on div "GENERAL ACCOUNTING RECORDS 現金收支登錄 新增" at bounding box center [491, 69] width 709 height 30
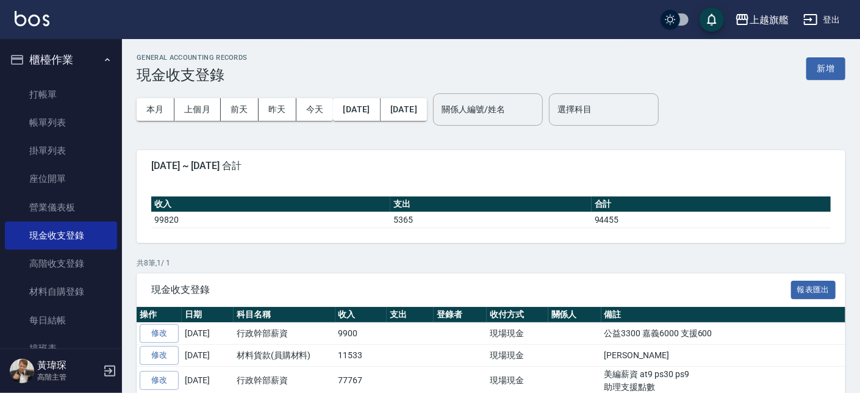
click at [770, 70] on div "GENERAL ACCOUNTING RECORDS 現金收支登錄 新增" at bounding box center [491, 69] width 709 height 30
click at [770, 70] on button "新增" at bounding box center [825, 68] width 39 height 23
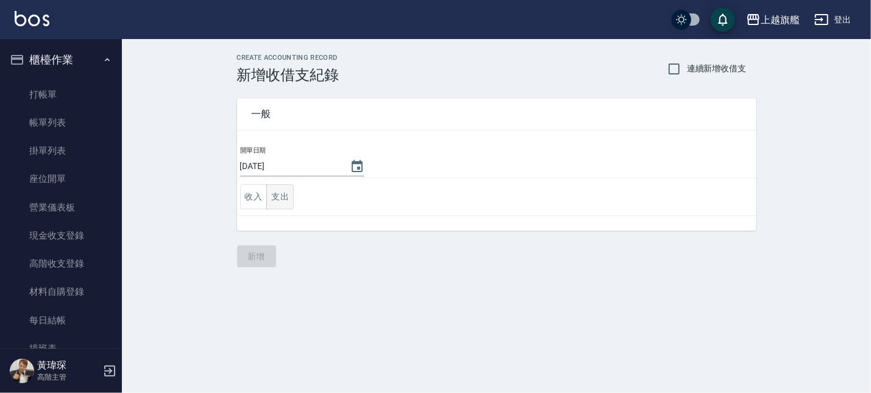
click at [266, 194] on button "收入" at bounding box center [253, 196] width 27 height 25
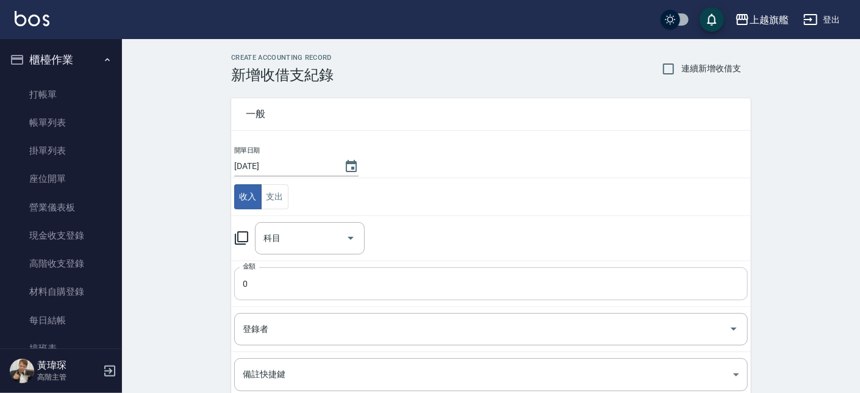
click at [305, 285] on input "0" at bounding box center [490, 283] width 513 height 33
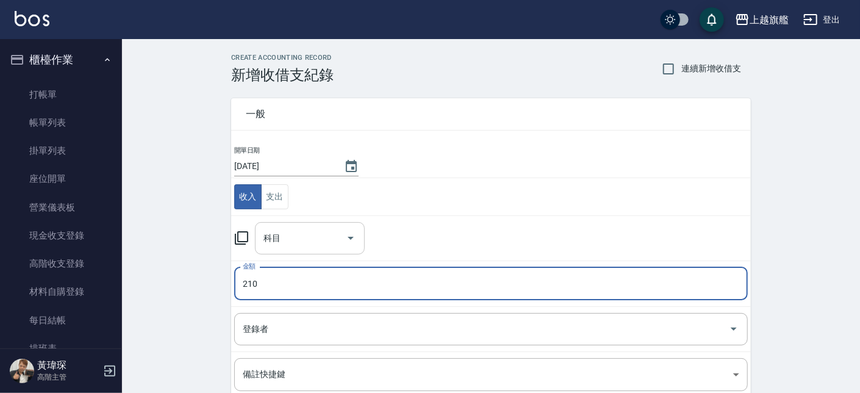
type input "210"
click at [320, 238] on input "科目" at bounding box center [300, 237] width 80 height 21
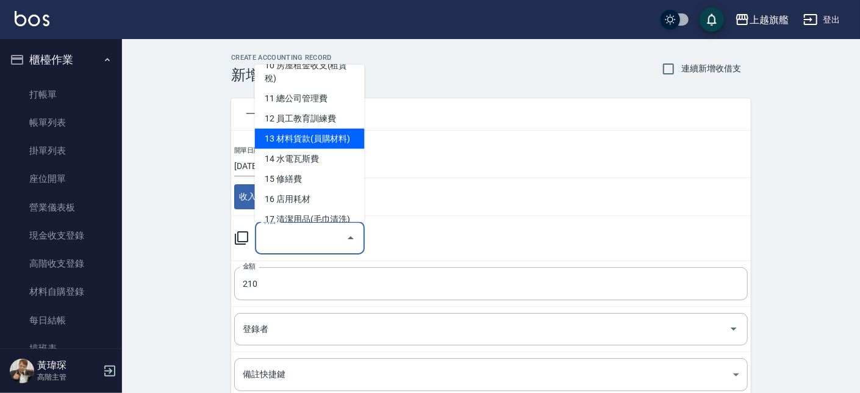
scroll to position [245, 0]
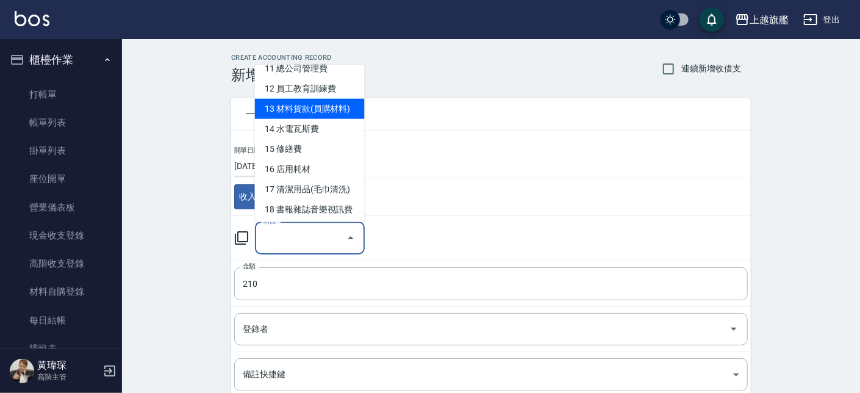
click at [323, 106] on li "13 材料貨款(員購材料)" at bounding box center [310, 109] width 110 height 20
type input "13 材料貨款(員購材料)"
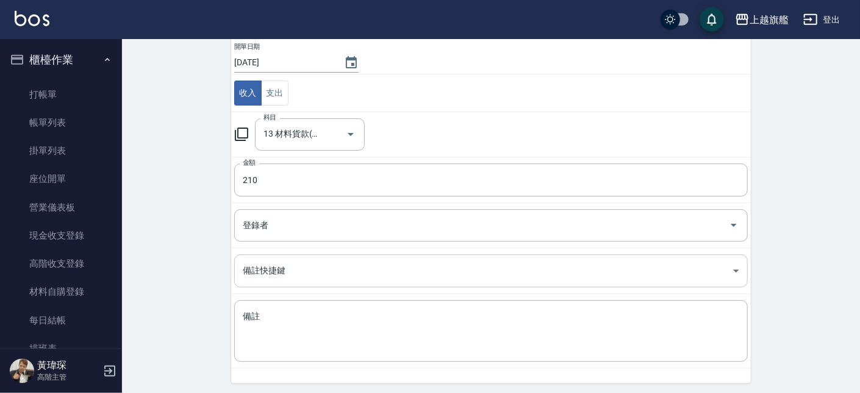
scroll to position [145, 0]
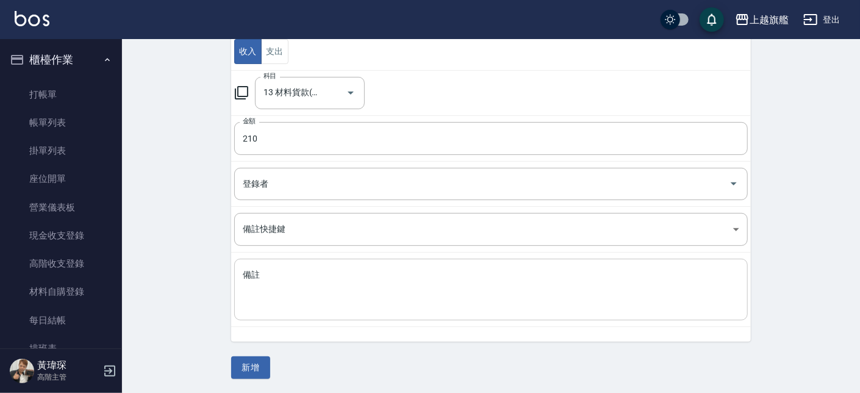
click at [311, 267] on div "x 備註" at bounding box center [490, 290] width 513 height 62
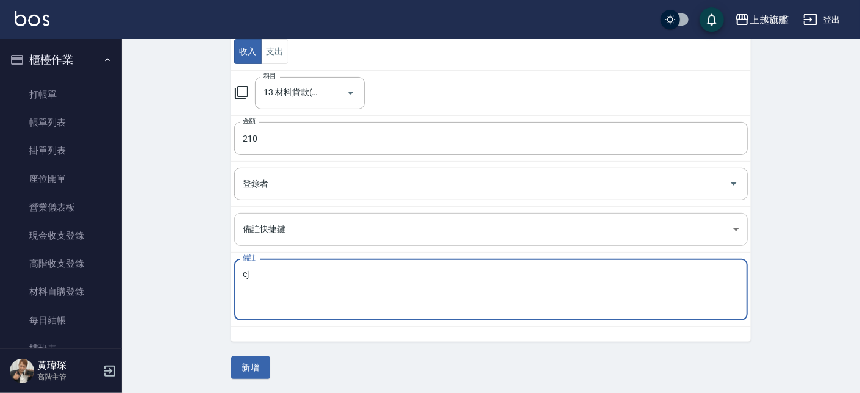
type textarea "c"
type textarea "ㄏ"
type textarea "紅帳單"
click at [253, 351] on div "CREATE ACCOUNTING RECORD 新增收借支紀錄 連續新增收借支 一般 開單日期 [DATE] 收入 支出 科目 13 材料貨款(員購材料) …" at bounding box center [491, 143] width 738 height 499
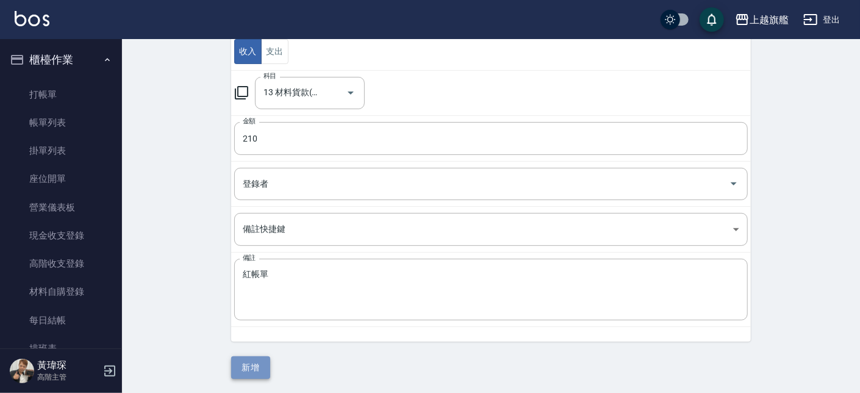
click at [250, 351] on button "新增" at bounding box center [250, 367] width 39 height 23
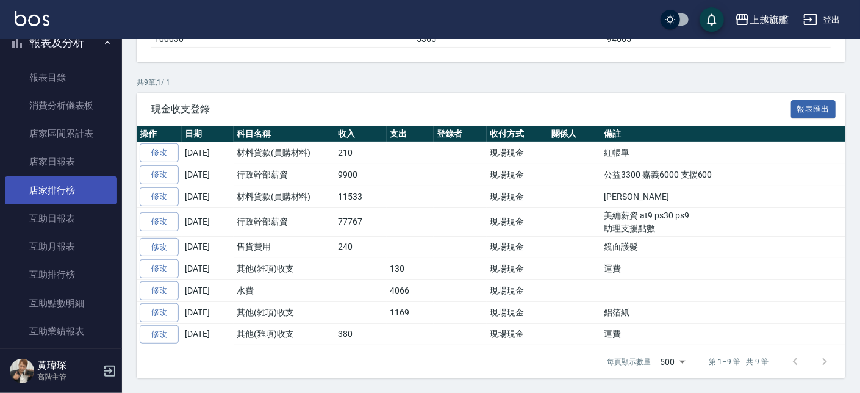
scroll to position [368, 0]
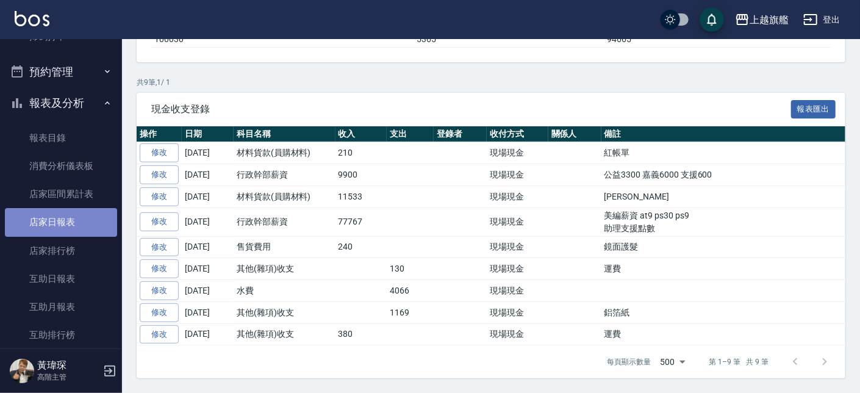
click at [71, 225] on link "店家日報表" at bounding box center [61, 222] width 112 height 28
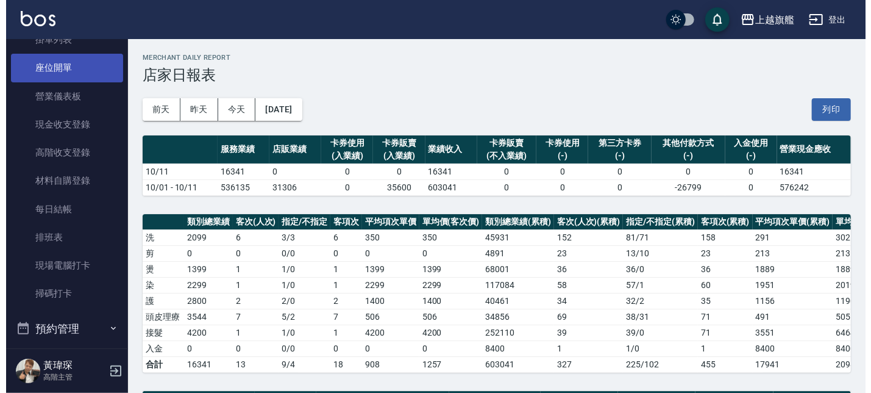
scroll to position [147, 0]
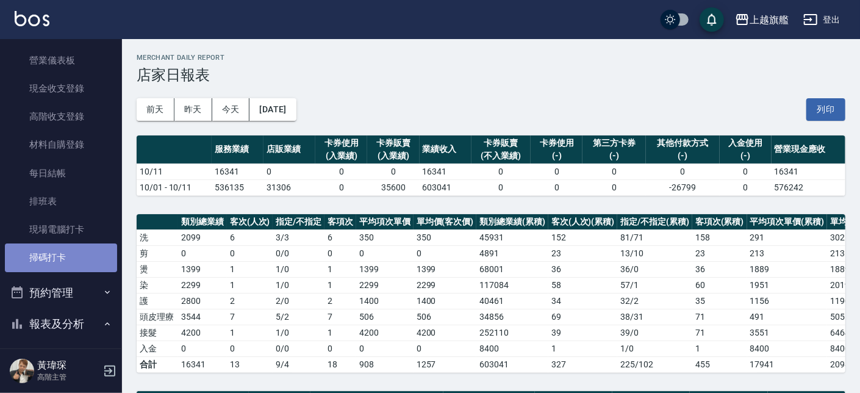
click at [63, 252] on link "掃碼打卡" at bounding box center [61, 257] width 112 height 28
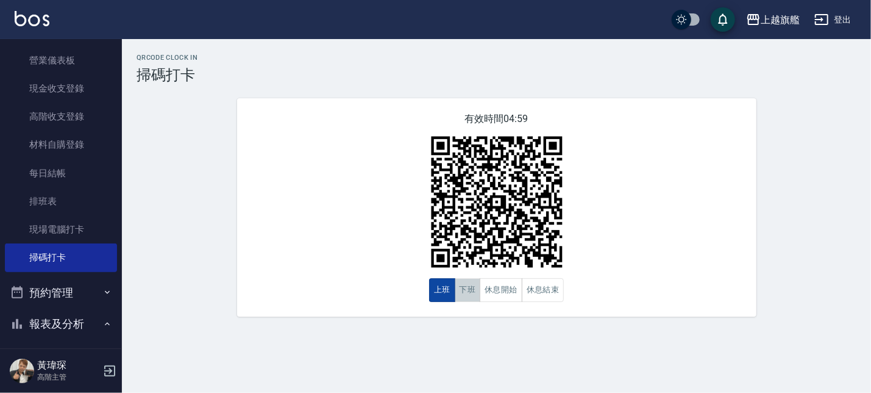
drag, startPoint x: 462, startPoint y: 293, endPoint x: 450, endPoint y: 285, distance: 14.9
click at [459, 291] on button "下班" at bounding box center [468, 290] width 26 height 24
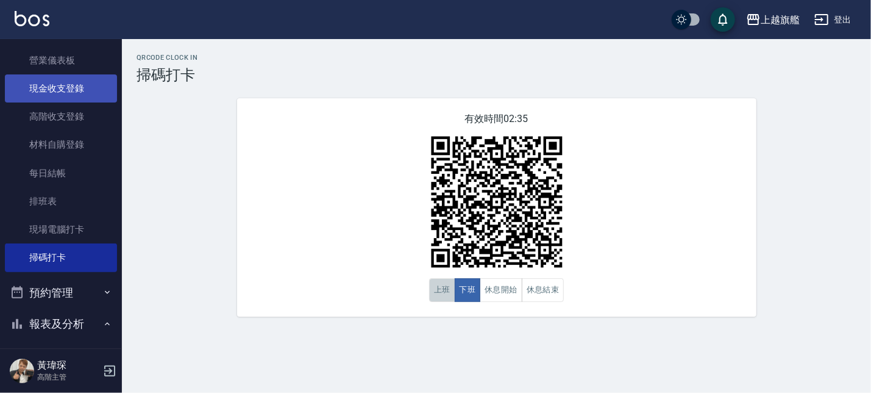
drag, startPoint x: 450, startPoint y: 285, endPoint x: 34, endPoint y: 101, distance: 454.9
click at [448, 279] on div "有效時間 02:35 上班 下班 休息開始 休息結束" at bounding box center [497, 207] width 520 height 218
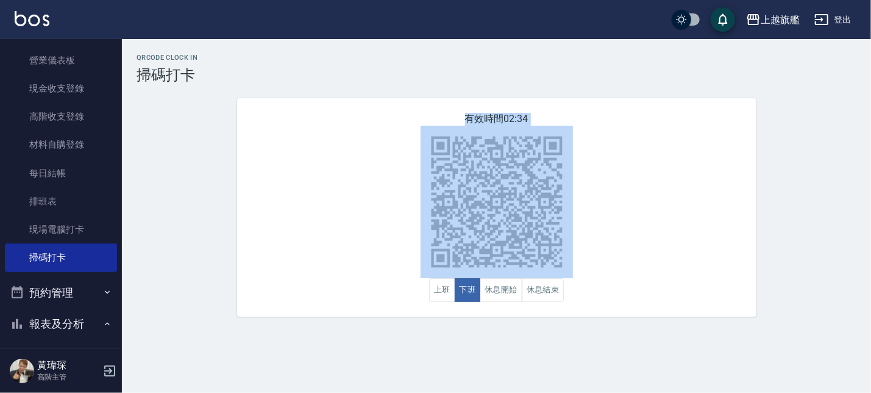
drag, startPoint x: 715, startPoint y: 112, endPoint x: 506, endPoint y: 117, distance: 209.2
click at [649, 117] on div "QRcode Clock In 掃碼打卡 有效時間 02:34 上班 下班 休息開始 休息結束" at bounding box center [496, 185] width 749 height 263
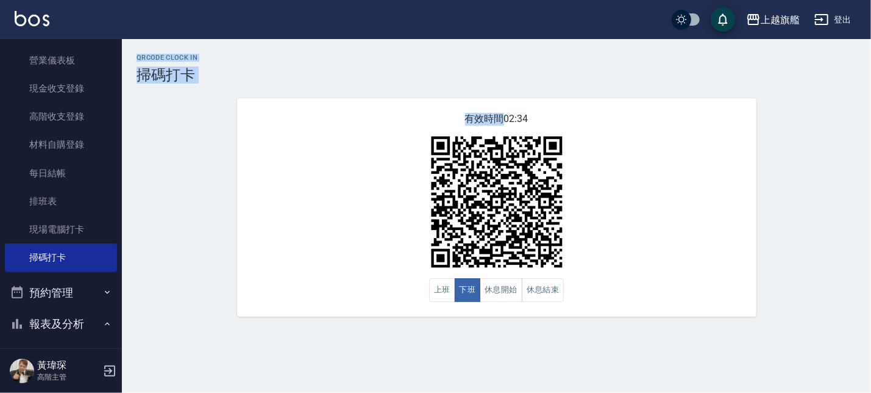
scroll to position [578, 0]
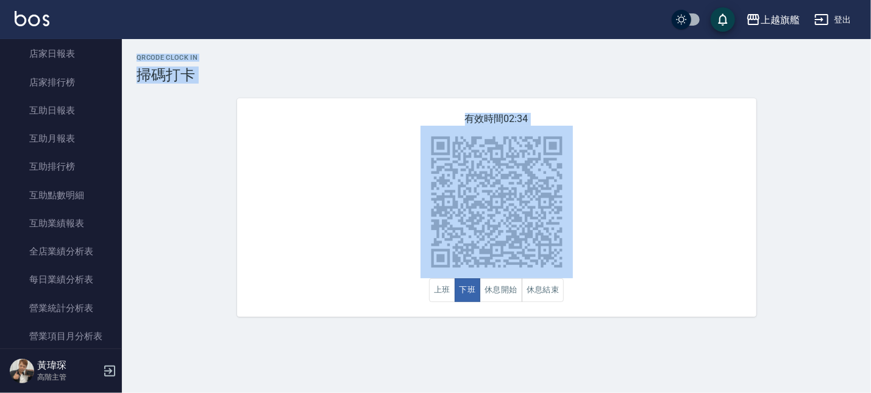
drag, startPoint x: 0, startPoint y: 118, endPoint x: 743, endPoint y: 173, distance: 744.9
click at [122, 343] on nav "櫃檯作業 打帳單 帳單列表 掛單列表 座位開單 營業儀表板 現金收支登錄 高階收支登錄 材料自購登錄 每日結帳 排班表 現場電腦打卡 掃碼打卡 預約管理 預約…" at bounding box center [61, 193] width 122 height 309
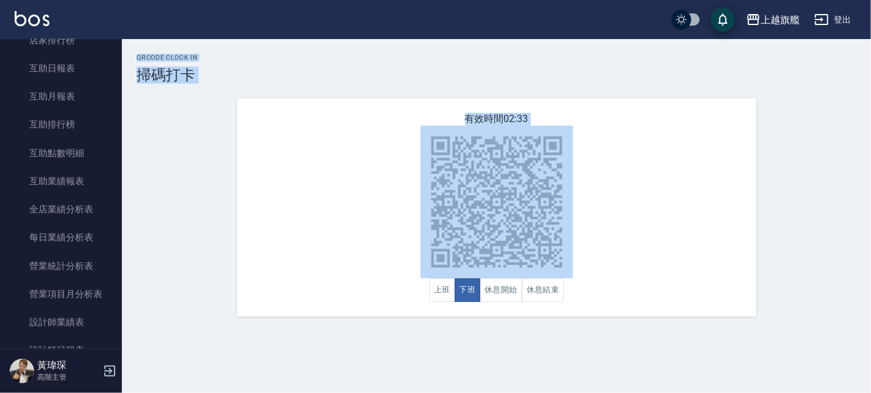
drag, startPoint x: 215, startPoint y: 171, endPoint x: 292, endPoint y: 6, distance: 182.0
click at [287, 98] on div "有效時間 02:33 上班 下班 休息開始 休息結束" at bounding box center [497, 207] width 520 height 218
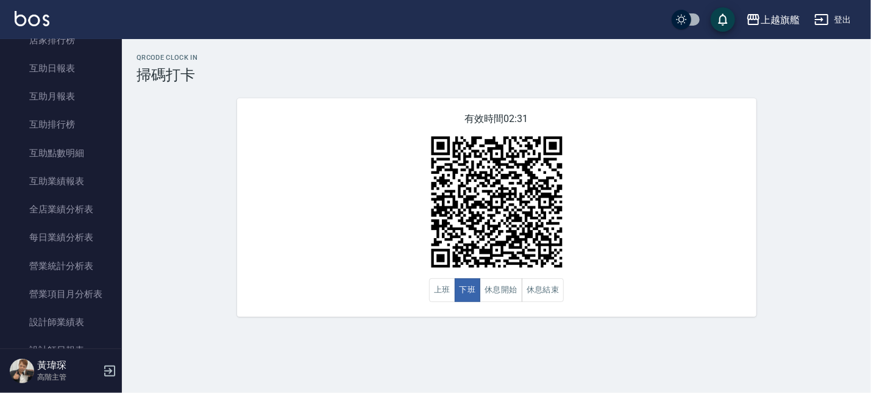
drag, startPoint x: 379, startPoint y: 408, endPoint x: 535, endPoint y: -77, distance: 509.2
drag, startPoint x: 368, startPoint y: 413, endPoint x: 0, endPoint y: 378, distance: 370.0
click at [0, 351] on div "上越旗艦 登出 櫃檯作業 打帳單 帳單列表 掛單列表 座位開單 營業儀表板 現金收支登錄 高階收支登錄 材料自購登錄 每日結帳 排班表 現場電腦打卡 掃碼打卡…" at bounding box center [435, 196] width 871 height 393
click at [362, 30] on div "上越旗艦 登出" at bounding box center [435, 19] width 871 height 39
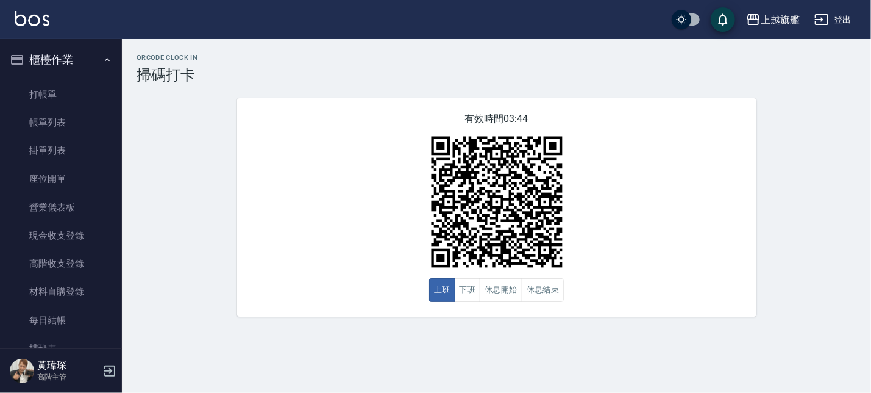
scroll to position [209, 0]
